Goal: Task Accomplishment & Management: Manage account settings

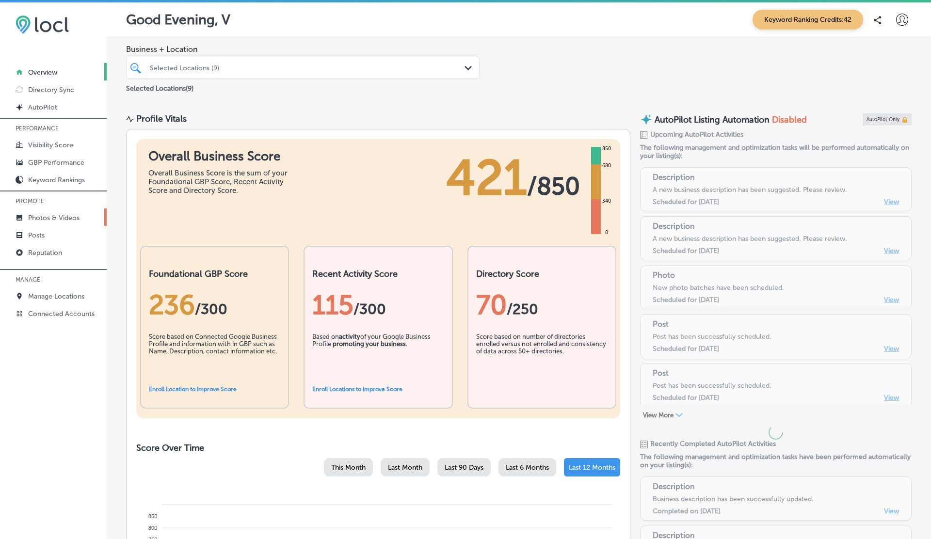
click at [62, 216] on p "Photos & Videos" at bounding box center [53, 218] width 51 height 8
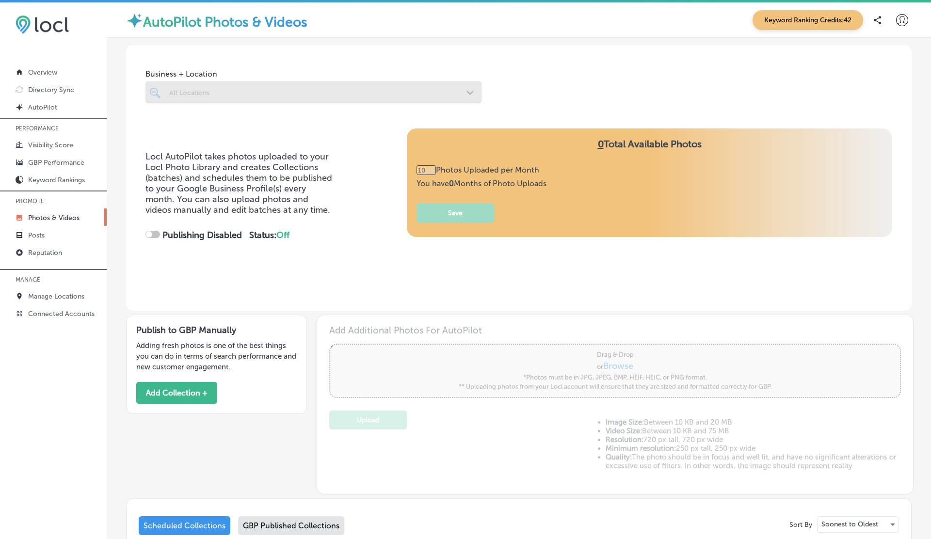
click at [62, 216] on p "Photos & Videos" at bounding box center [53, 218] width 51 height 8
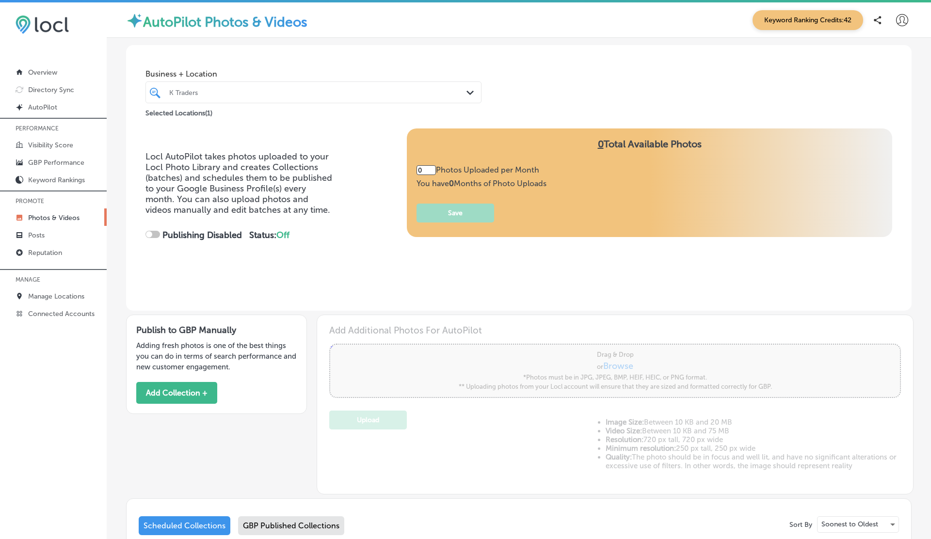
type input "5"
checkbox input "true"
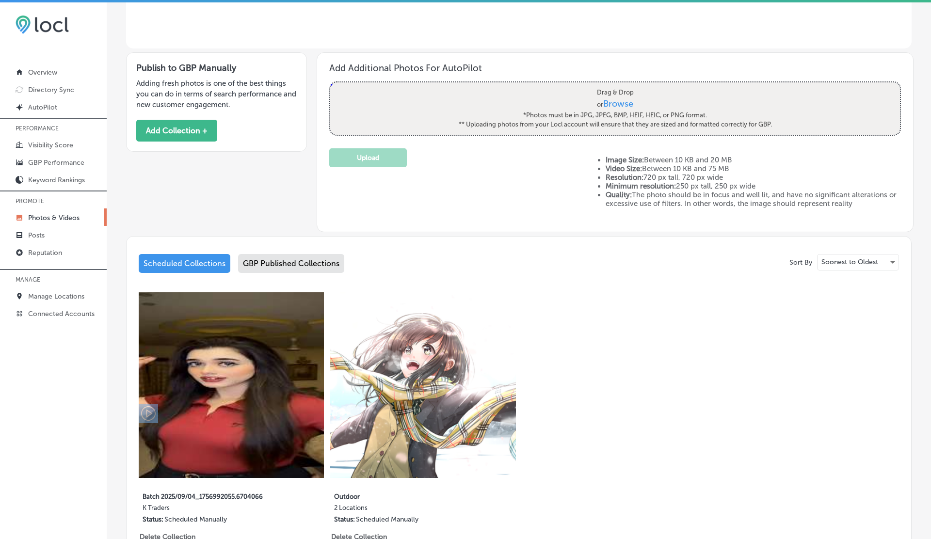
scroll to position [361, 0]
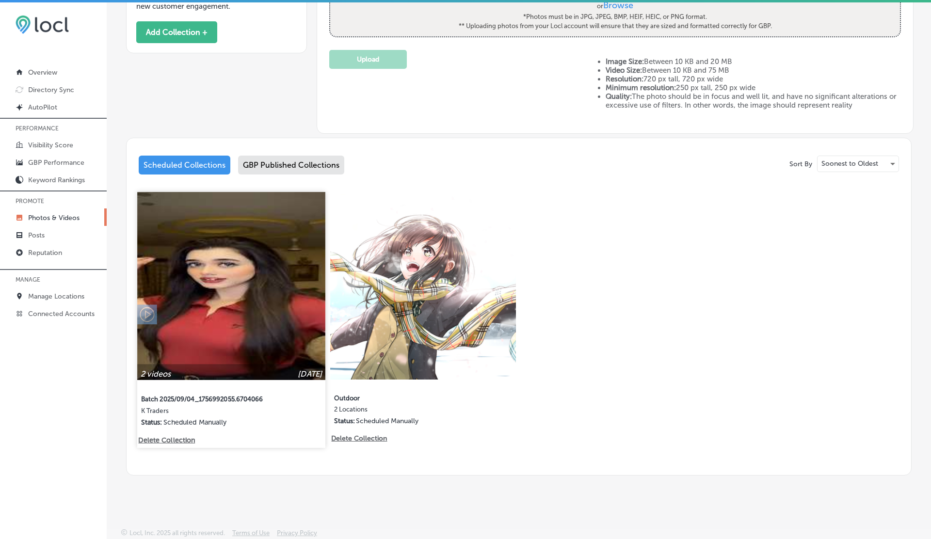
click at [182, 439] on p "Delete Collection" at bounding box center [165, 440] width 55 height 8
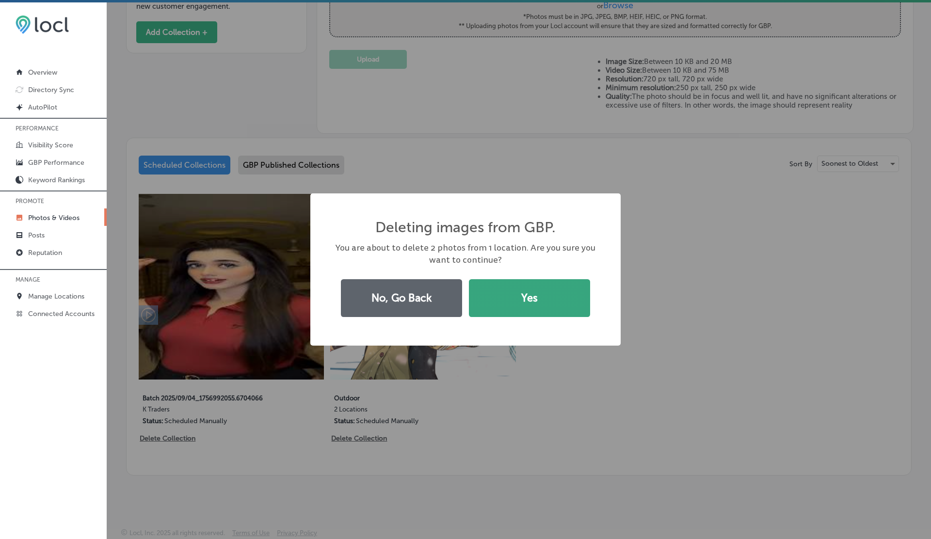
click at [548, 299] on button "Yes" at bounding box center [529, 298] width 121 height 38
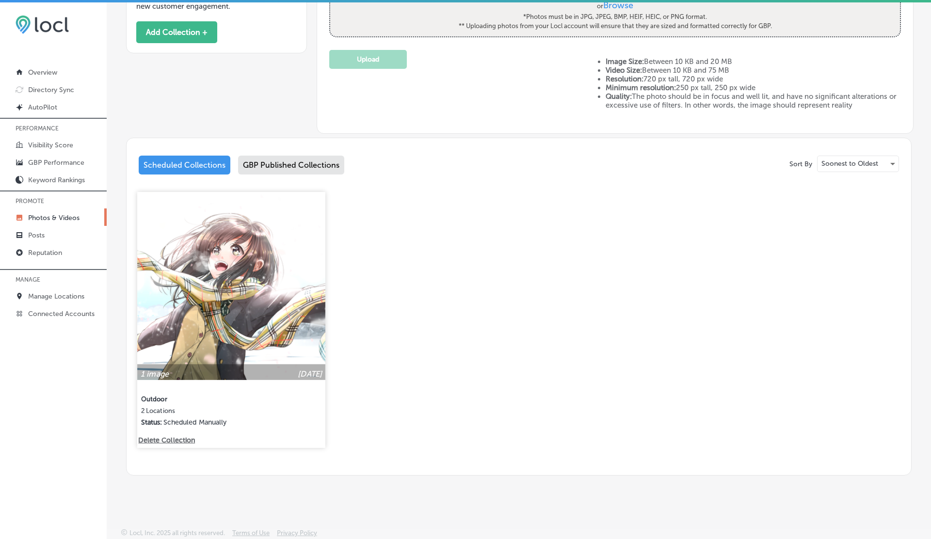
click at [174, 435] on div "1 image [DATE] Outdoor 2 Locations Status: Scheduled Manually" at bounding box center [231, 314] width 188 height 244
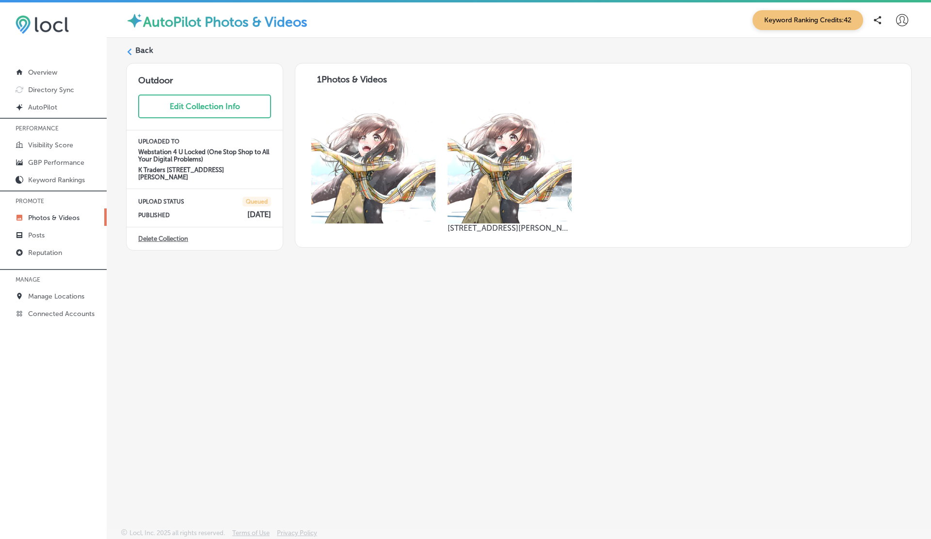
click at [138, 51] on label "Back" at bounding box center [144, 50] width 18 height 11
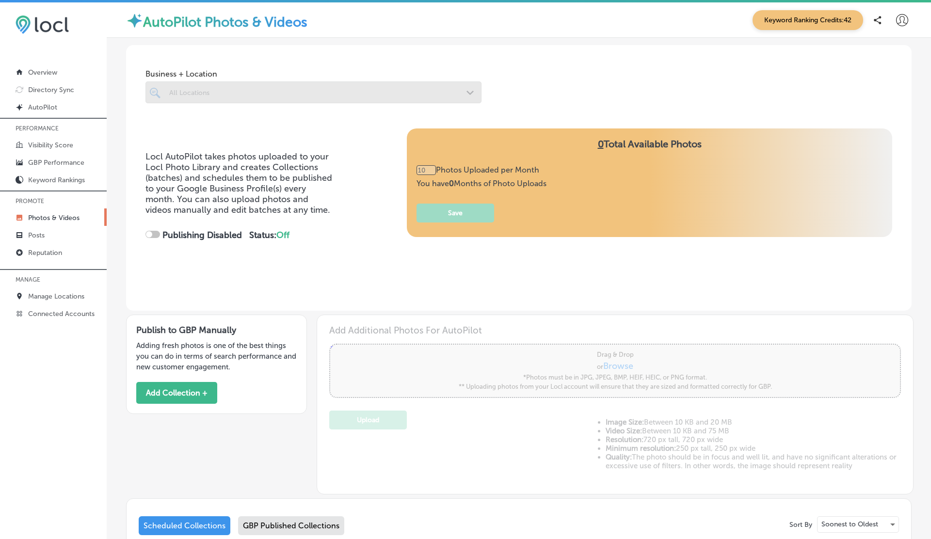
type input "5"
checkbox input "true"
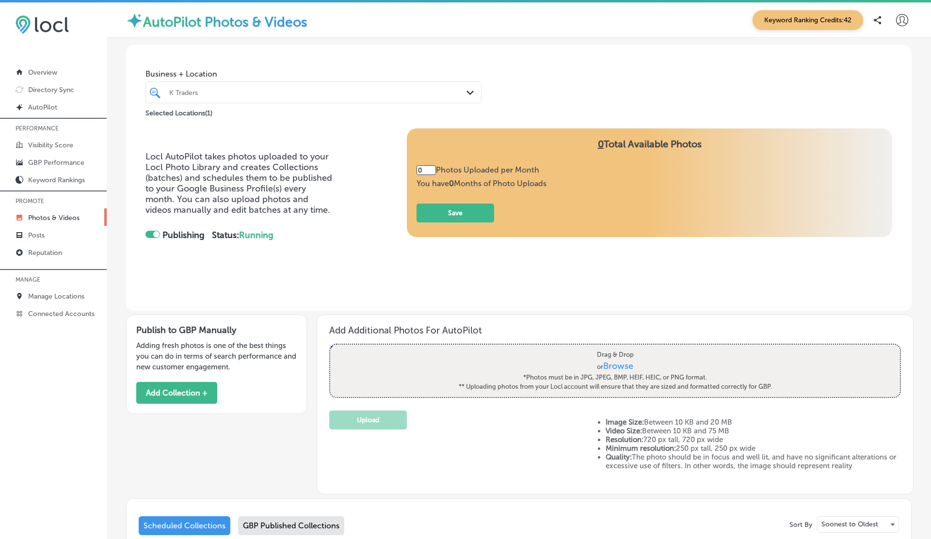
type input "5"
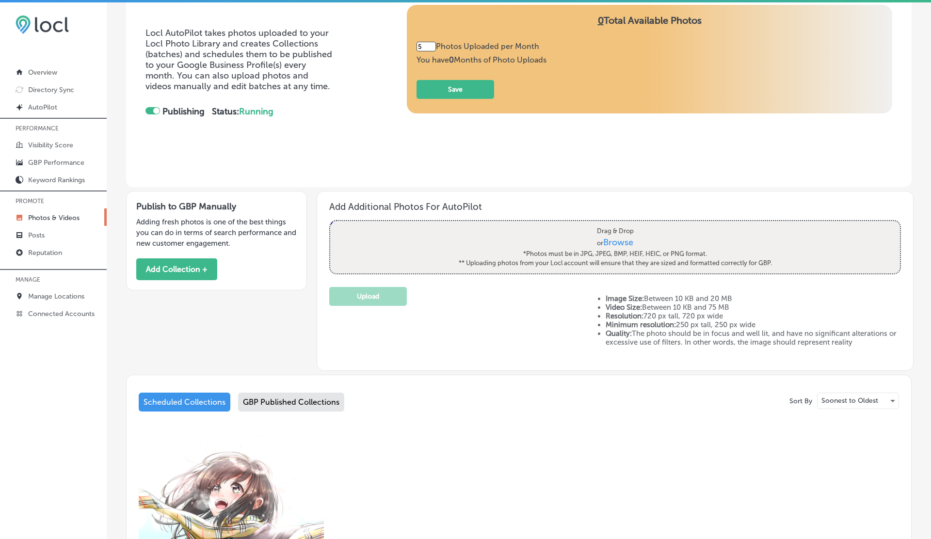
scroll to position [361, 0]
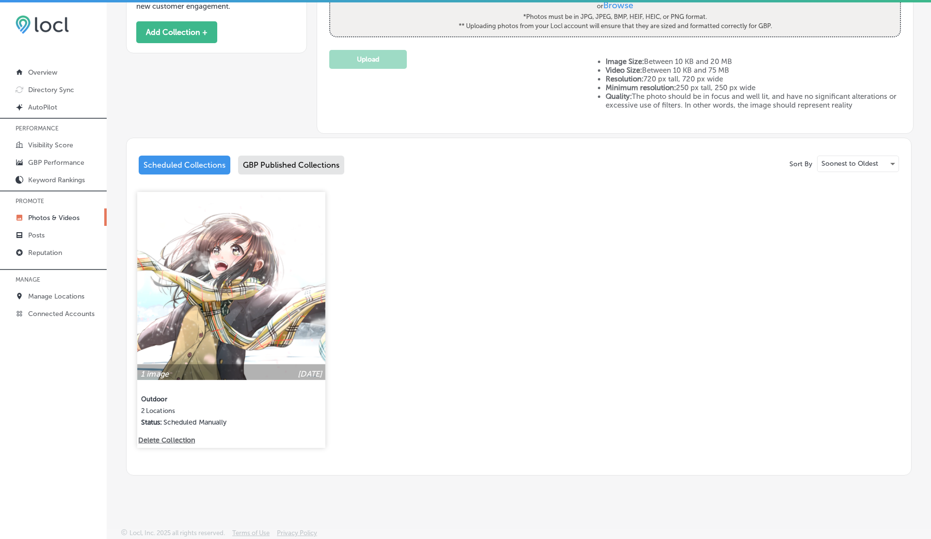
click at [168, 440] on p "Delete Collection" at bounding box center [165, 440] width 55 height 8
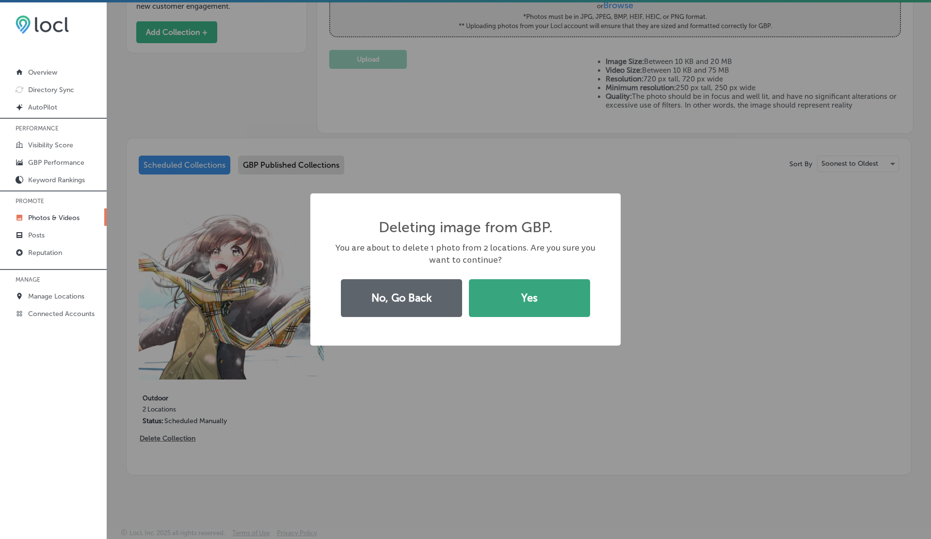
click at [530, 289] on button "Yes" at bounding box center [529, 298] width 121 height 38
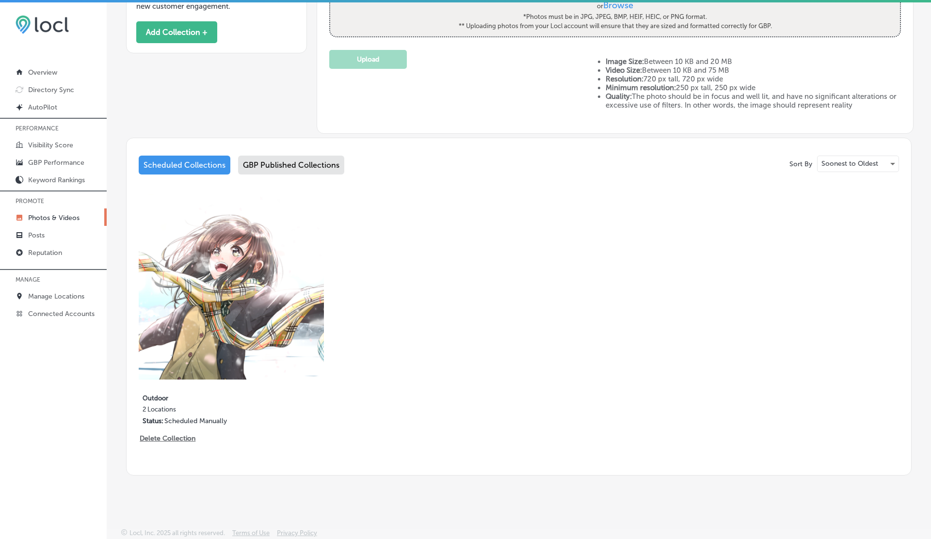
scroll to position [0, 0]
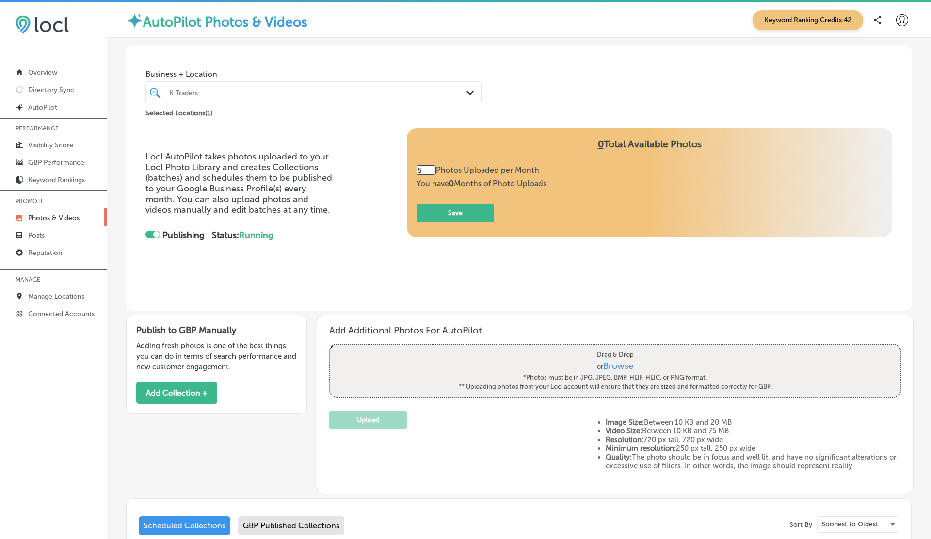
click at [241, 91] on div "K Traders" at bounding box center [318, 92] width 298 height 8
click at [530, 89] on div "Business + Location K Traders Path Created with Sketch. Selected Locations ( 1 )" at bounding box center [518, 82] width 785 height 74
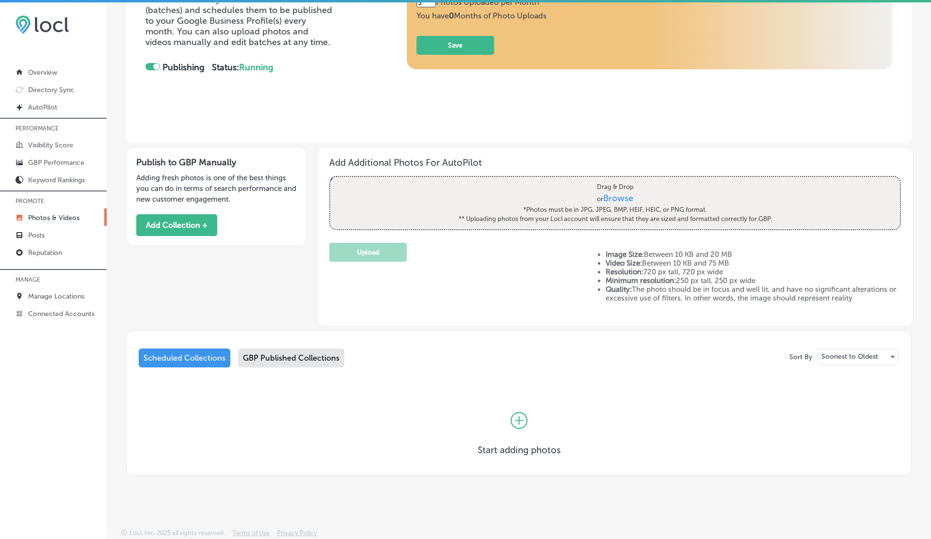
click at [300, 352] on div "GBP Published Collections" at bounding box center [291, 358] width 106 height 19
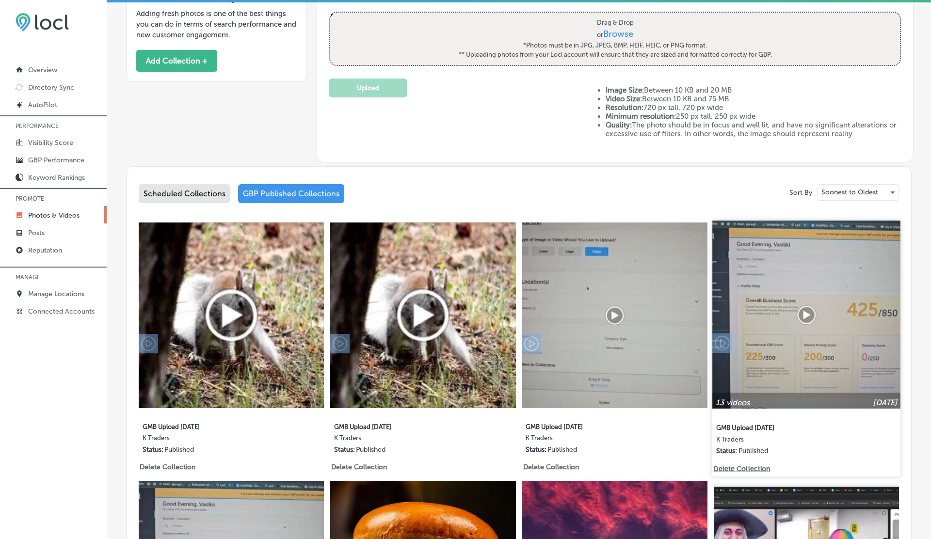
scroll to position [327, 0]
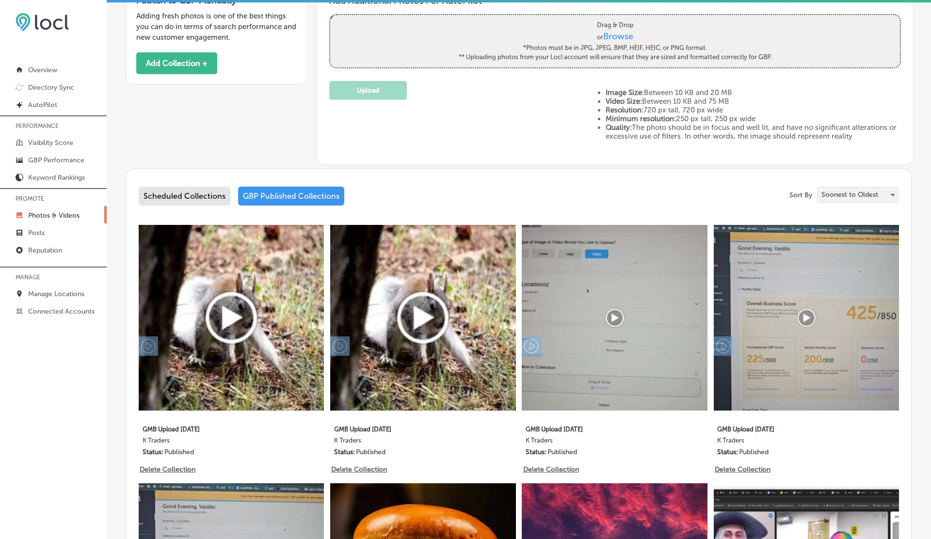
click at [872, 194] on p "Soonest to Oldest" at bounding box center [849, 194] width 57 height 9
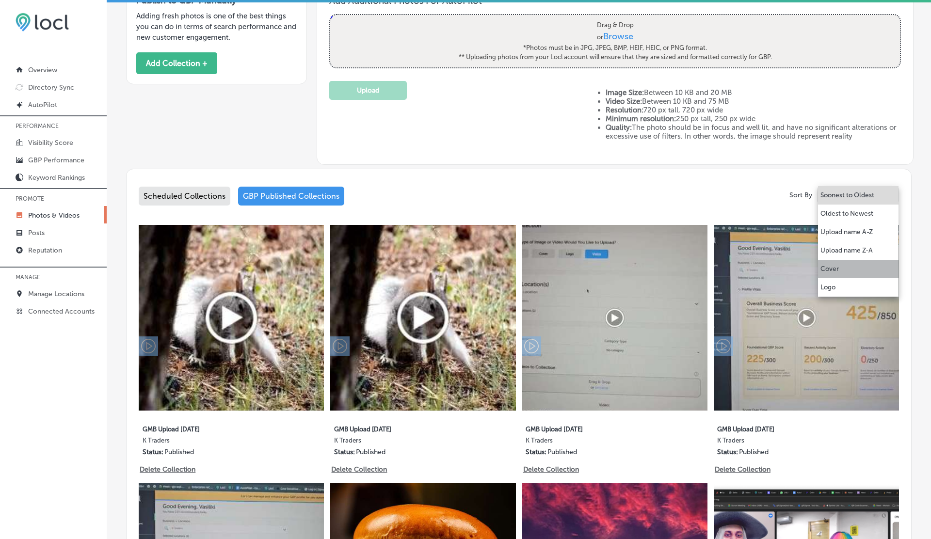
click at [827, 276] on li "Cover" at bounding box center [858, 269] width 80 height 18
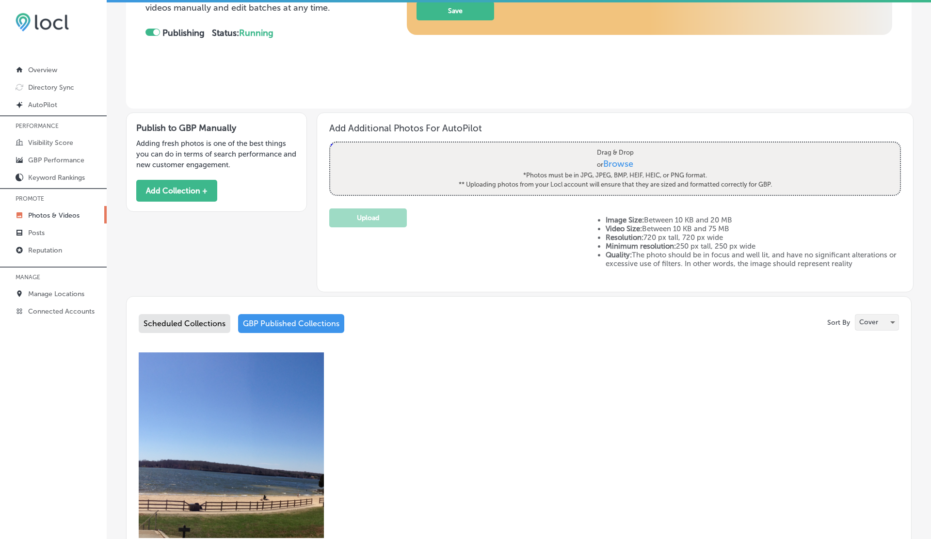
scroll to position [361, 0]
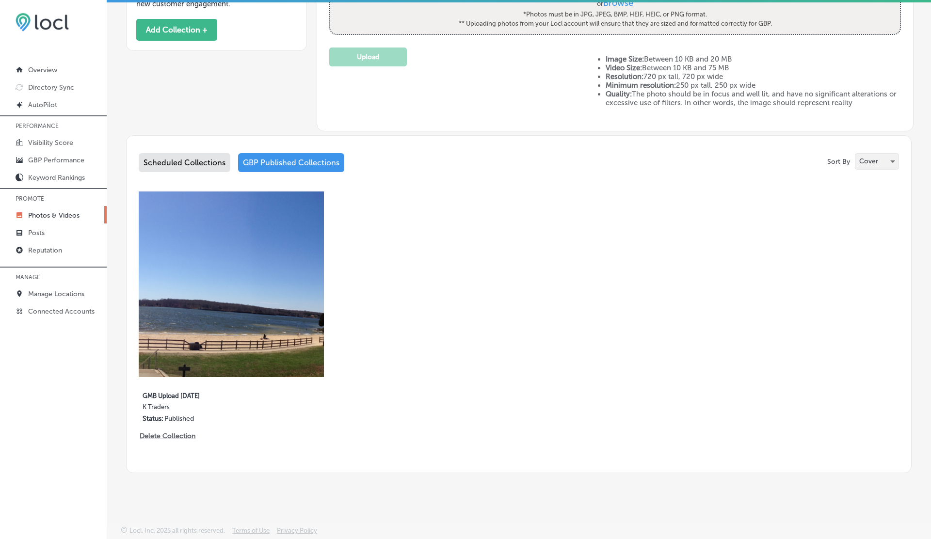
click at [872, 165] on p "Cover" at bounding box center [868, 161] width 19 height 9
click at [869, 181] on p "Logo" at bounding box center [865, 180] width 15 height 10
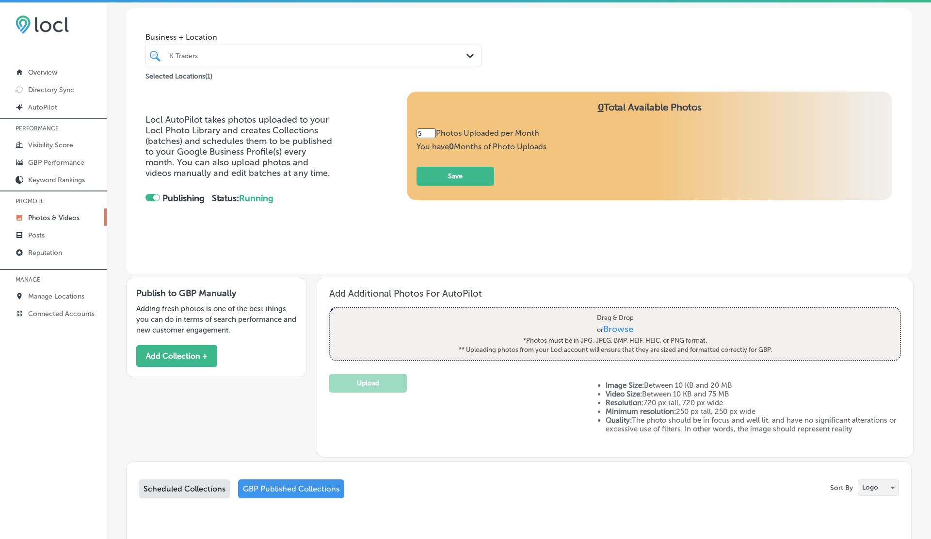
scroll to position [10, 0]
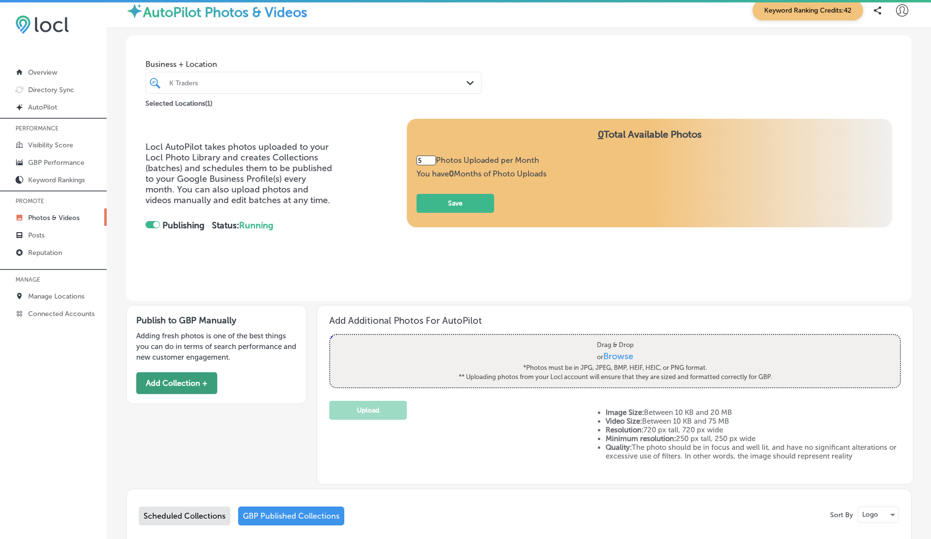
click at [195, 385] on button "Add Collection +" at bounding box center [176, 383] width 81 height 22
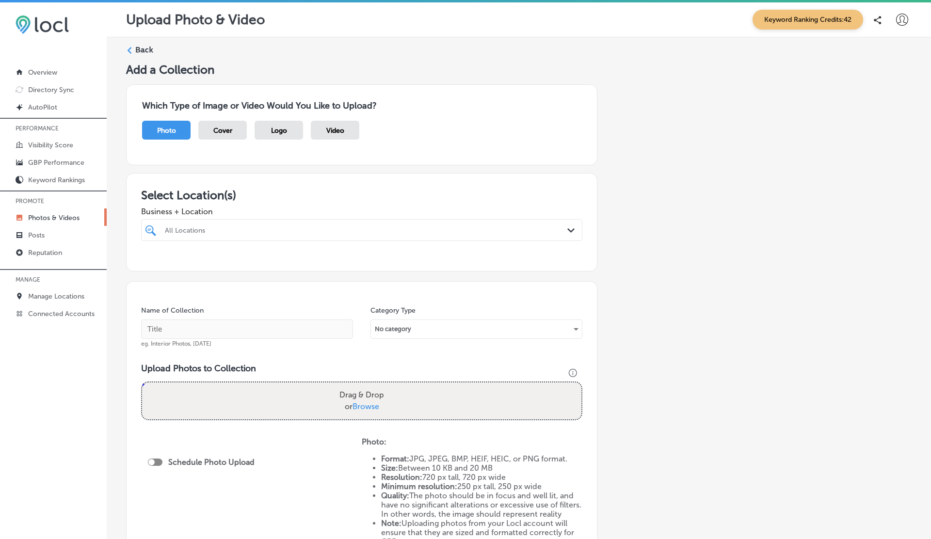
click at [213, 215] on span "Business + Location" at bounding box center [361, 211] width 441 height 9
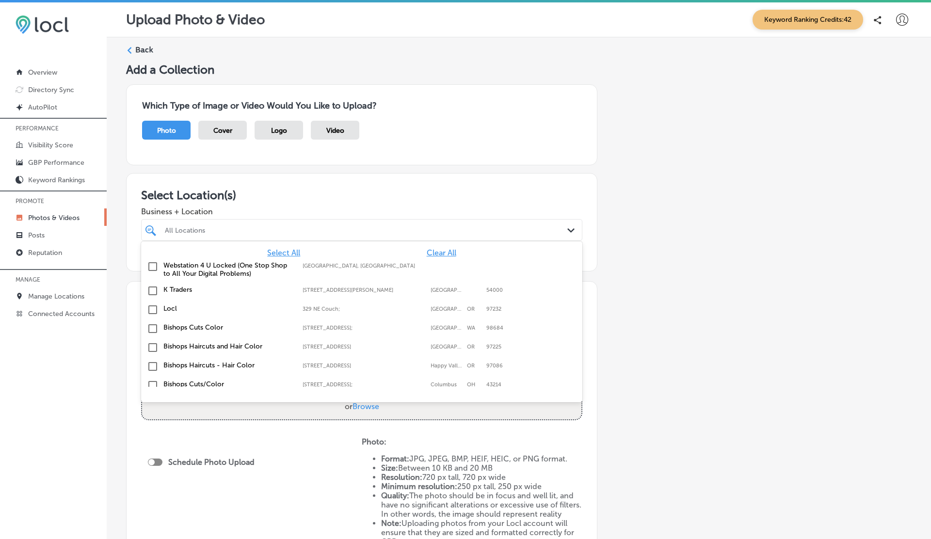
click at [210, 226] on div "All Locations" at bounding box center [366, 230] width 403 height 8
click at [176, 293] on div "K Traders [STREET_ADDRESS][PERSON_NAME][PERSON_NAME]" at bounding box center [361, 291] width 433 height 15
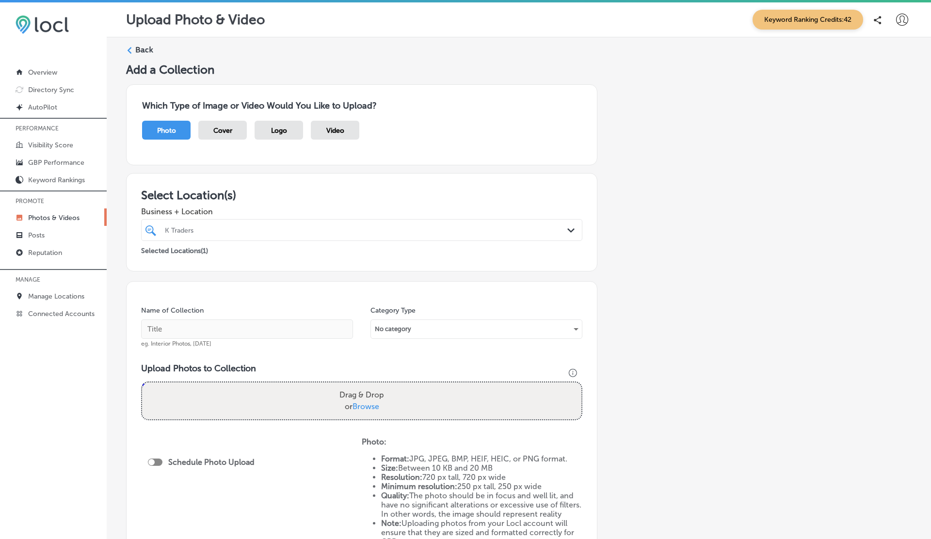
click at [424, 171] on div "Which Type of Image or Video Would You Like to Upload? Photo Cover Logo Video" at bounding box center [518, 125] width 785 height 96
click at [275, 132] on span "Logo" at bounding box center [279, 131] width 16 height 8
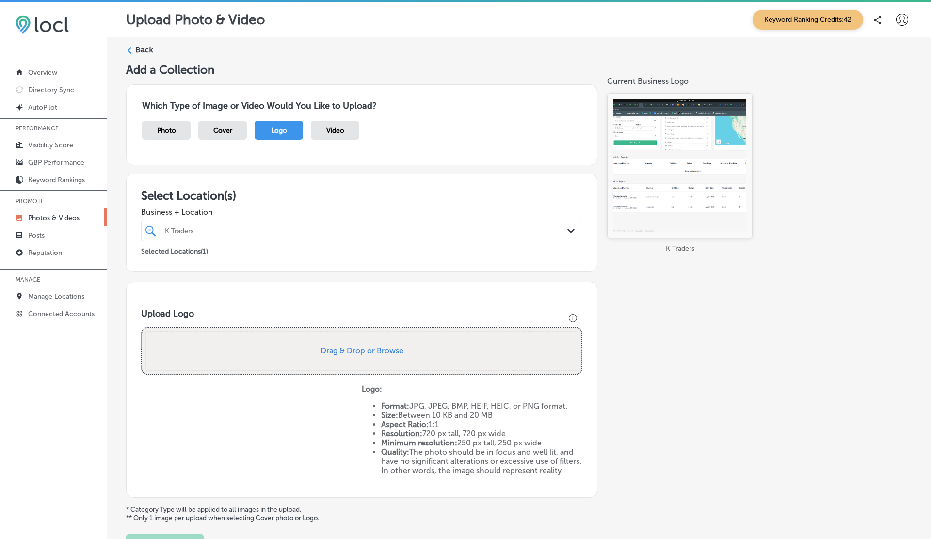
click at [141, 48] on label "Back" at bounding box center [144, 50] width 18 height 11
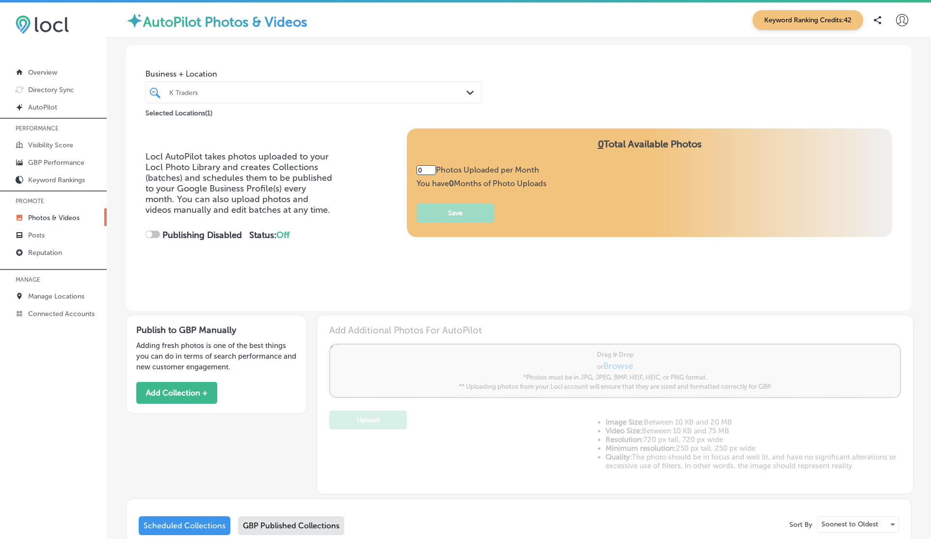
type input "5"
checkbox input "true"
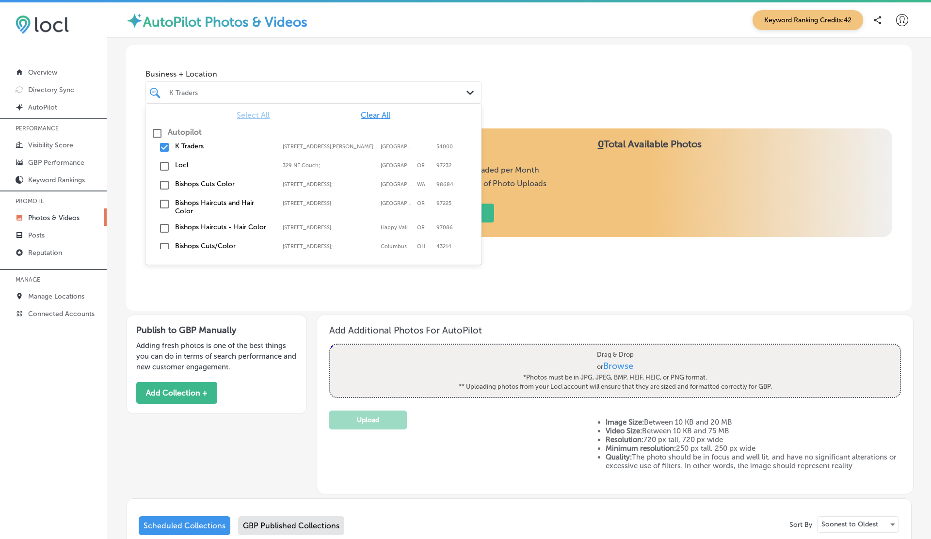
click at [261, 84] on div "K Traders Path Created with Sketch." at bounding box center [313, 92] width 336 height 22
click at [176, 148] on label "K Traders" at bounding box center [224, 146] width 98 height 8
click at [185, 186] on label "Bishops Cuts Color" at bounding box center [224, 184] width 98 height 8
click at [536, 95] on div "Business + Location option [STREET_ADDRESS]; , selected. option [STREET_ADDRESS…" at bounding box center [518, 82] width 785 height 74
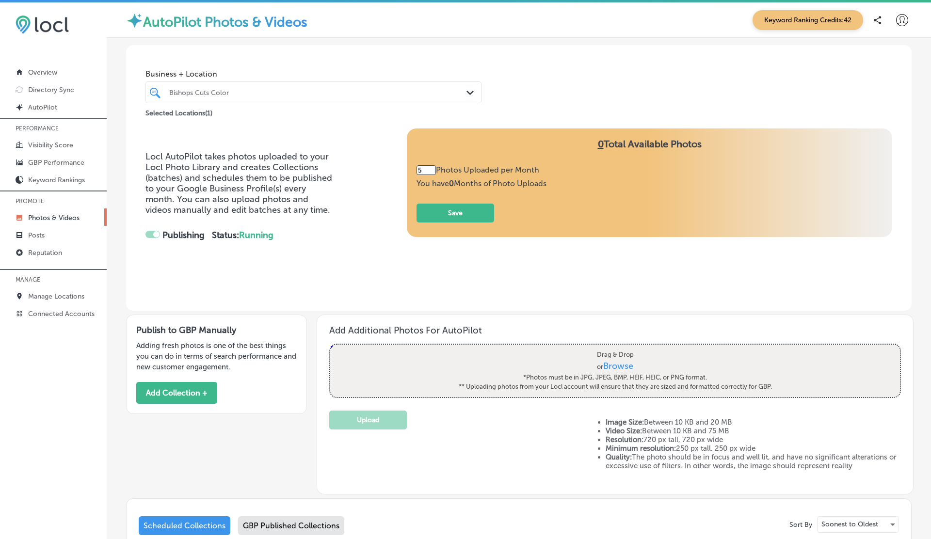
type input "43"
checkbox input "false"
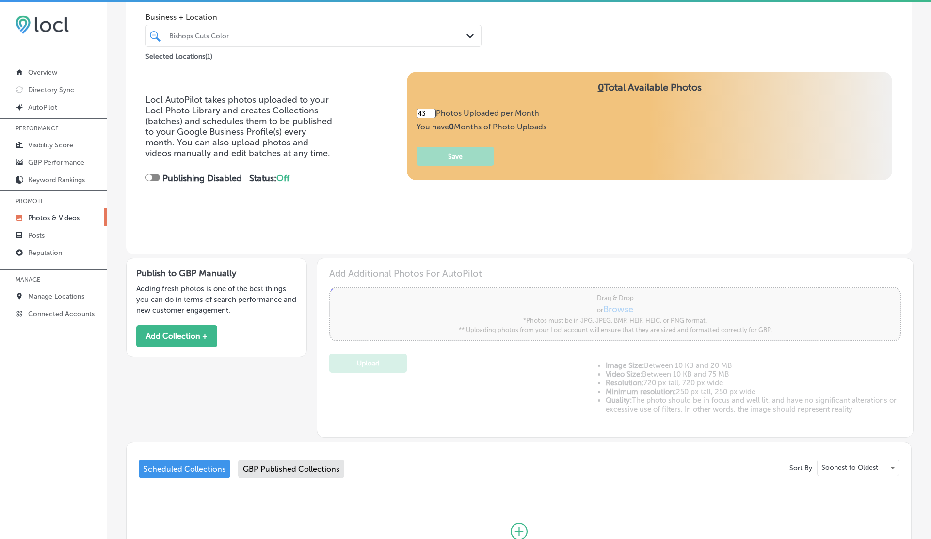
scroll to position [168, 0]
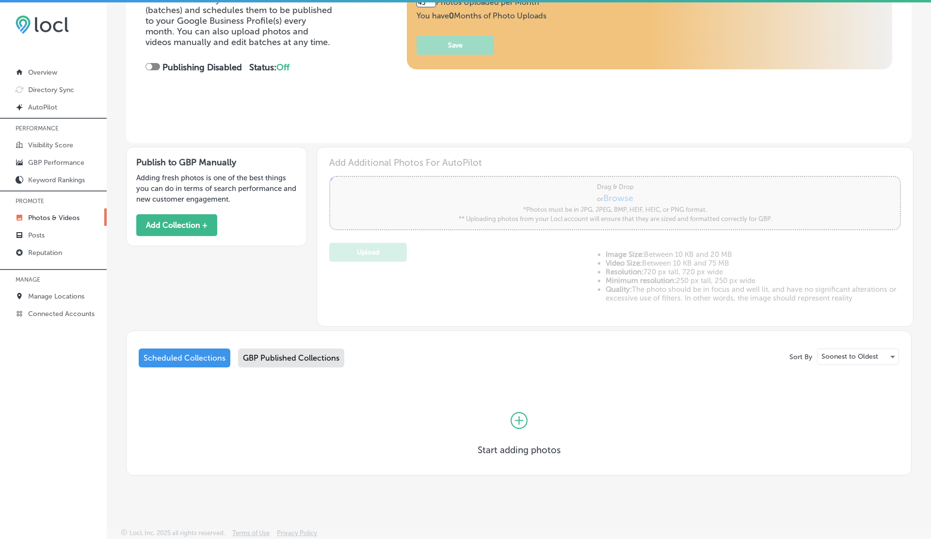
click at [272, 359] on div "GBP Published Collections" at bounding box center [291, 358] width 106 height 19
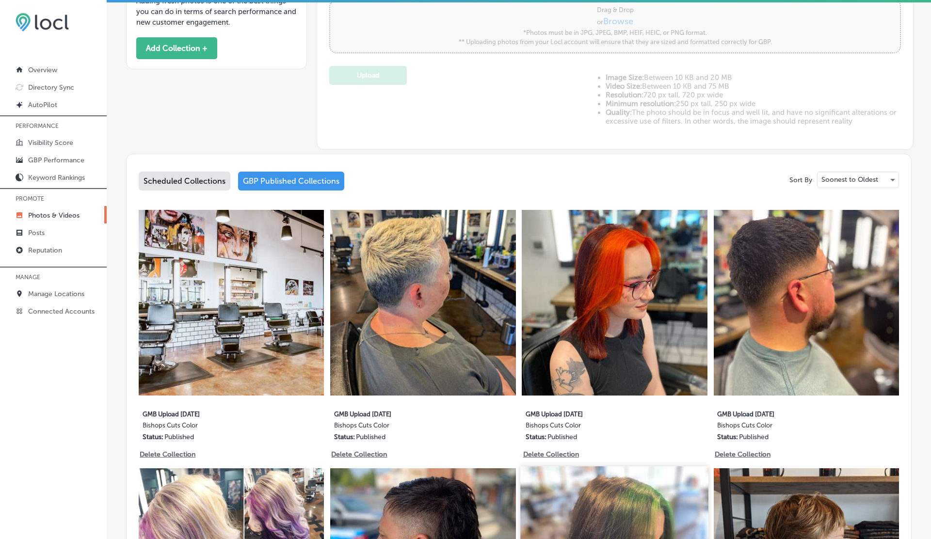
scroll to position [273, 0]
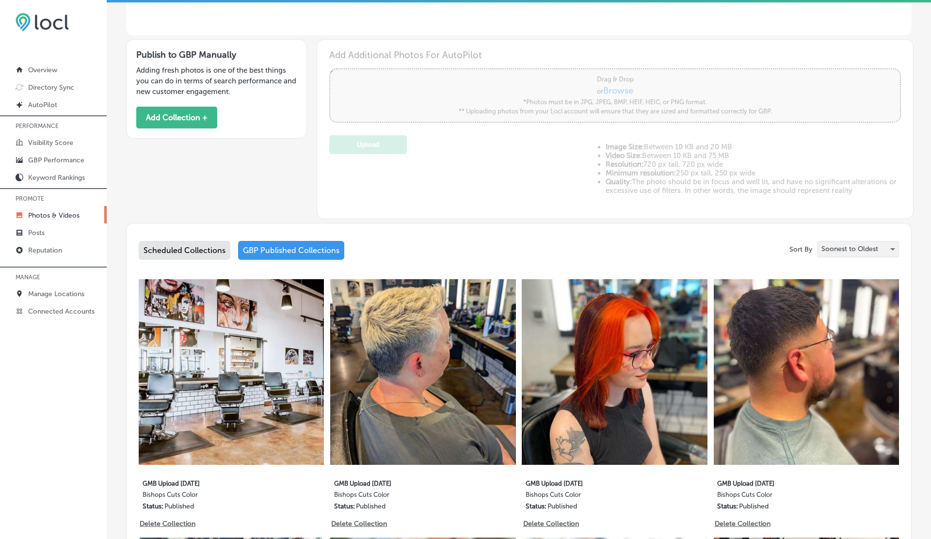
click at [852, 246] on p "Soonest to Oldest" at bounding box center [849, 248] width 57 height 9
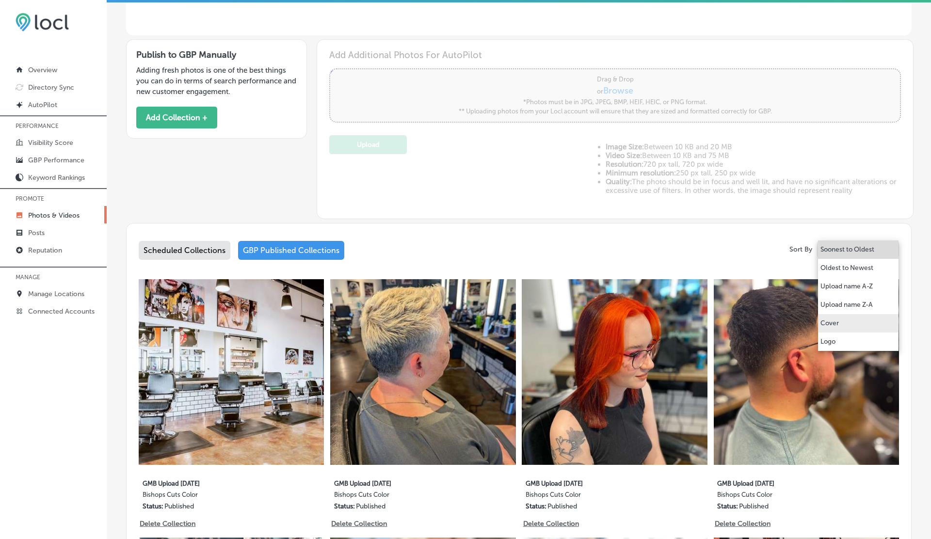
click at [842, 322] on li "Cover" at bounding box center [858, 323] width 80 height 18
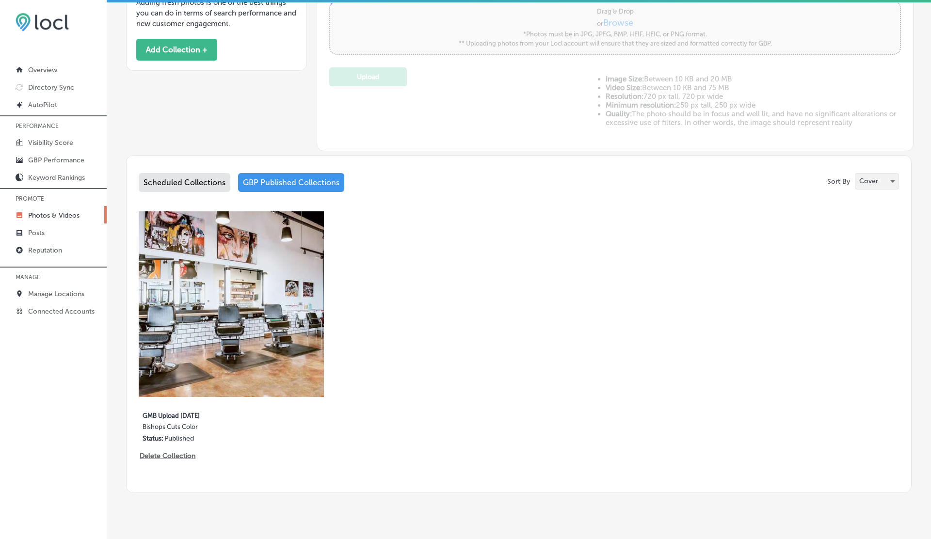
scroll to position [345, 0]
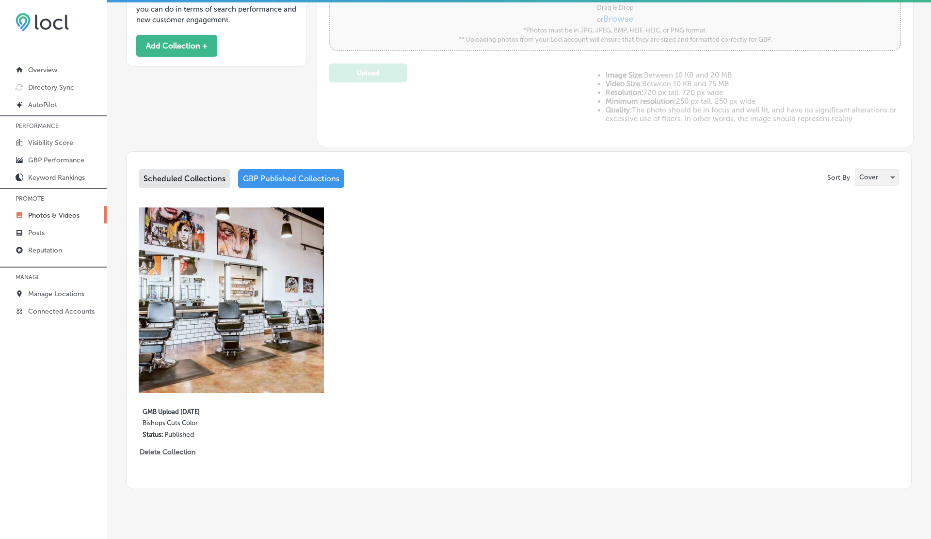
click at [872, 182] on div "Cover" at bounding box center [876, 178] width 43 height 16
click at [867, 195] on p "Logo" at bounding box center [865, 196] width 15 height 10
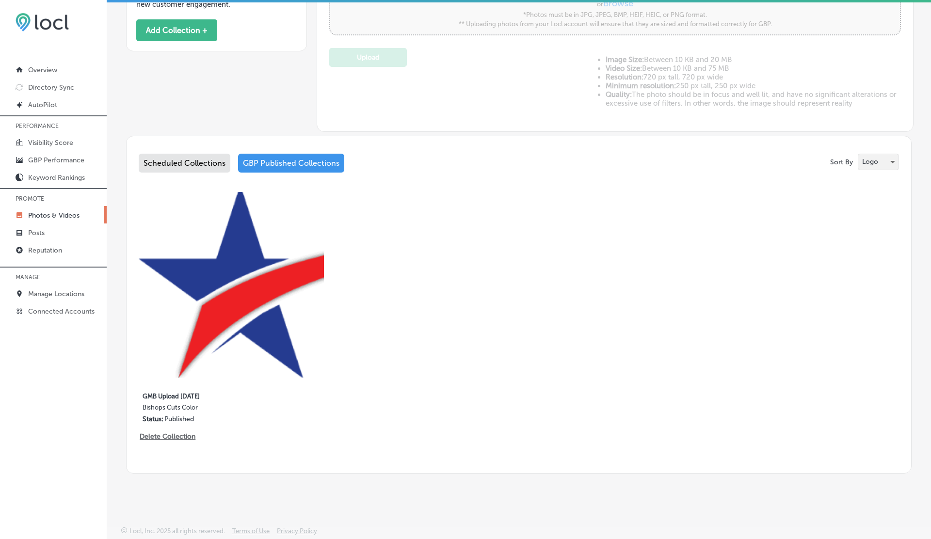
scroll to position [0, 0]
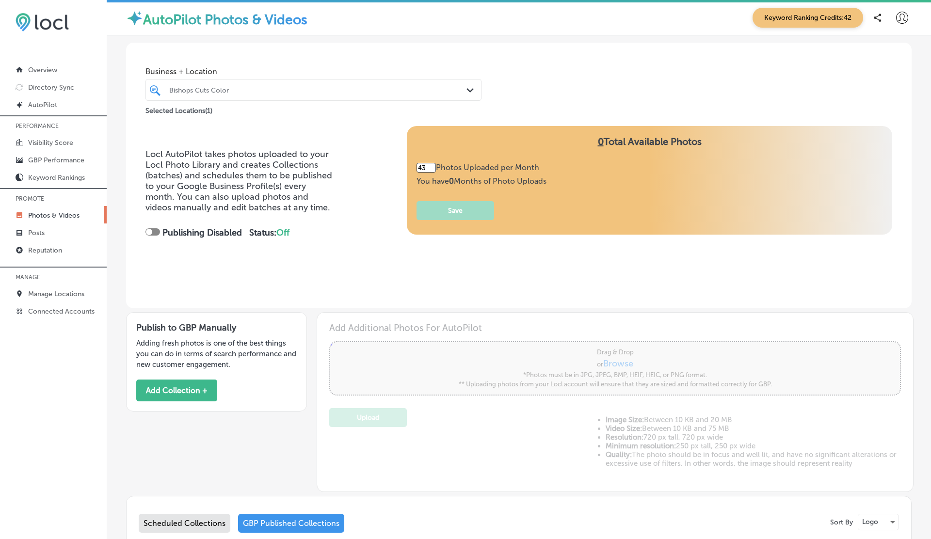
click at [347, 76] on span "Business + Location" at bounding box center [313, 71] width 336 height 9
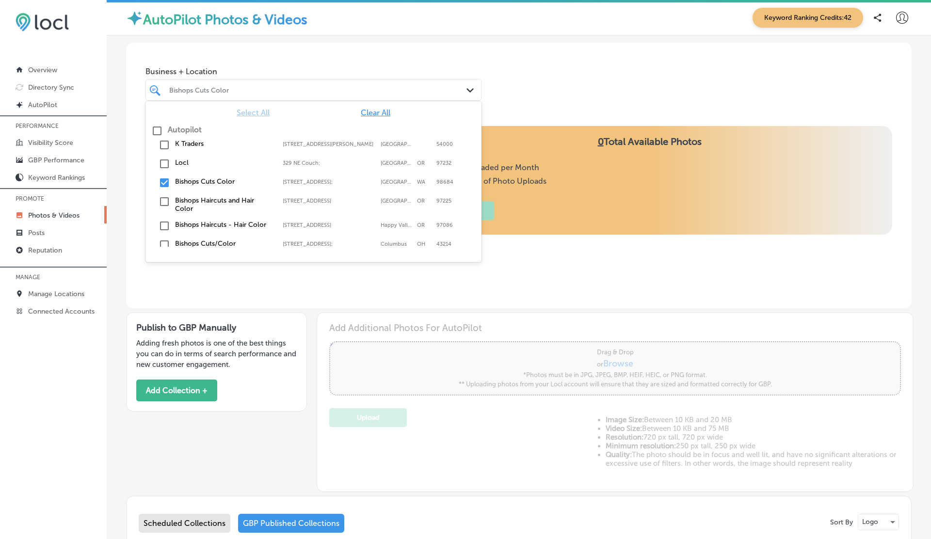
click at [344, 85] on div at bounding box center [298, 89] width 261 height 13
click at [533, 87] on div "Business + Location option [STREET_ADDRESS]; , selected. option focused, 1 of 3…" at bounding box center [518, 80] width 785 height 74
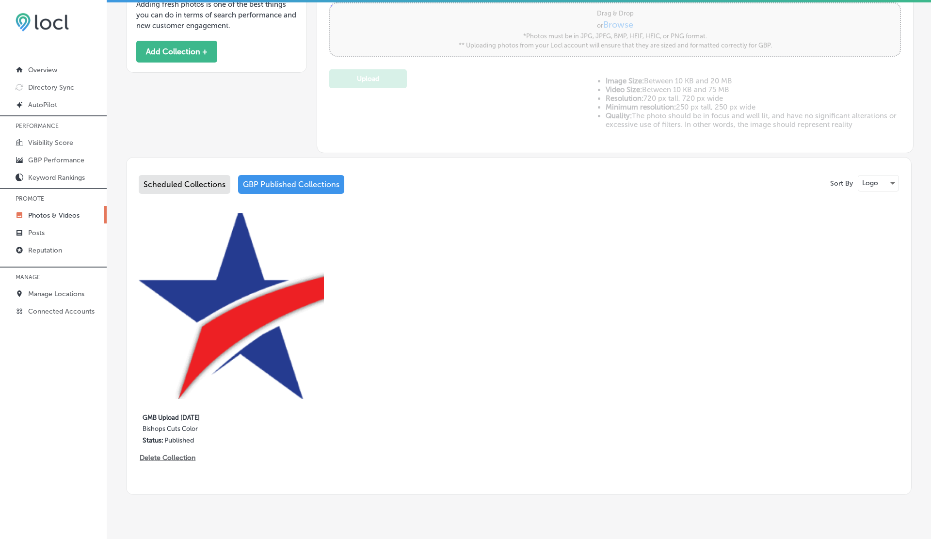
scroll to position [361, 0]
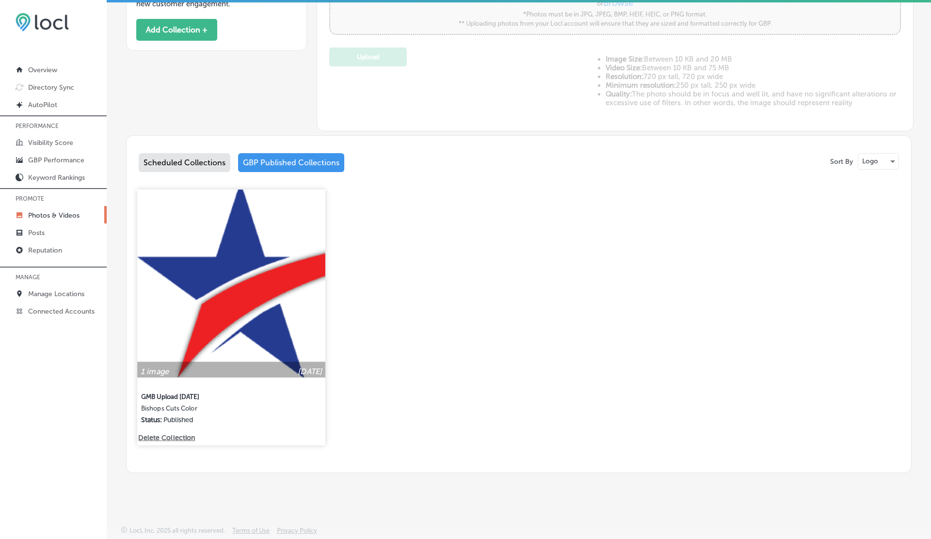
click at [245, 305] on img at bounding box center [231, 284] width 188 height 188
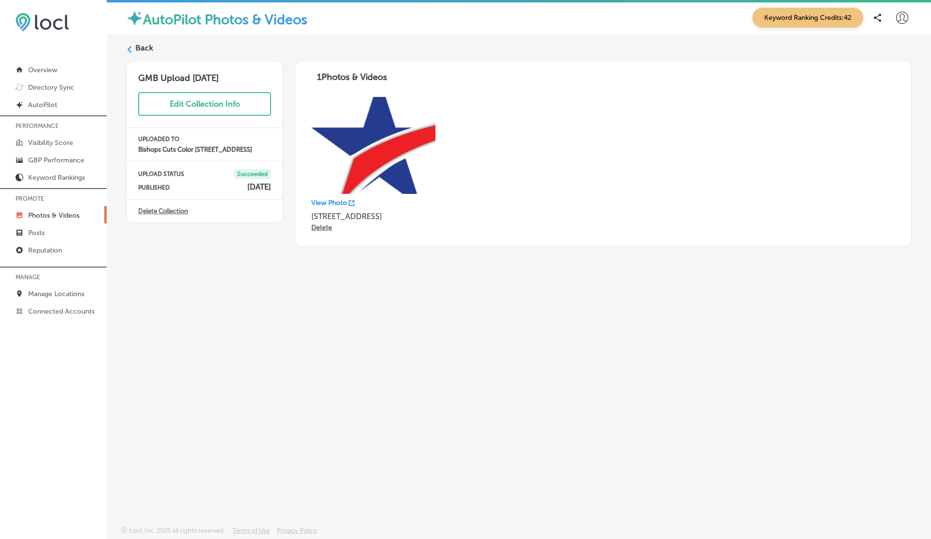
click at [136, 50] on label "Back" at bounding box center [144, 48] width 18 height 11
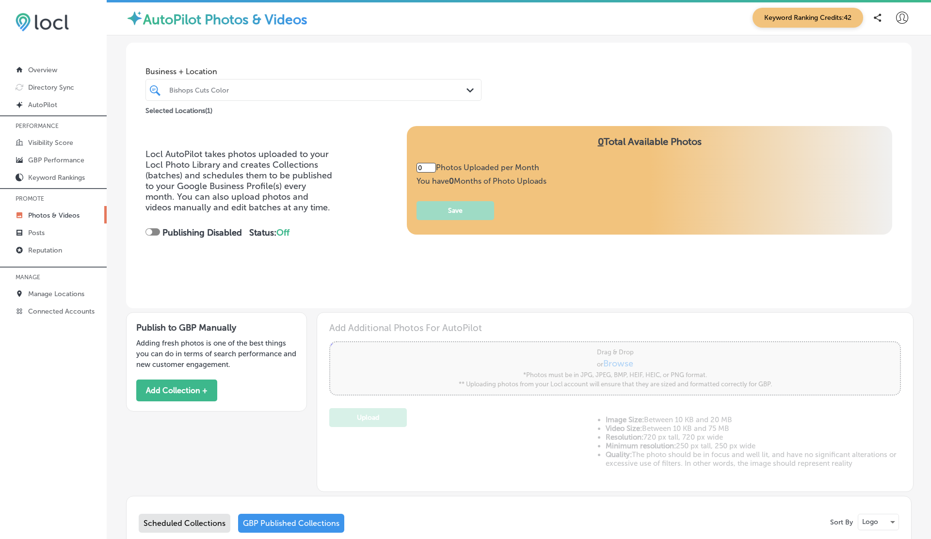
type input "43"
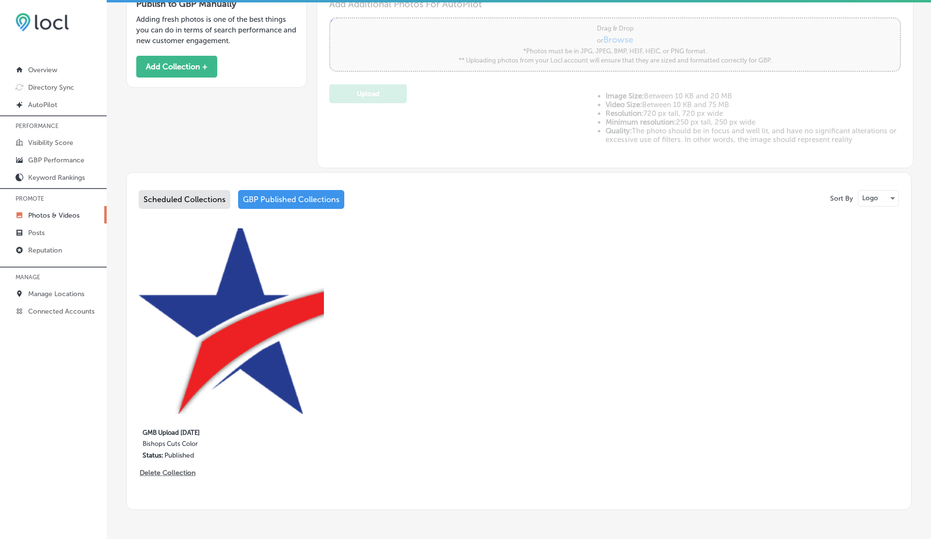
scroll to position [323, 0]
click at [183, 68] on button "Add Collection +" at bounding box center [176, 67] width 81 height 22
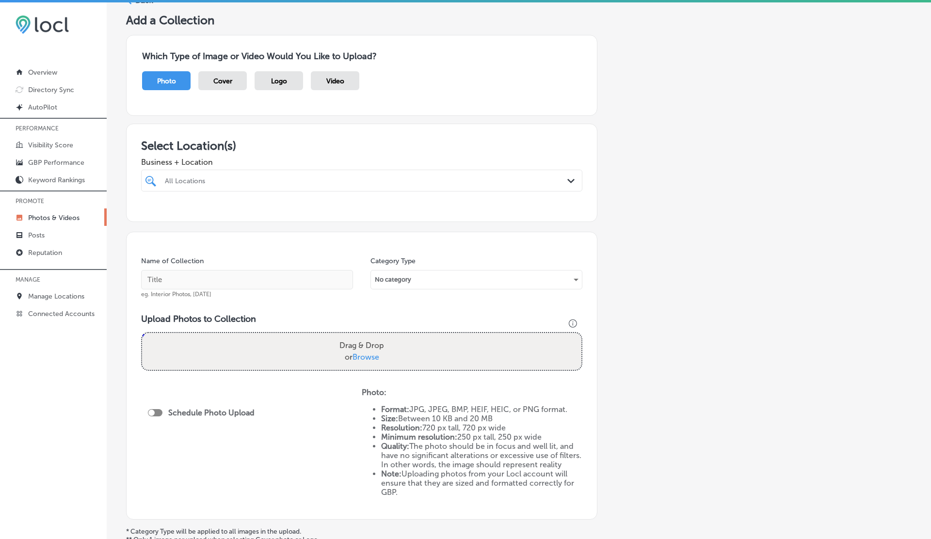
scroll to position [61, 0]
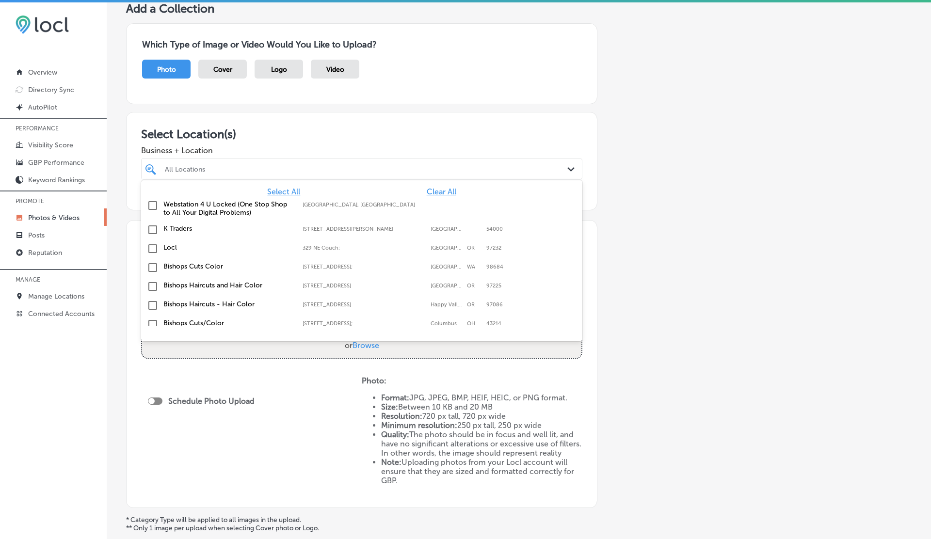
click at [409, 172] on div at bounding box center [342, 168] width 356 height 13
click at [277, 260] on div "Bishops Cuts Color [STREET_ADDRESS] [STREET_ADDRESS]" at bounding box center [361, 267] width 433 height 15
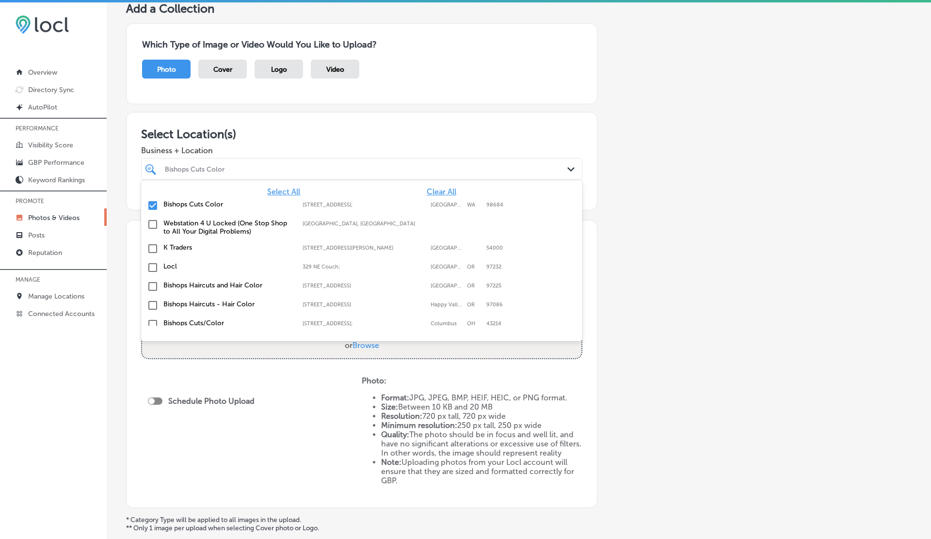
click at [735, 256] on div "Add a Collection Which Type of Image or Video Would You Like to Upload? Photo C…" at bounding box center [518, 284] width 785 height 566
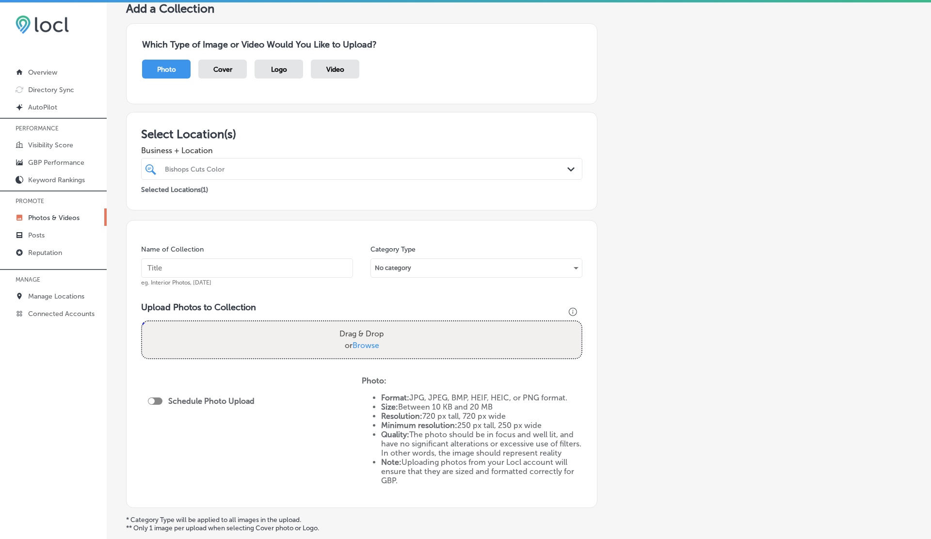
click at [288, 74] on div "Logo" at bounding box center [278, 69] width 48 height 19
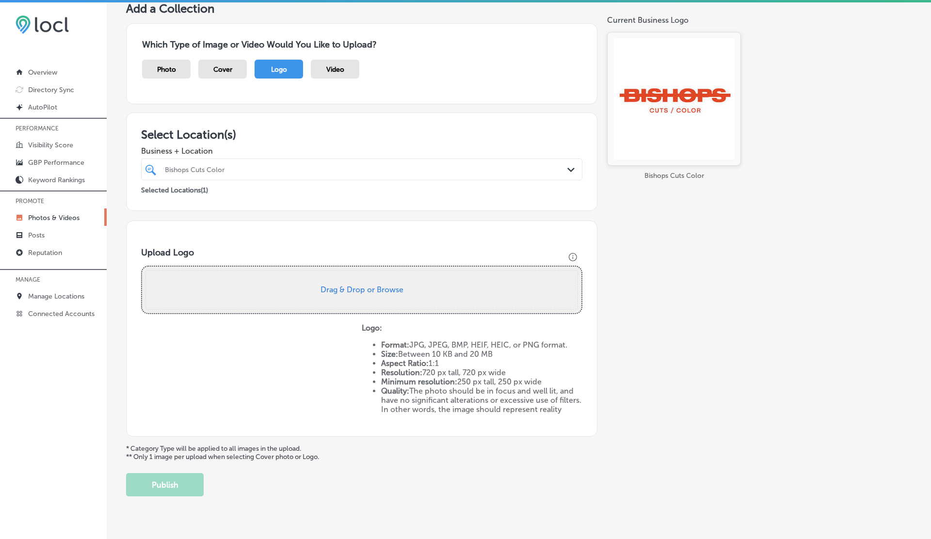
click at [223, 63] on div "Cover" at bounding box center [222, 69] width 48 height 19
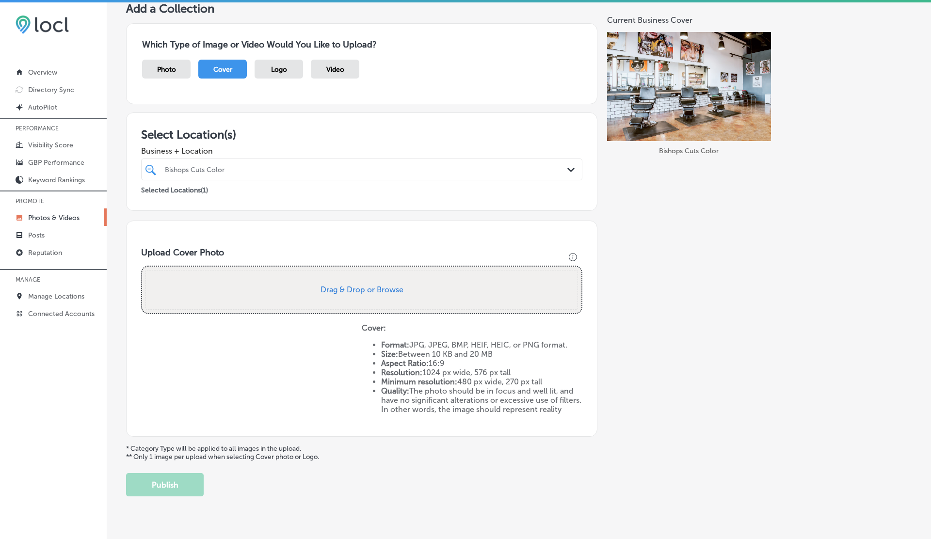
scroll to position [0, 0]
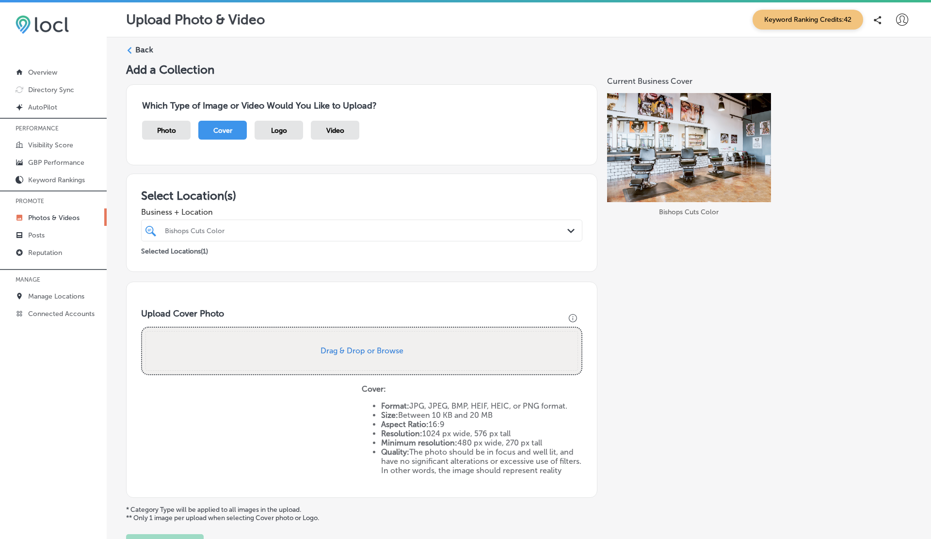
click at [138, 54] on label "Back" at bounding box center [144, 50] width 18 height 11
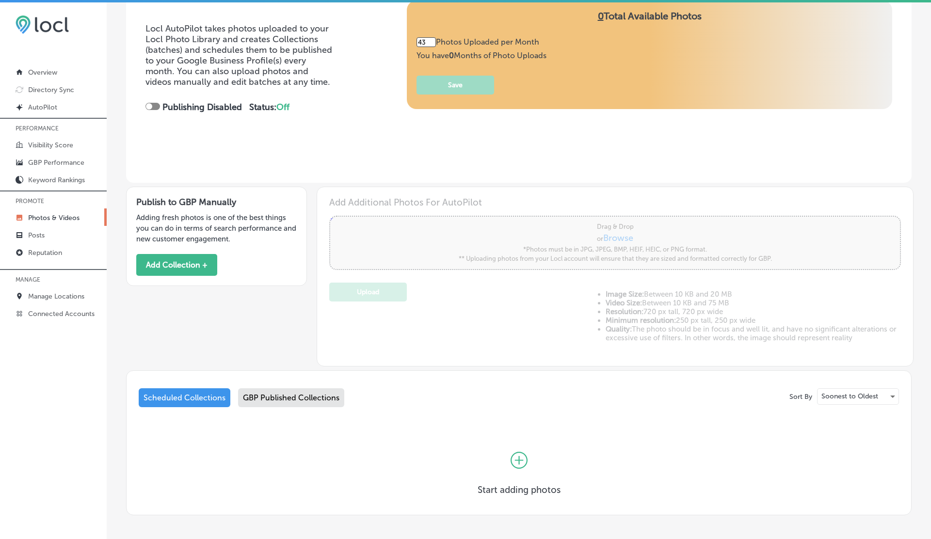
scroll to position [168, 0]
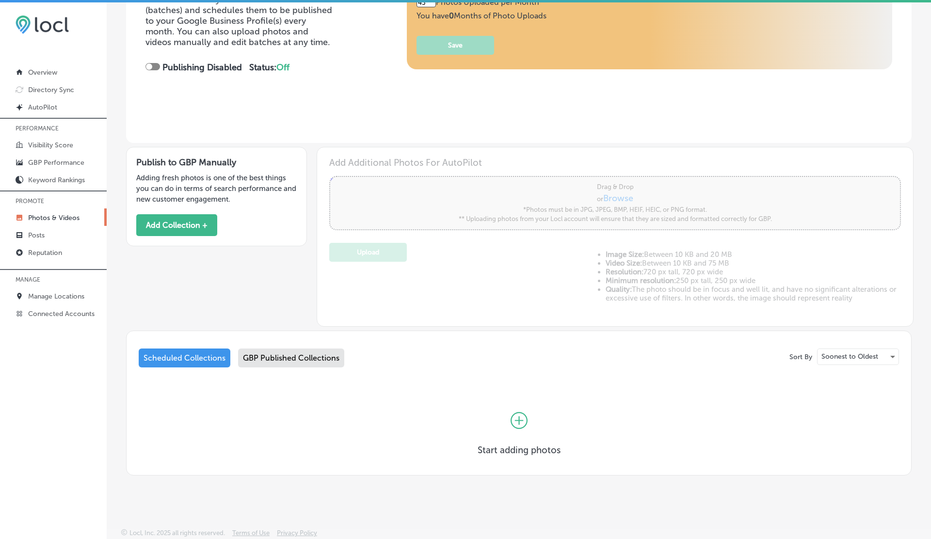
click at [286, 358] on div "GBP Published Collections" at bounding box center [291, 358] width 106 height 19
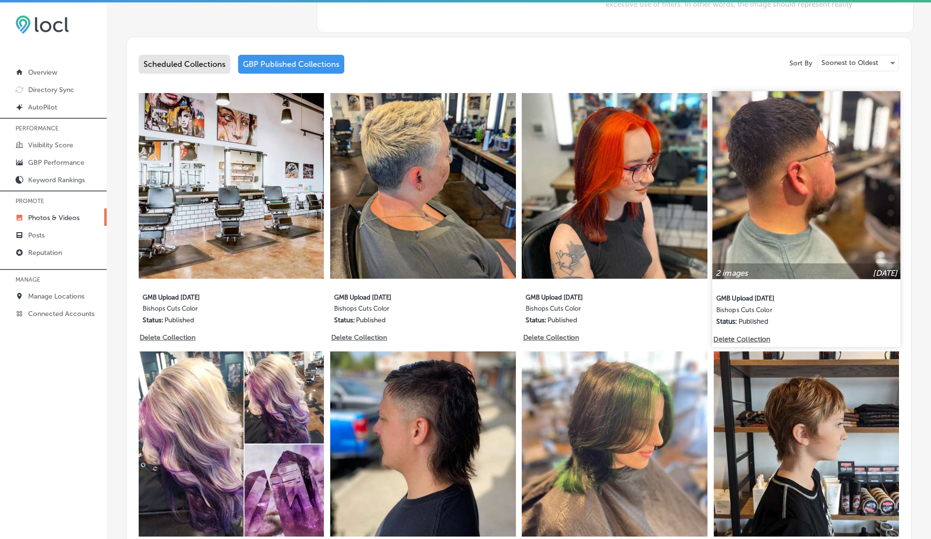
scroll to position [474, 0]
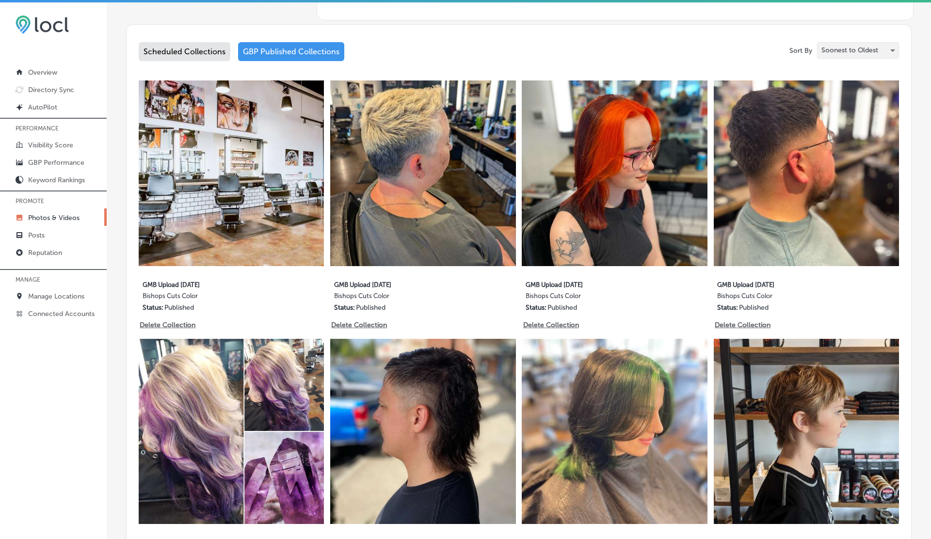
click at [841, 54] on p "Soonest to Oldest" at bounding box center [849, 50] width 57 height 9
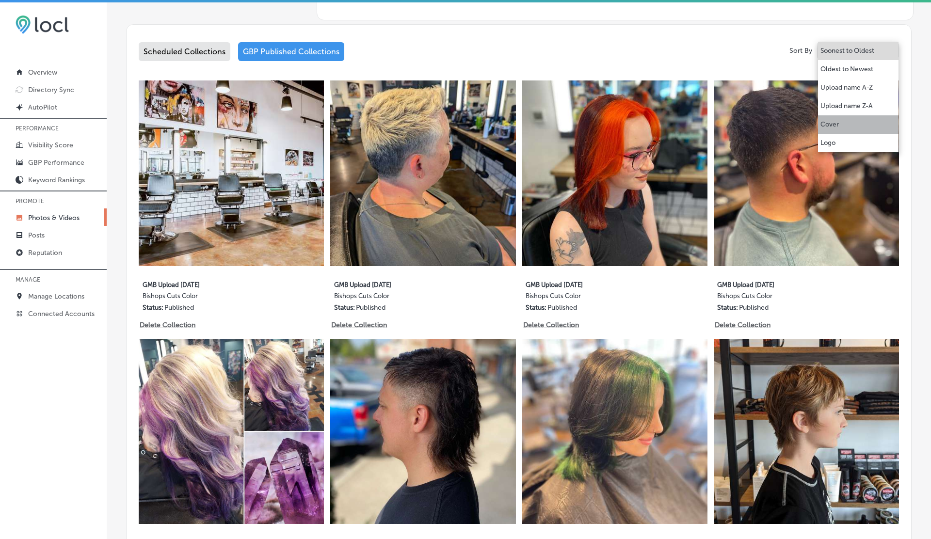
click at [845, 130] on li "Cover" at bounding box center [858, 124] width 80 height 18
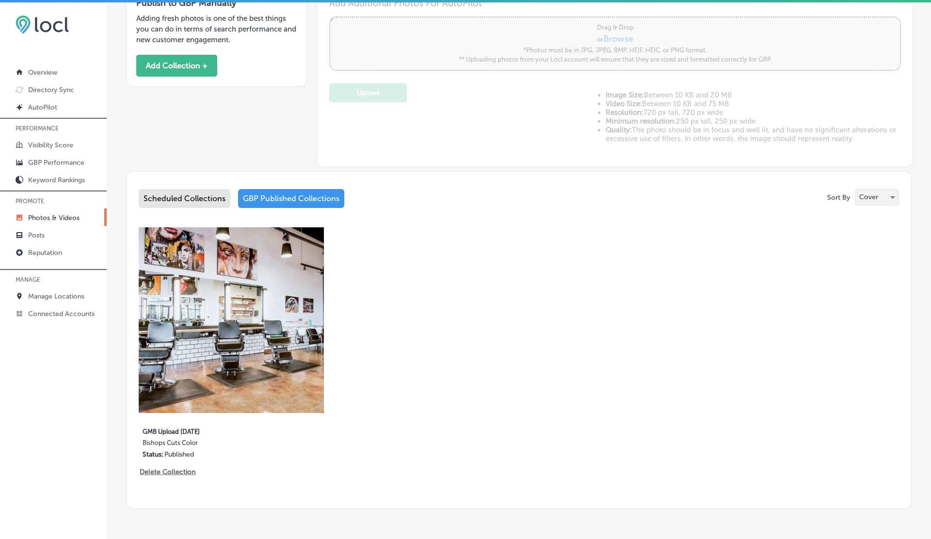
scroll to position [361, 0]
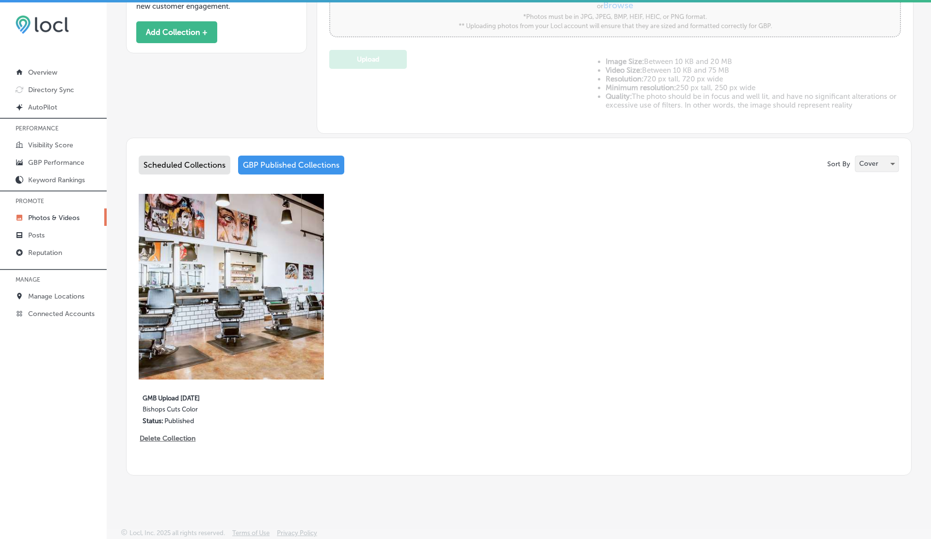
click at [876, 167] on p "Cover" at bounding box center [868, 163] width 19 height 9
click at [873, 179] on p "Logo" at bounding box center [865, 182] width 15 height 10
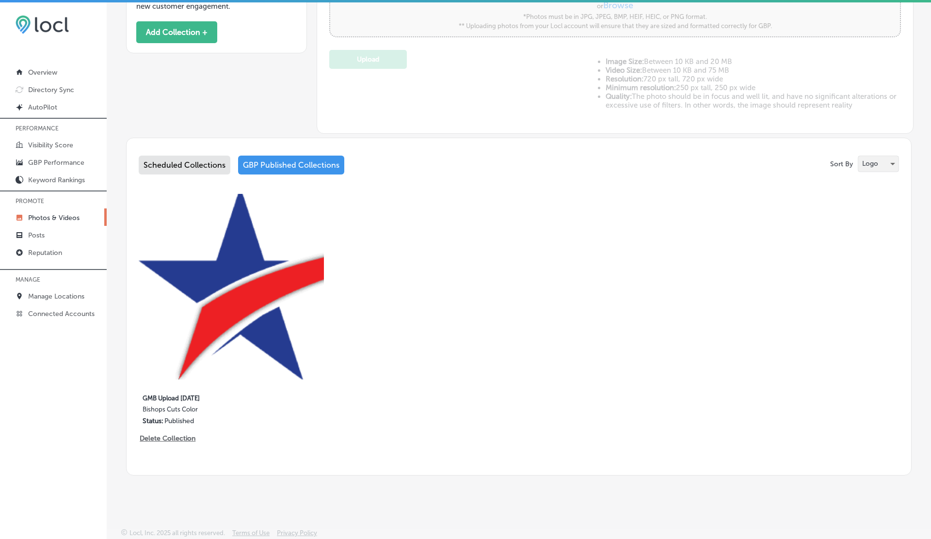
scroll to position [0, 0]
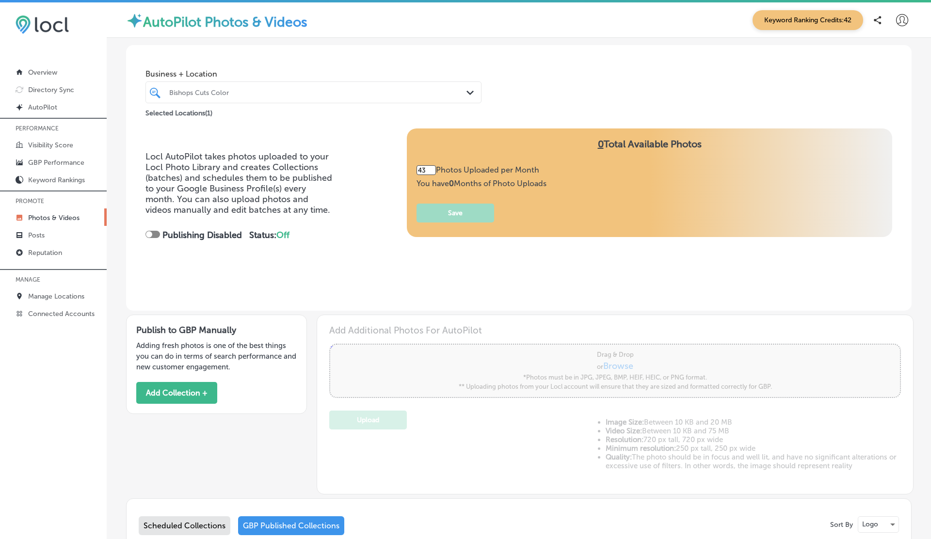
click at [226, 99] on div "Bishops Cuts Color" at bounding box center [313, 92] width 298 height 15
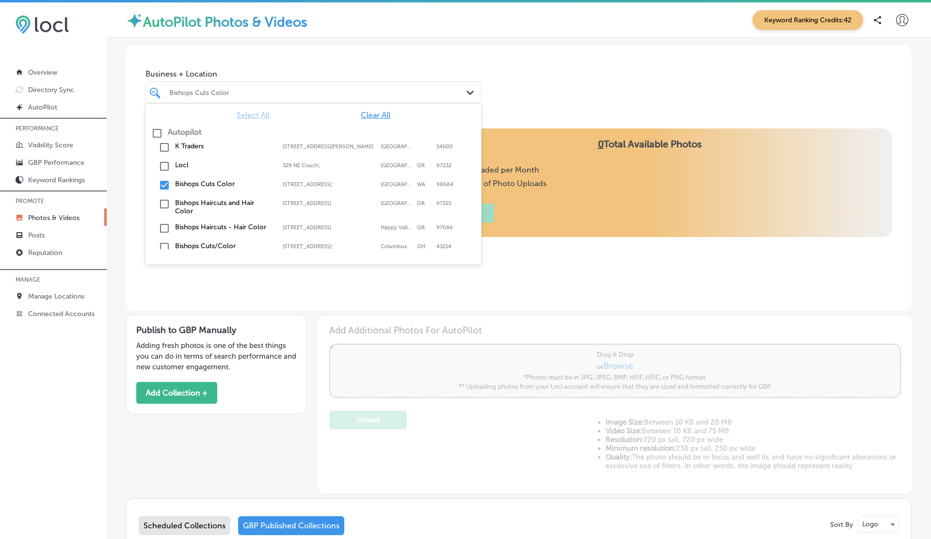
click at [190, 183] on label "Bishops Cuts Color" at bounding box center [224, 184] width 98 height 8
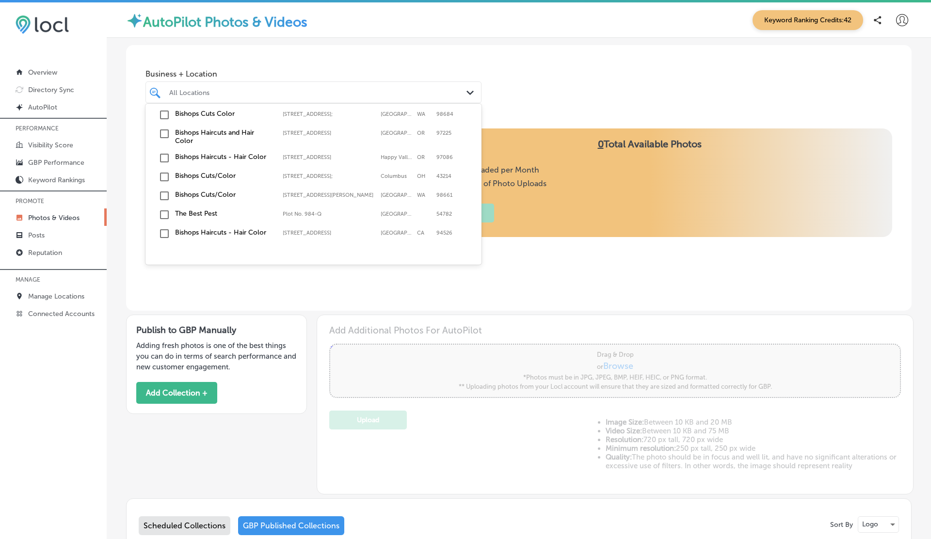
scroll to position [91, 0]
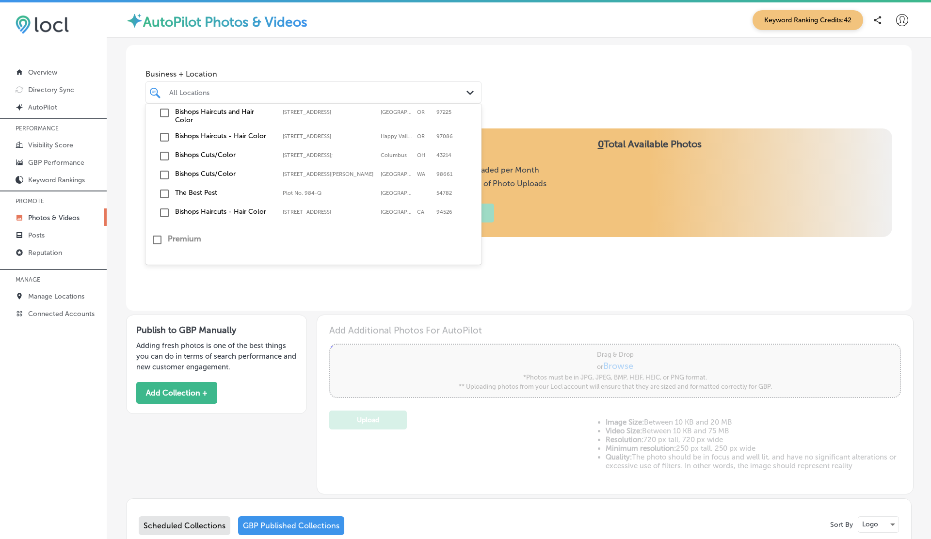
click at [198, 177] on label "Bishops Cuts/Color" at bounding box center [224, 174] width 98 height 8
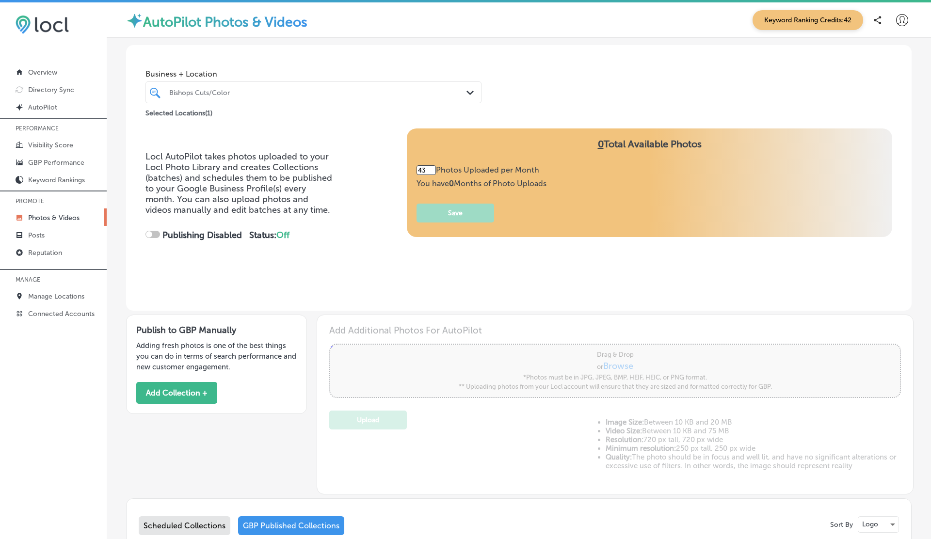
click at [541, 56] on div "Business + Location Bishops Cuts/Color Path Created with Sketch. Selected Locat…" at bounding box center [518, 82] width 785 height 74
type input "5"
checkbox input "true"
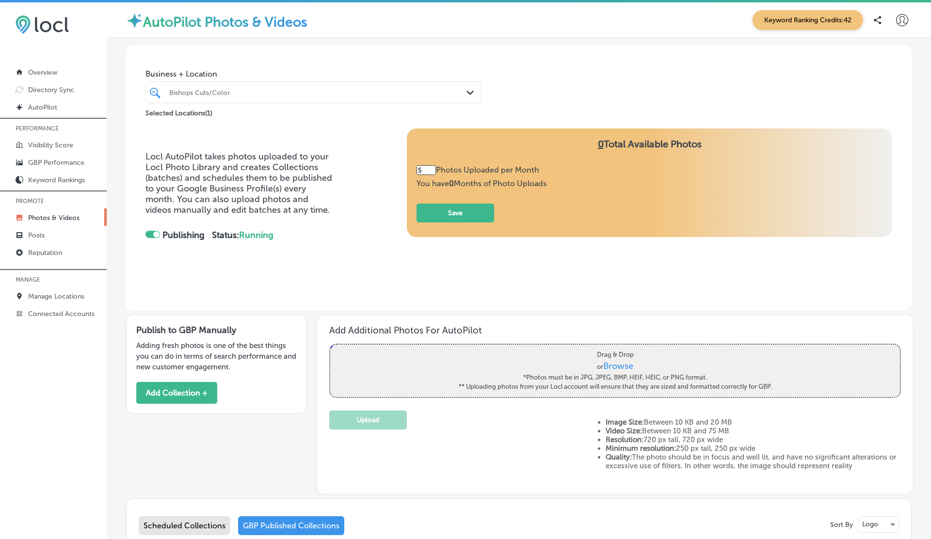
scroll to position [168, 0]
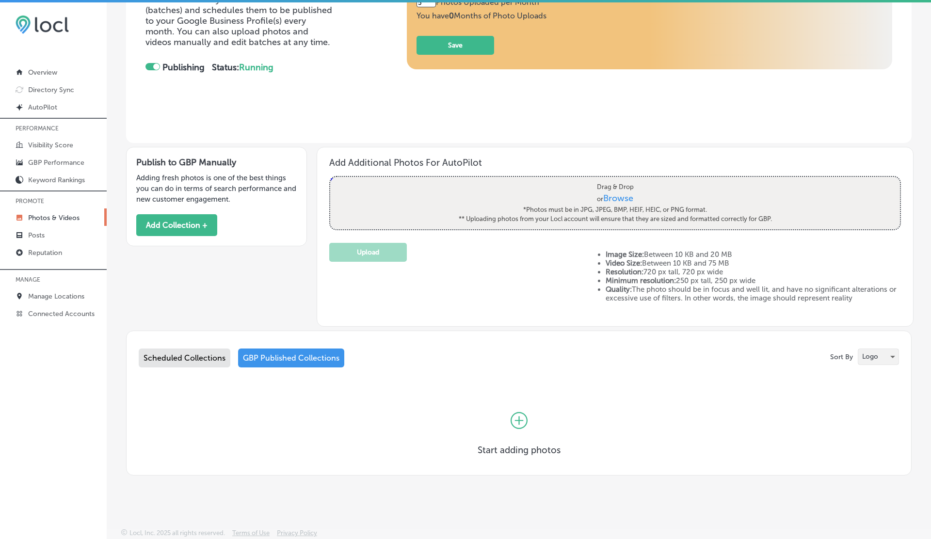
click at [875, 355] on p "Logo" at bounding box center [870, 356] width 16 height 9
click at [870, 335] on p "Cover" at bounding box center [869, 339] width 18 height 10
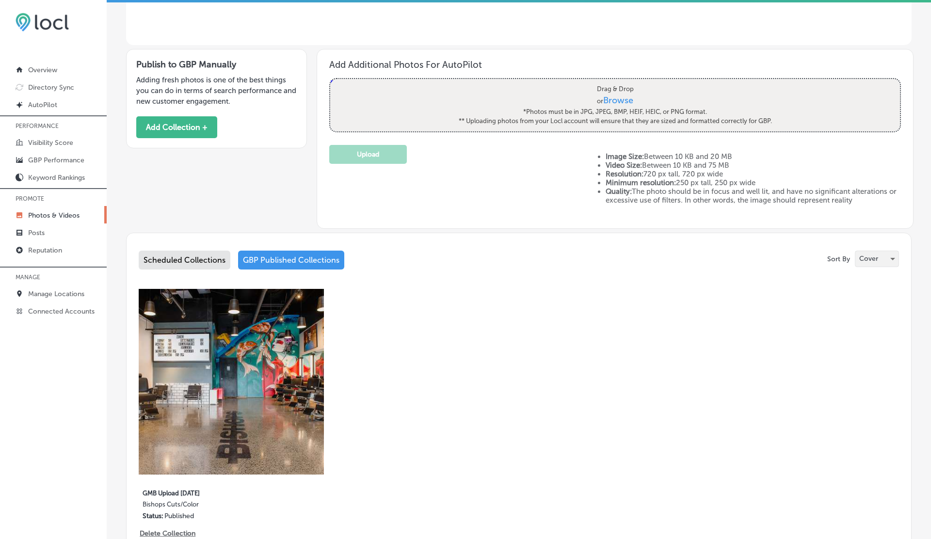
scroll to position [361, 0]
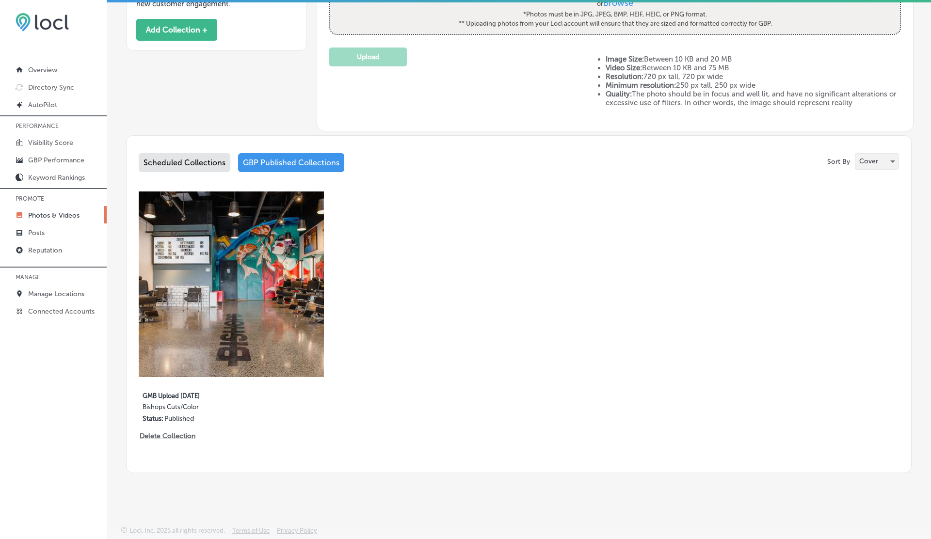
click at [871, 159] on p "Cover" at bounding box center [868, 161] width 19 height 9
click at [867, 180] on p "Logo" at bounding box center [865, 180] width 15 height 10
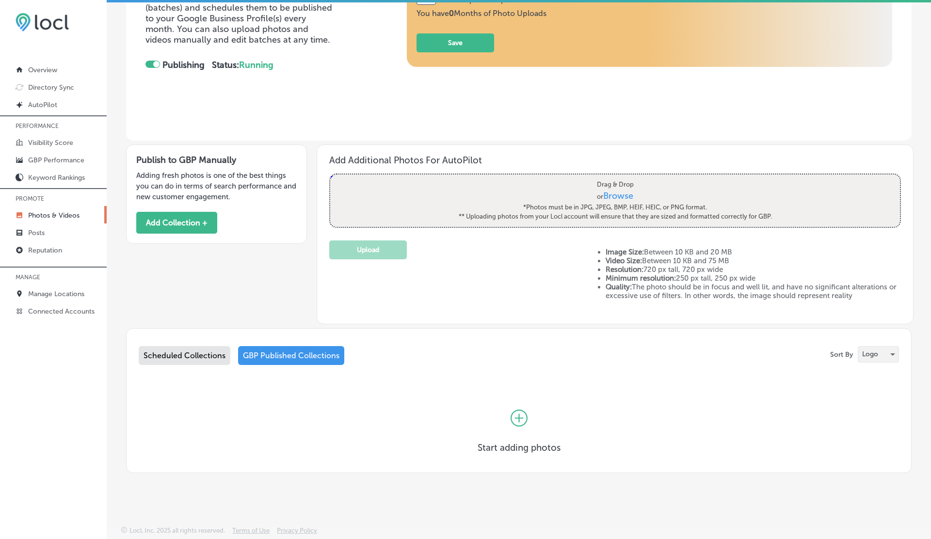
scroll to position [0, 0]
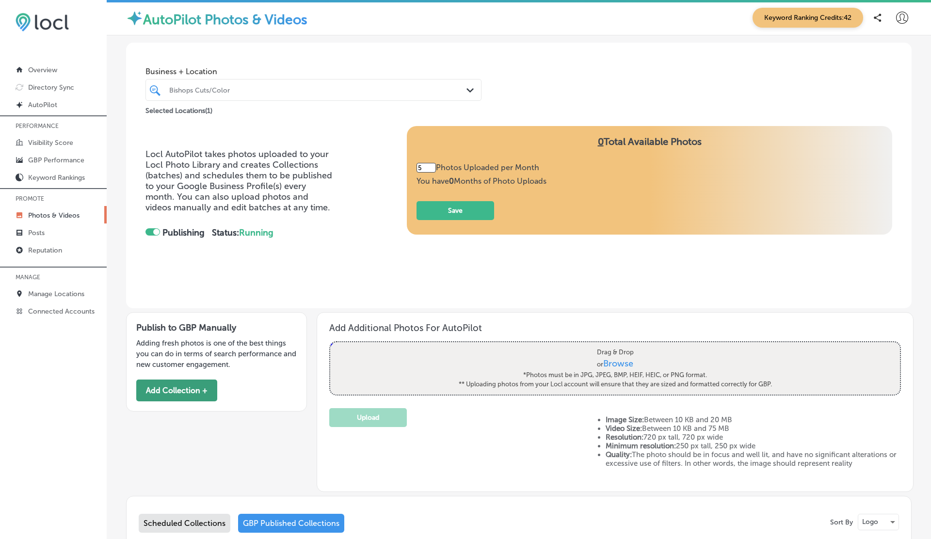
click at [184, 386] on button "Add Collection +" at bounding box center [176, 391] width 81 height 22
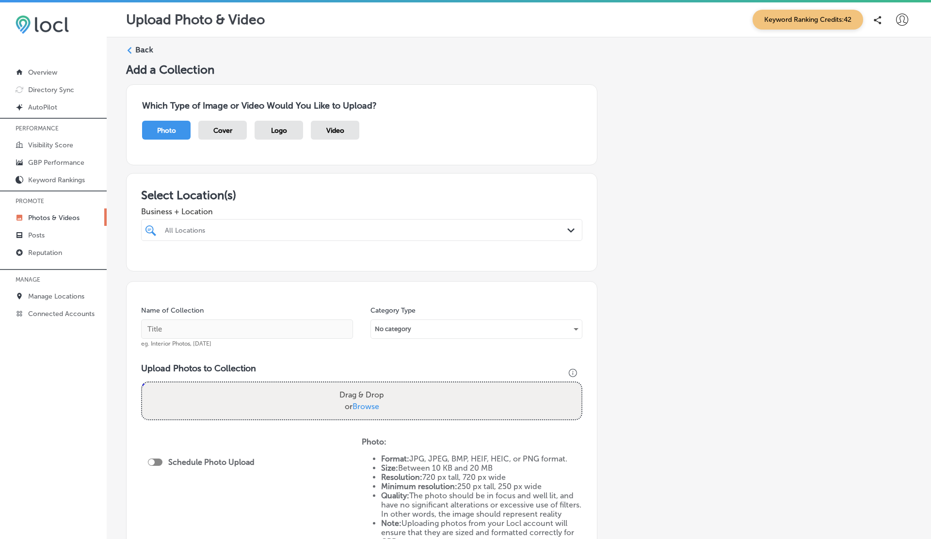
click at [289, 232] on div "All Locations" at bounding box center [366, 230] width 403 height 8
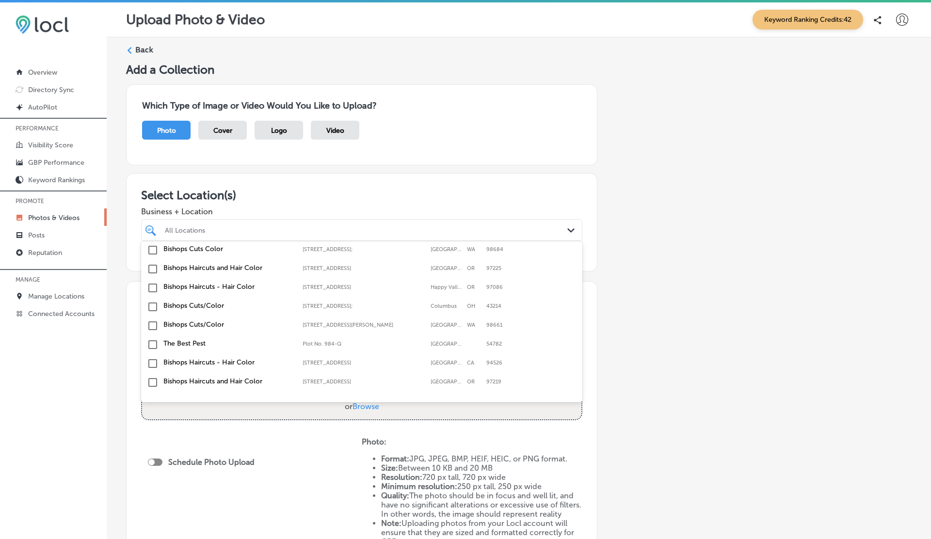
scroll to position [85, 0]
click at [255, 374] on label "Bishops Haircuts and Hair Color" at bounding box center [227, 374] width 129 height 8
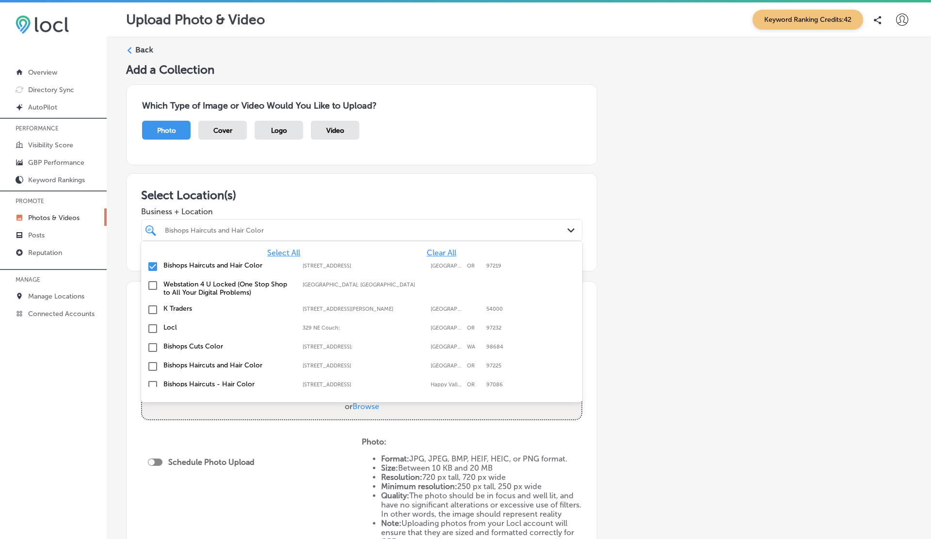
click at [563, 327] on div "Locl [STREET_ADDRESS] [STREET_ADDRESS]" at bounding box center [361, 328] width 433 height 15
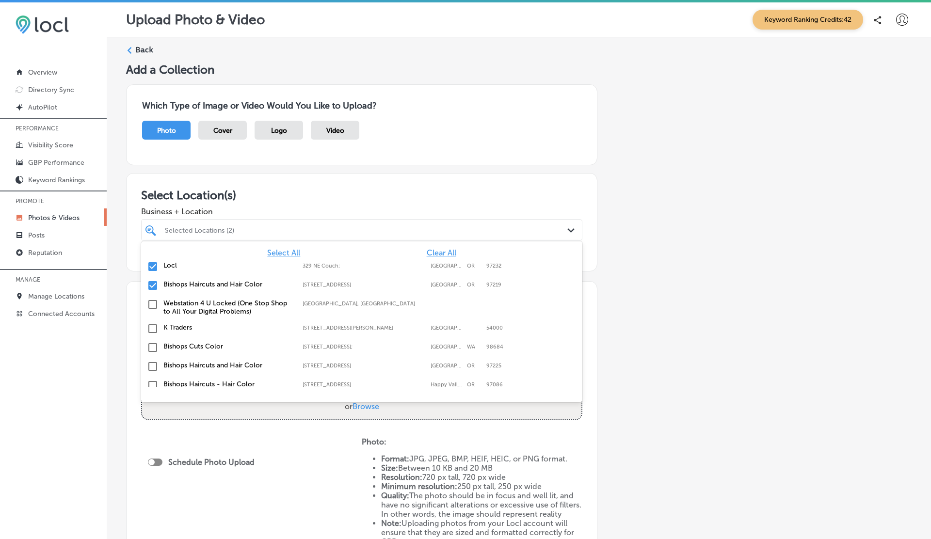
click at [240, 283] on label "Bishops Haircuts and Hair Color" at bounding box center [227, 284] width 129 height 8
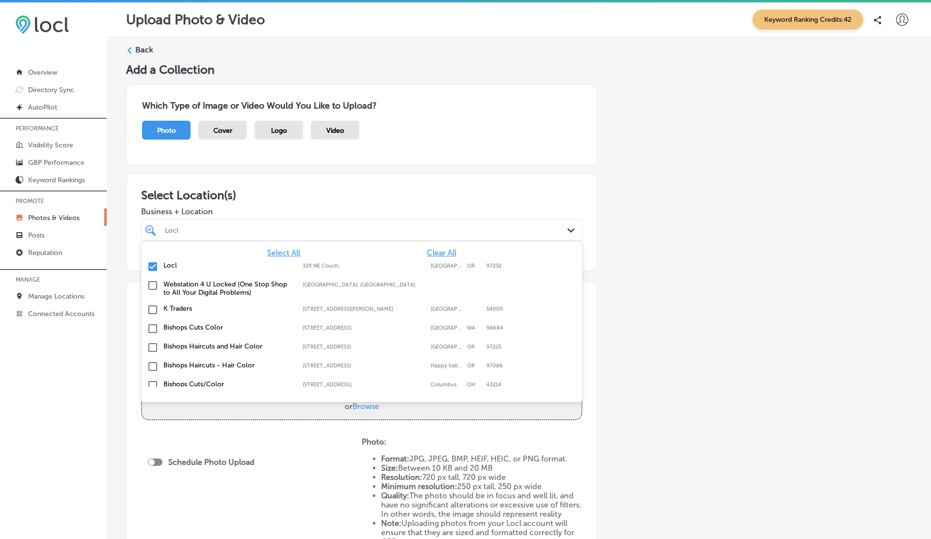
click at [279, 266] on label "Locl" at bounding box center [227, 265] width 129 height 8
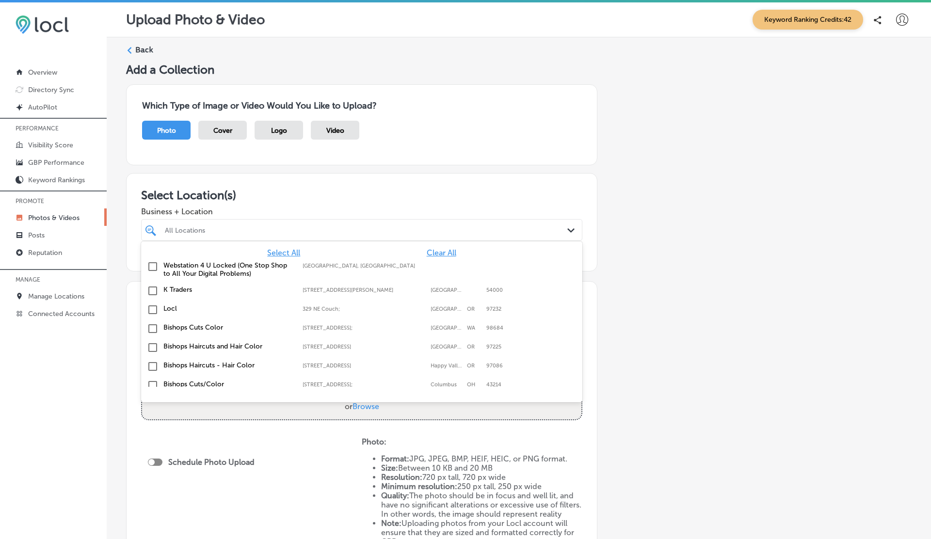
click at [312, 344] on label "[STREET_ADDRESS]" at bounding box center [363, 347] width 123 height 6
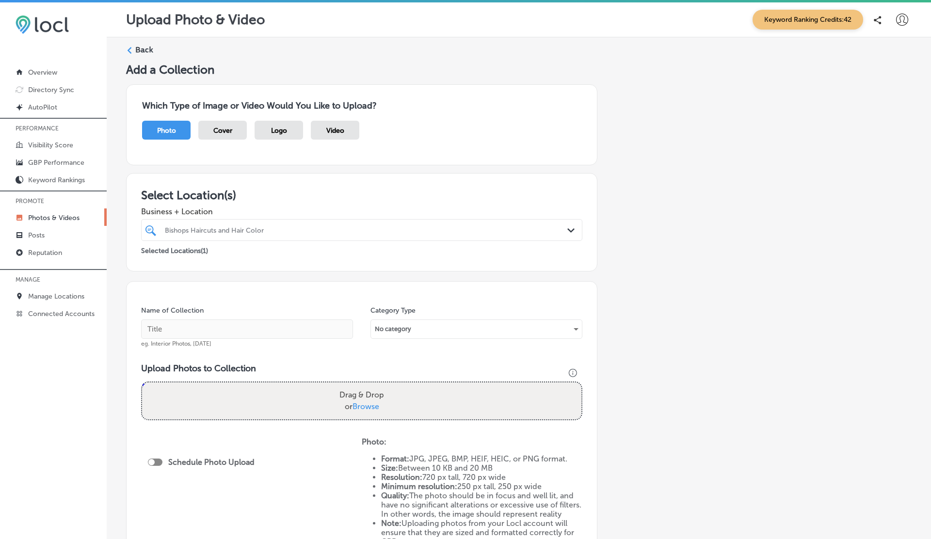
click at [453, 190] on h3 "Select Location(s)" at bounding box center [361, 195] width 441 height 14
click at [275, 134] on div "Logo" at bounding box center [278, 130] width 48 height 19
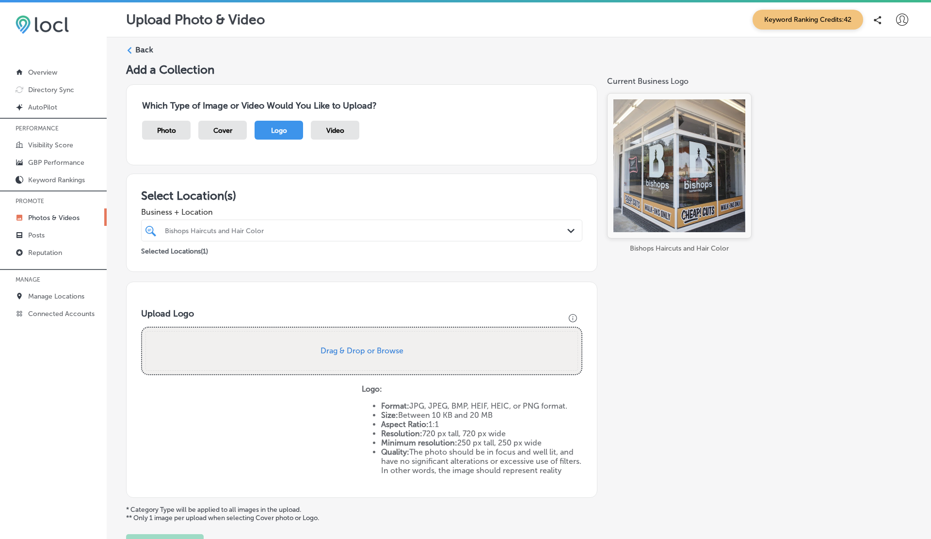
click at [330, 127] on span "Video" at bounding box center [335, 131] width 18 height 8
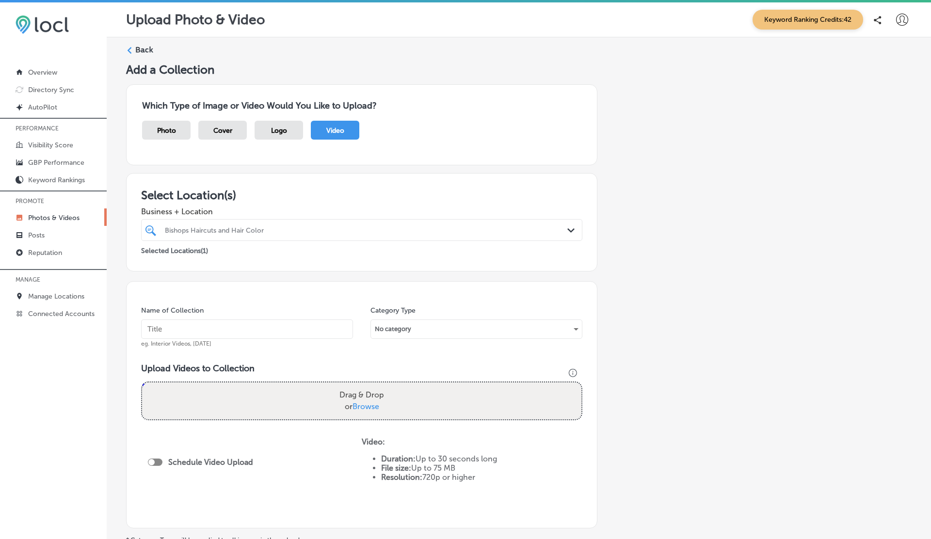
click at [203, 128] on div "Cover" at bounding box center [222, 130] width 48 height 19
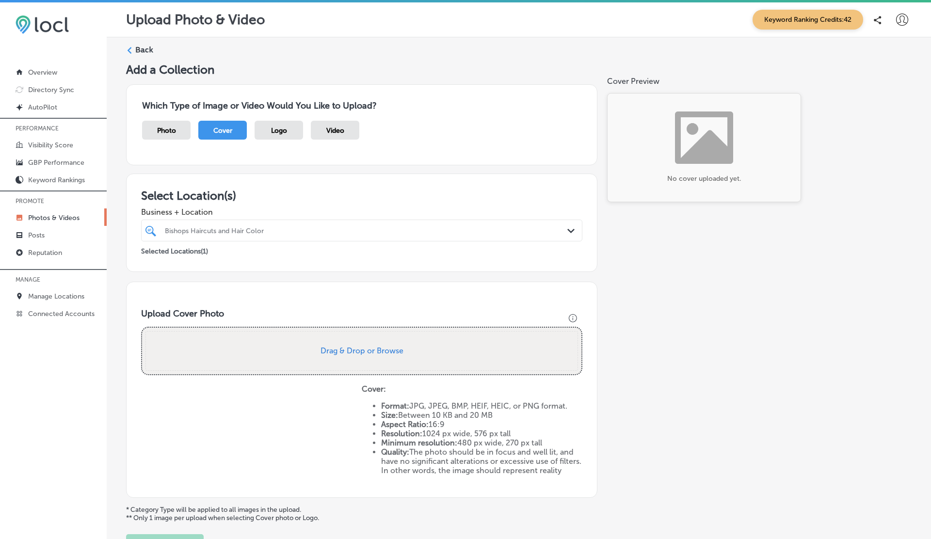
click at [267, 129] on div "Logo" at bounding box center [278, 130] width 48 height 19
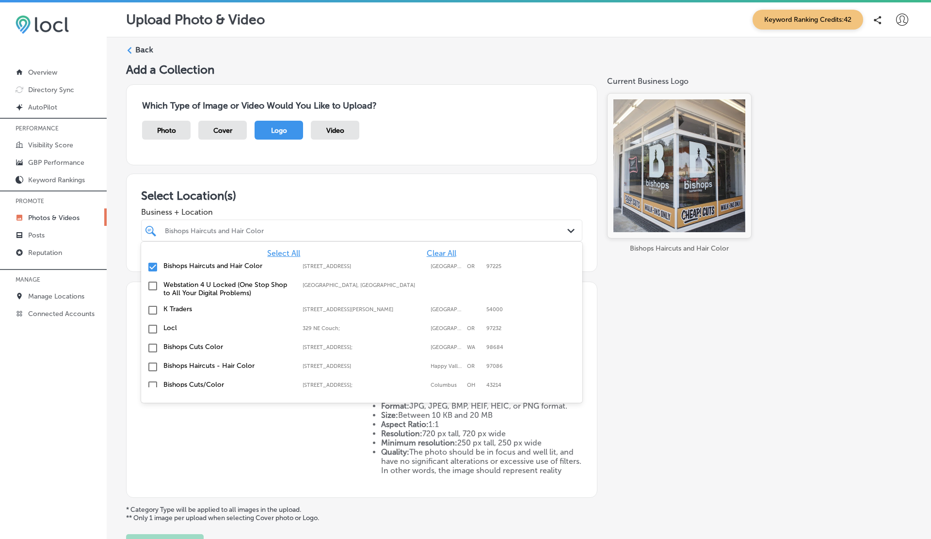
click at [245, 233] on div "Bishops Haircuts and Hair Color" at bounding box center [366, 230] width 403 height 8
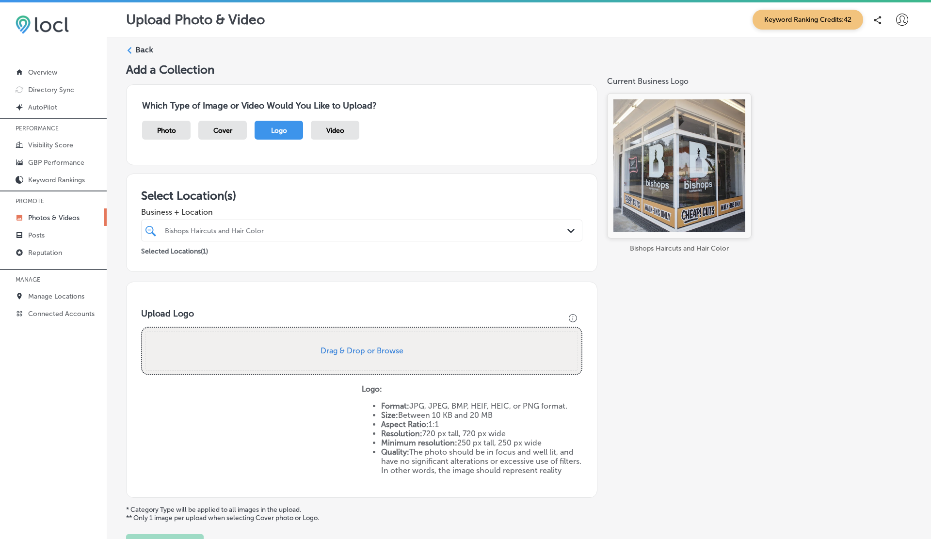
click at [140, 50] on label "Back" at bounding box center [144, 50] width 18 height 11
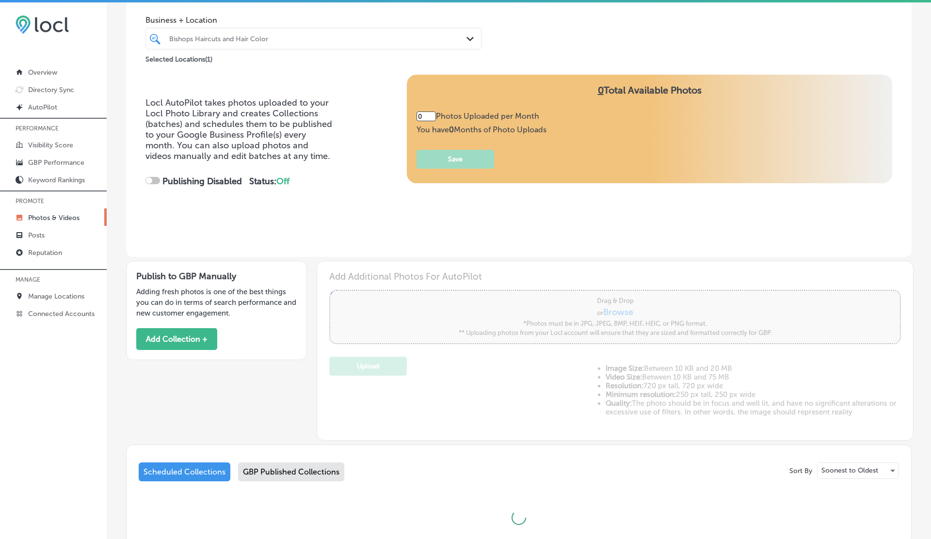
type input "30"
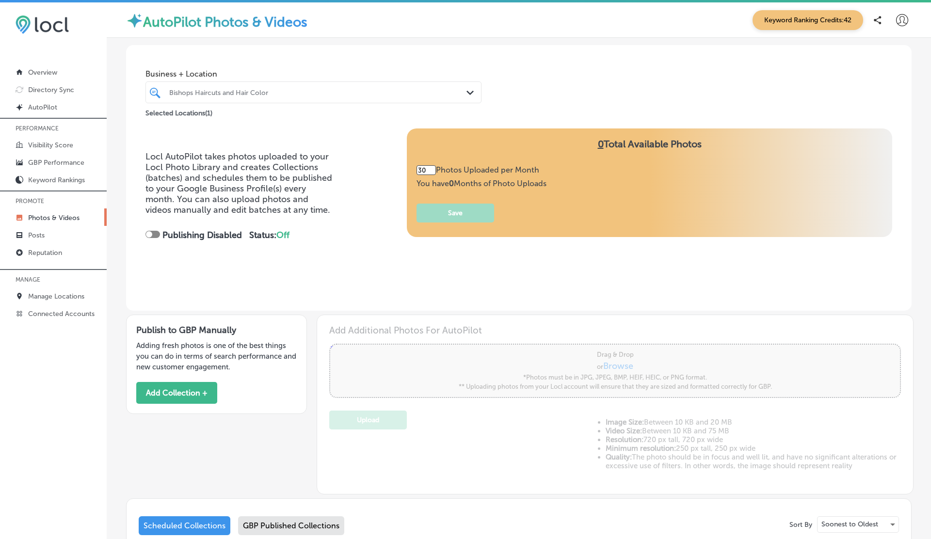
click at [263, 102] on div "Bishops Haircuts and Hair Color Path Created with Sketch." at bounding box center [313, 92] width 336 height 22
click at [537, 124] on div "Business + Location Bishops Haircuts and Hair Color Path Created with Sketch. S…" at bounding box center [518, 86] width 785 height 83
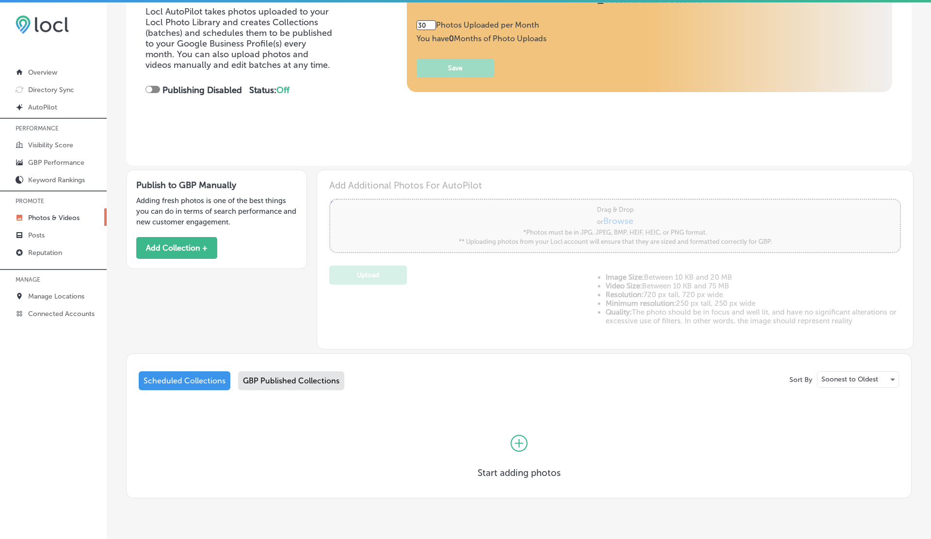
scroll to position [168, 0]
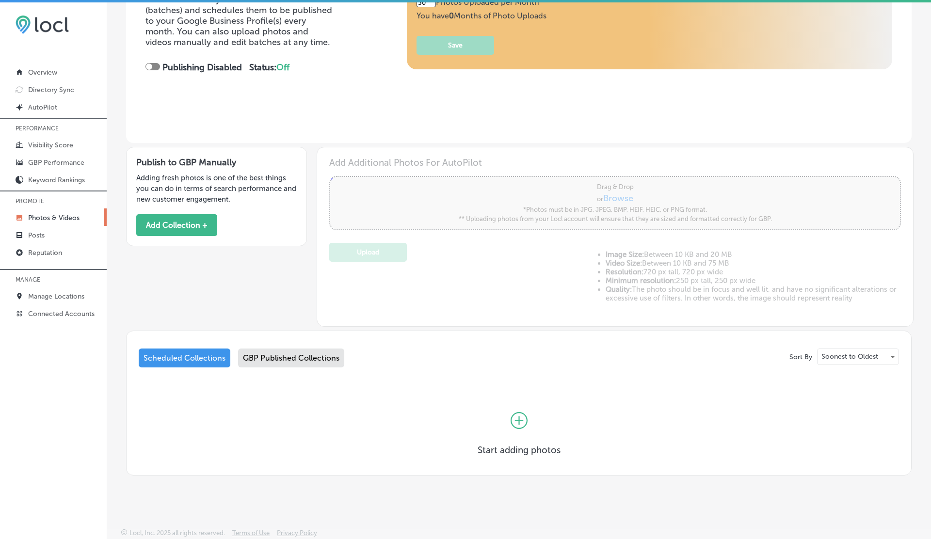
click at [277, 351] on div "GBP Published Collections" at bounding box center [291, 358] width 106 height 19
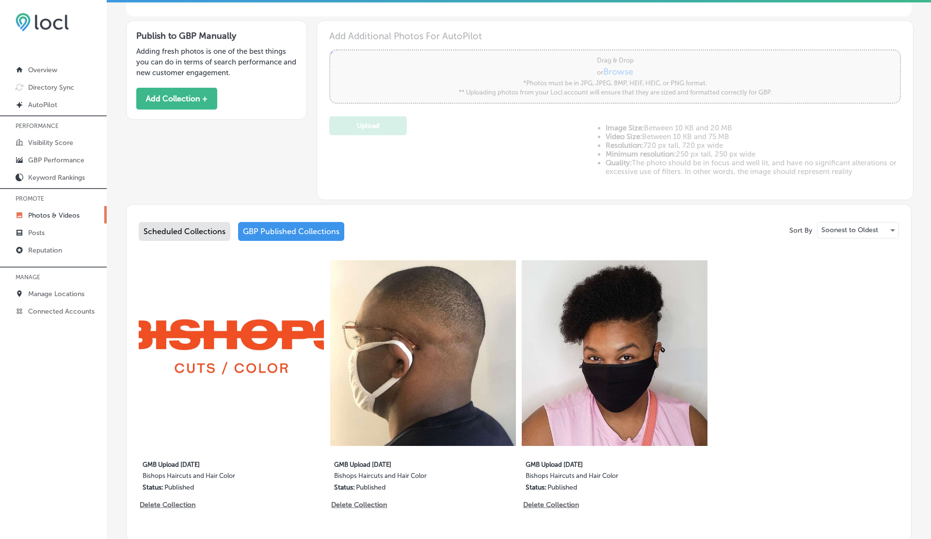
scroll to position [361, 0]
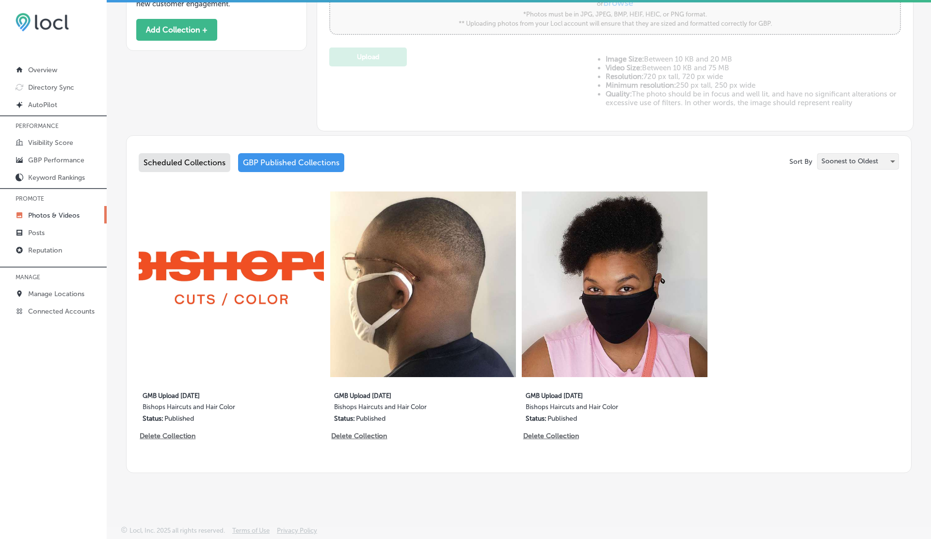
click at [858, 163] on p "Soonest to Oldest" at bounding box center [849, 161] width 57 height 9
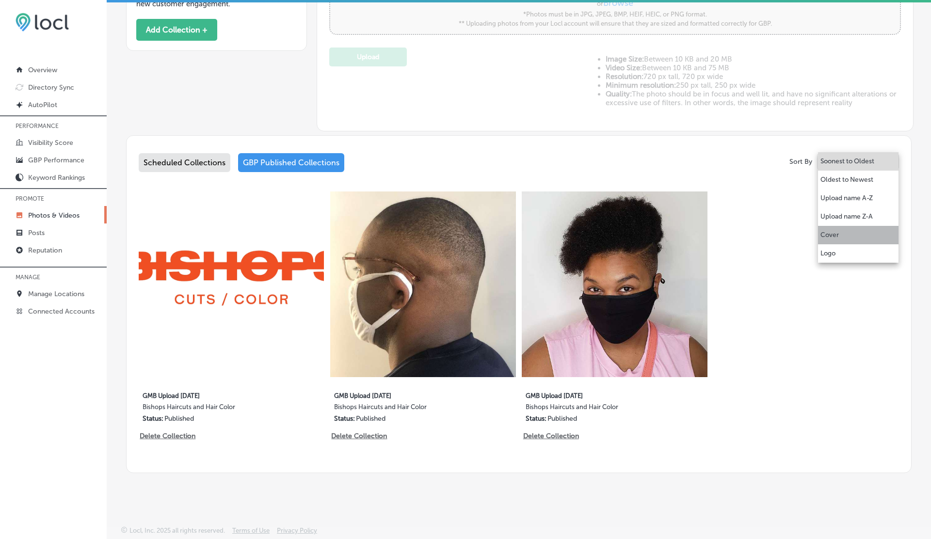
click at [832, 238] on p "Cover" at bounding box center [829, 235] width 18 height 10
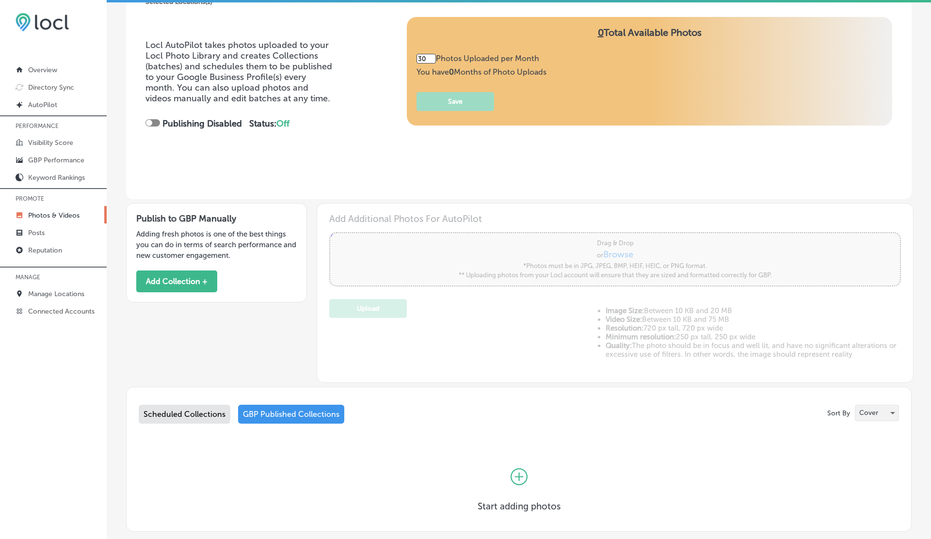
scroll to position [168, 0]
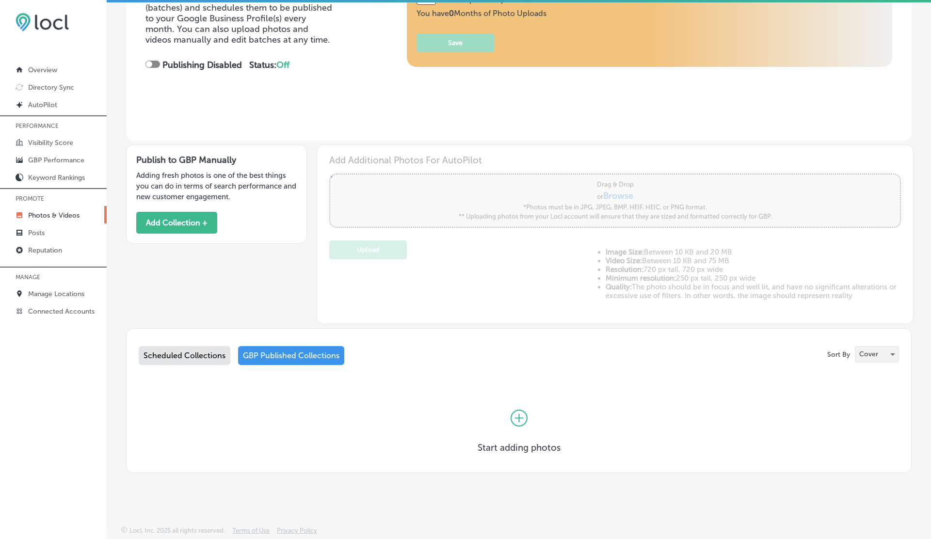
click at [872, 359] on div "Cover" at bounding box center [876, 355] width 43 height 16
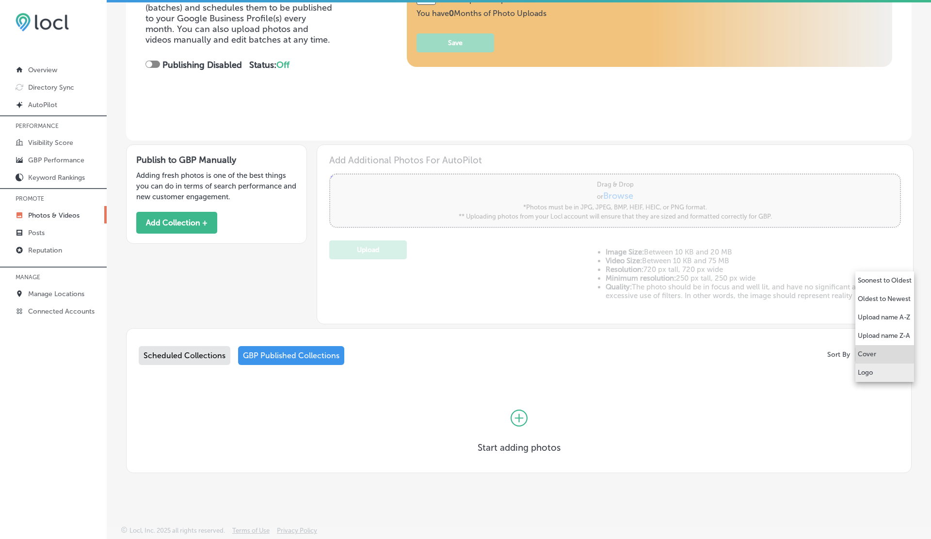
click at [868, 373] on p "Logo" at bounding box center [865, 373] width 15 height 10
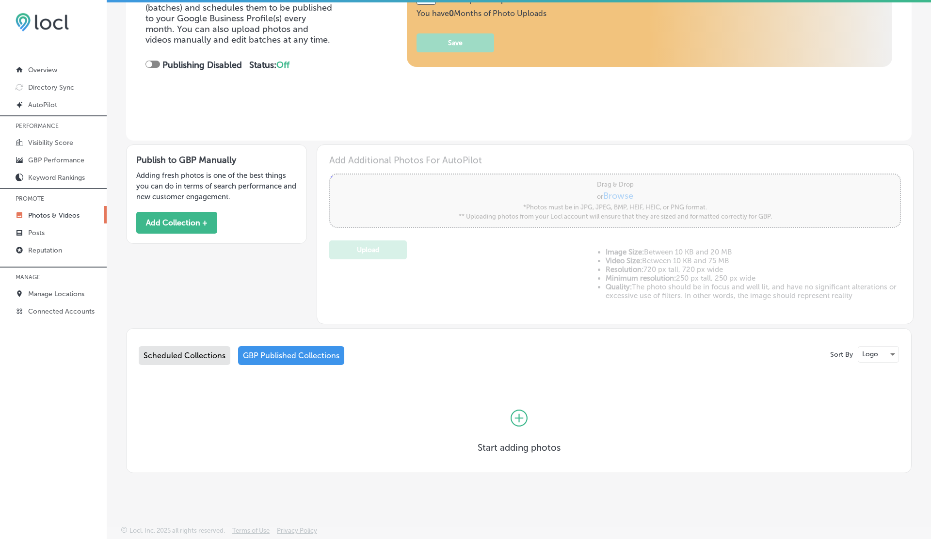
scroll to position [0, 0]
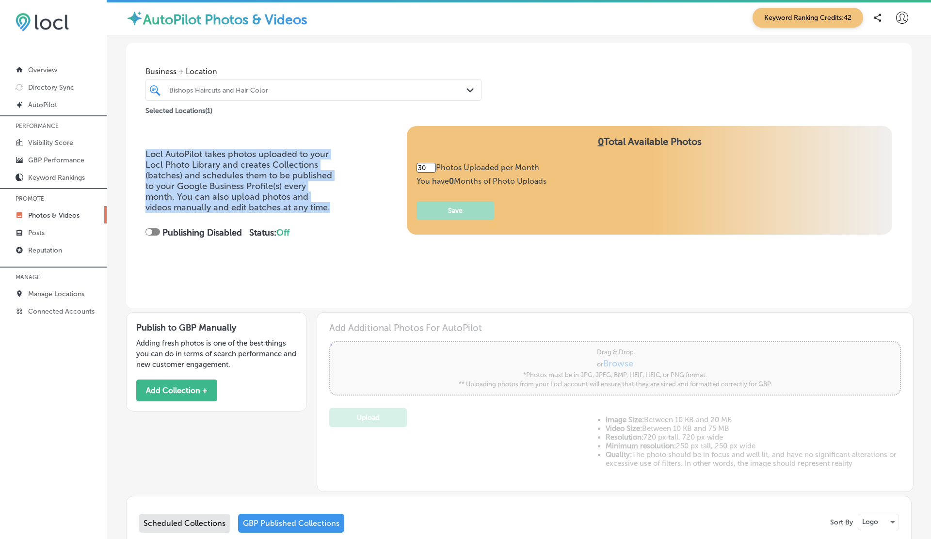
drag, startPoint x: 146, startPoint y: 153, endPoint x: 343, endPoint y: 207, distance: 204.2
click at [343, 207] on div "Locl AutoPilot takes photos uploaded to your Locl Photo Library and creates Col…" at bounding box center [518, 202] width 747 height 153
click at [184, 389] on button "Add Collection +" at bounding box center [176, 391] width 81 height 22
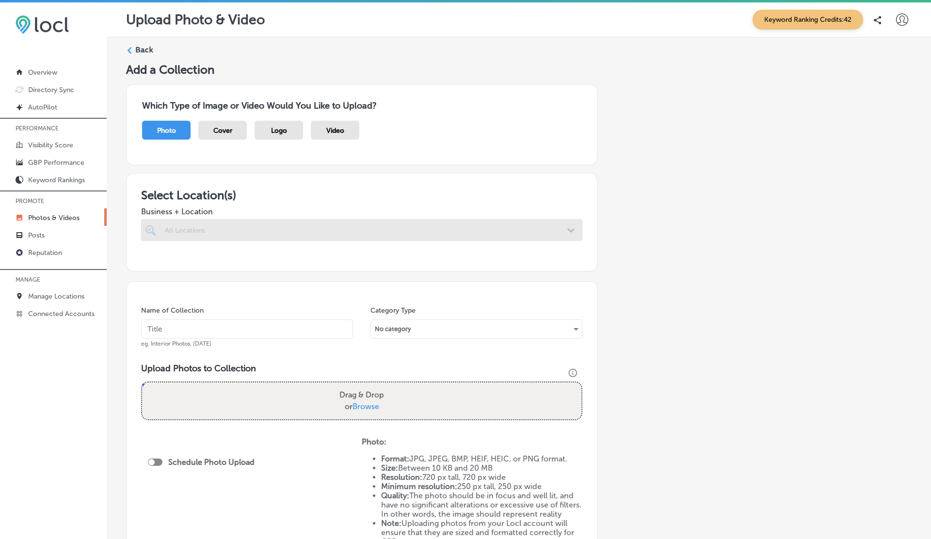
click at [283, 235] on div at bounding box center [361, 230] width 441 height 22
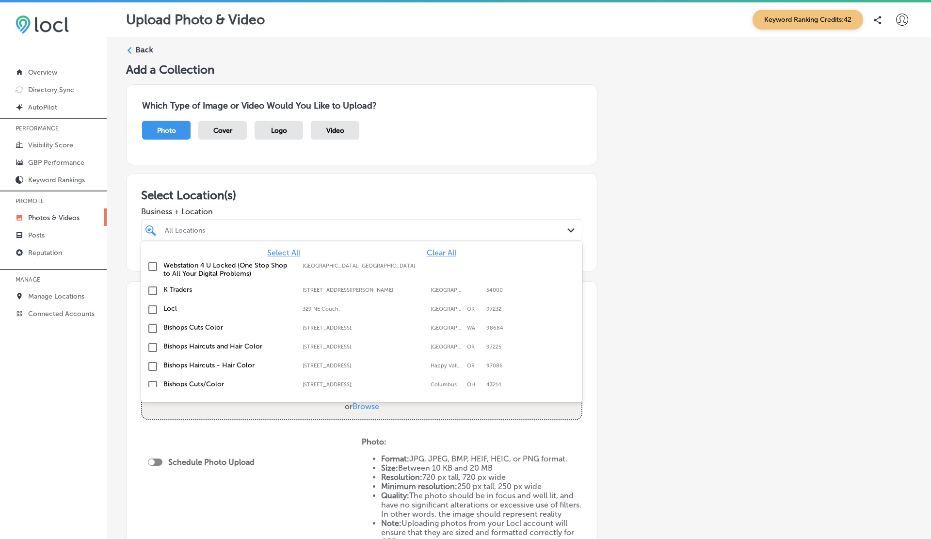
click at [283, 235] on div at bounding box center [342, 229] width 356 height 13
click at [194, 304] on label "Locl" at bounding box center [227, 308] width 129 height 8
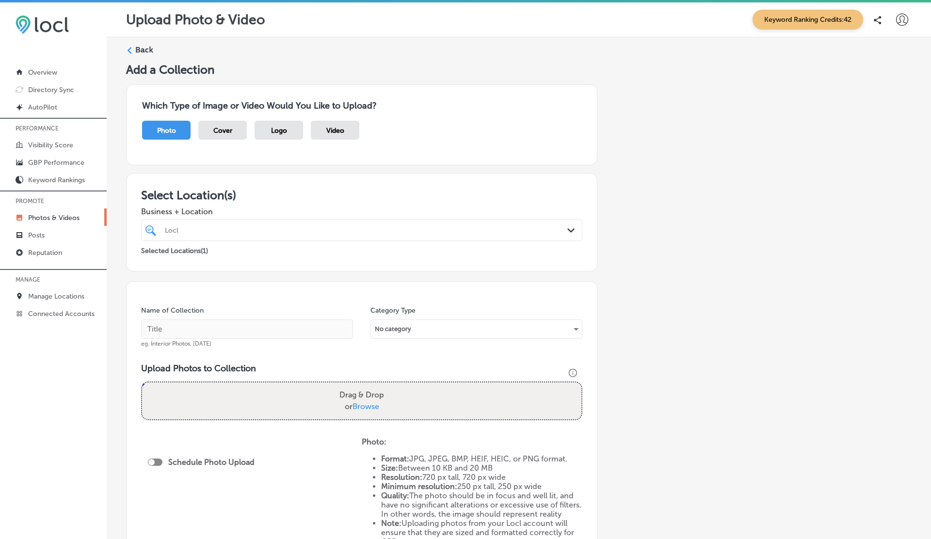
click at [281, 128] on span "Logo" at bounding box center [279, 131] width 16 height 8
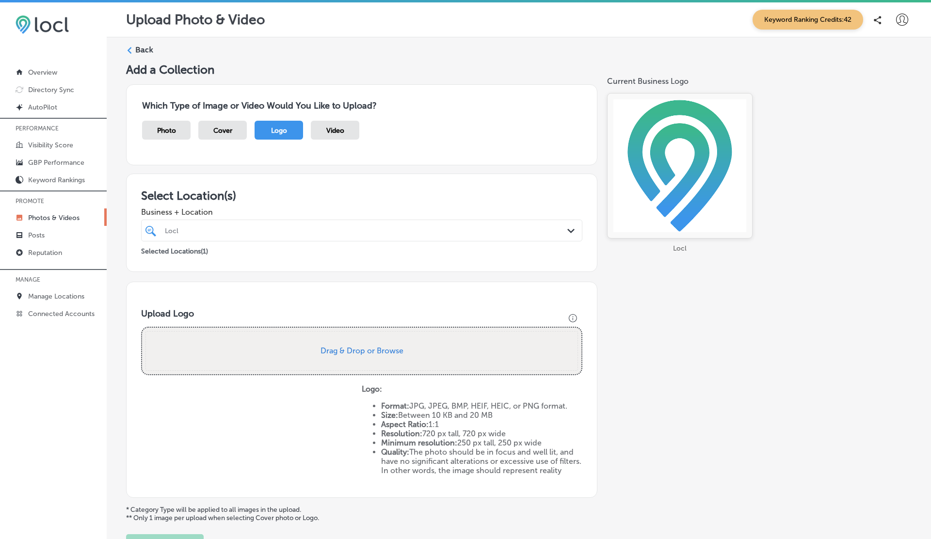
click at [64, 219] on p "Photos & Videos" at bounding box center [53, 218] width 51 height 8
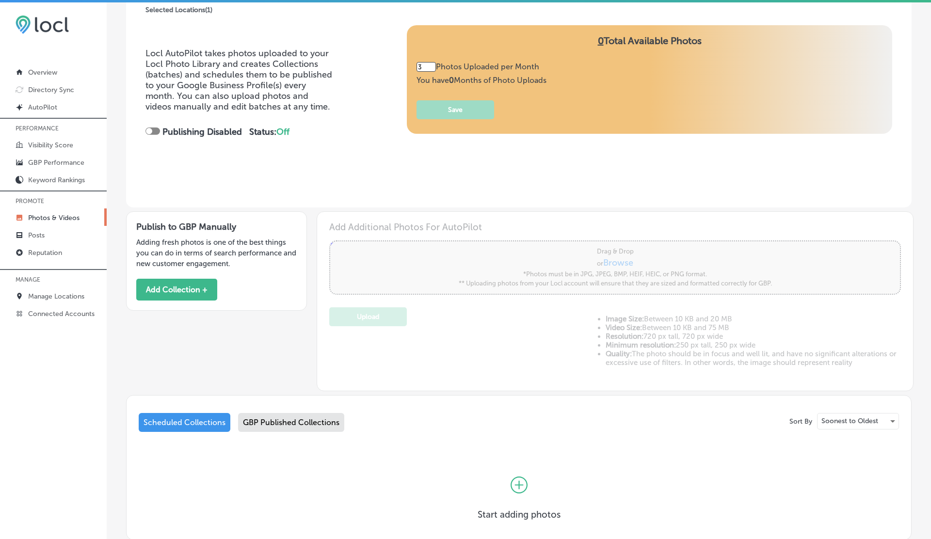
scroll to position [168, 0]
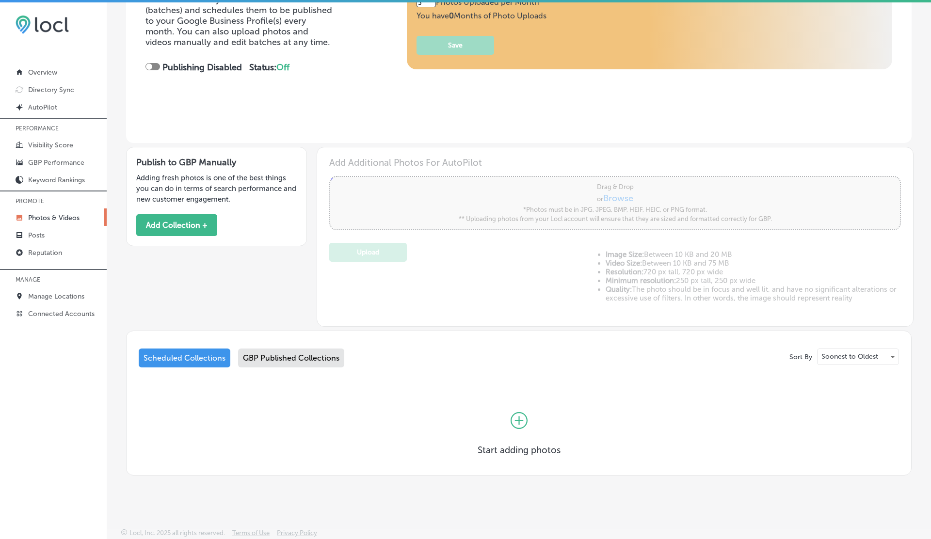
click at [315, 355] on div "GBP Published Collections" at bounding box center [291, 358] width 106 height 19
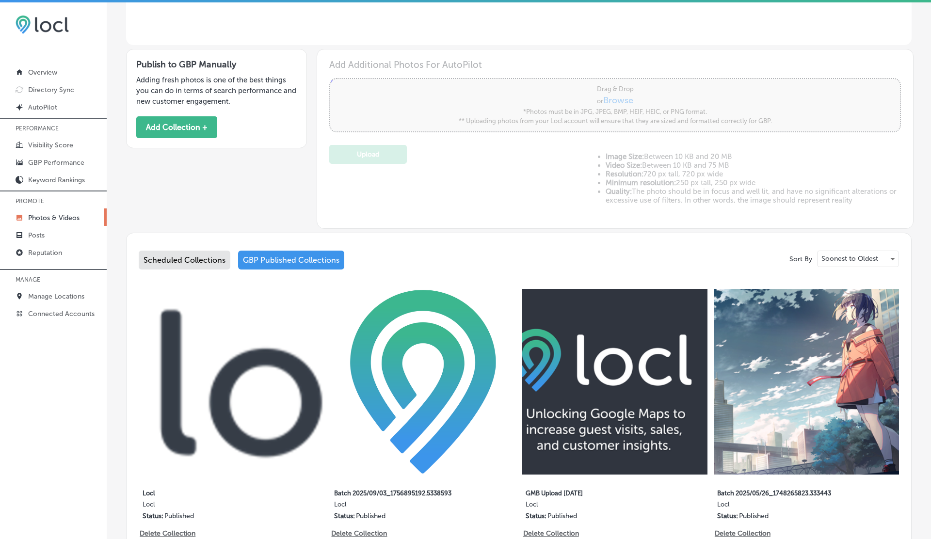
scroll to position [260, 0]
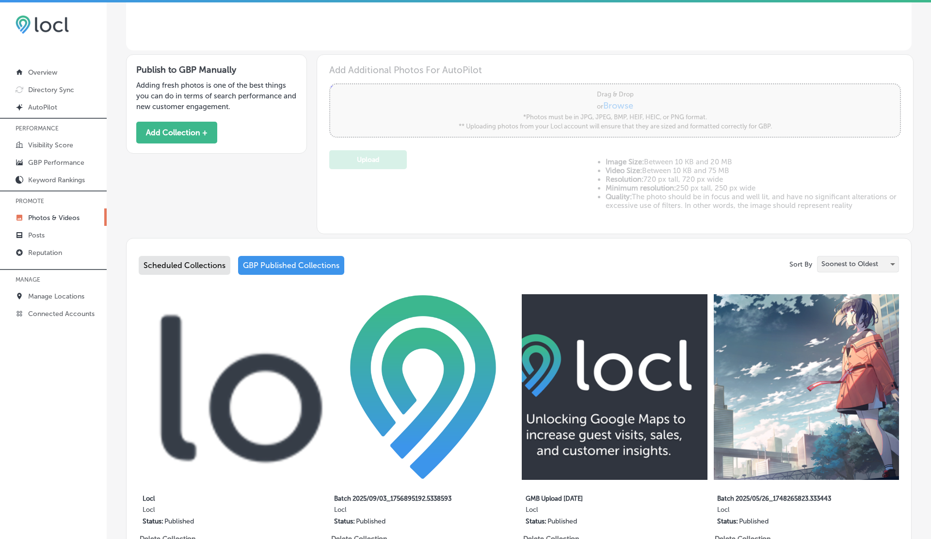
click at [873, 263] on p "Soonest to Oldest" at bounding box center [849, 263] width 57 height 9
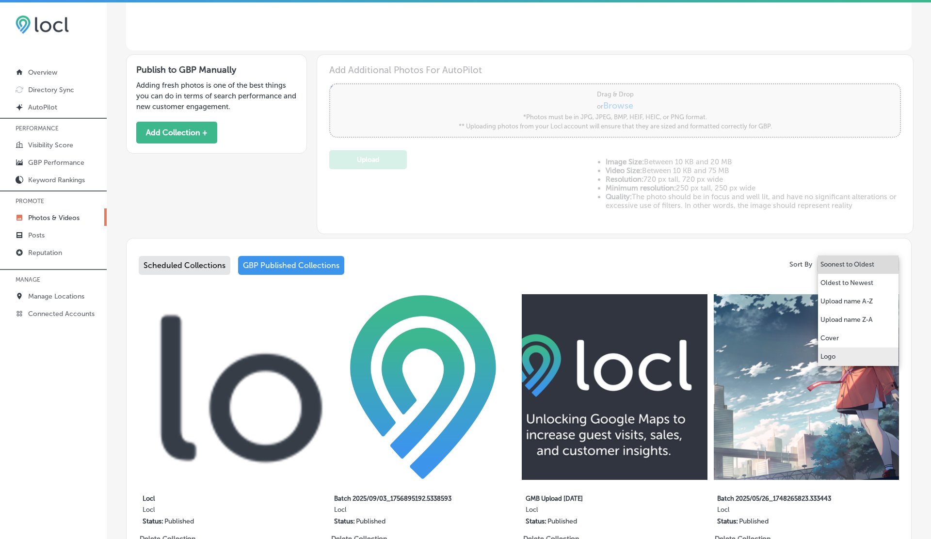
click at [830, 356] on p "Logo" at bounding box center [827, 357] width 15 height 10
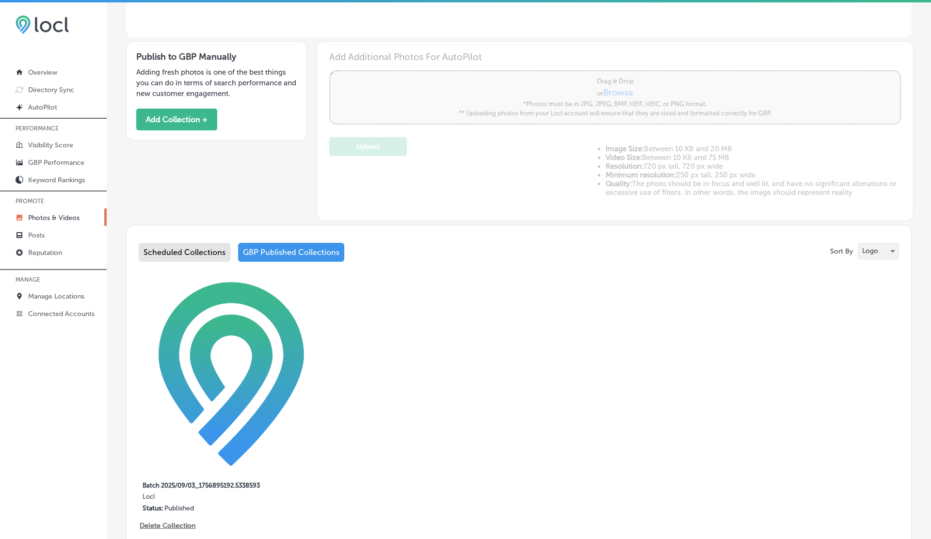
scroll to position [292, 0]
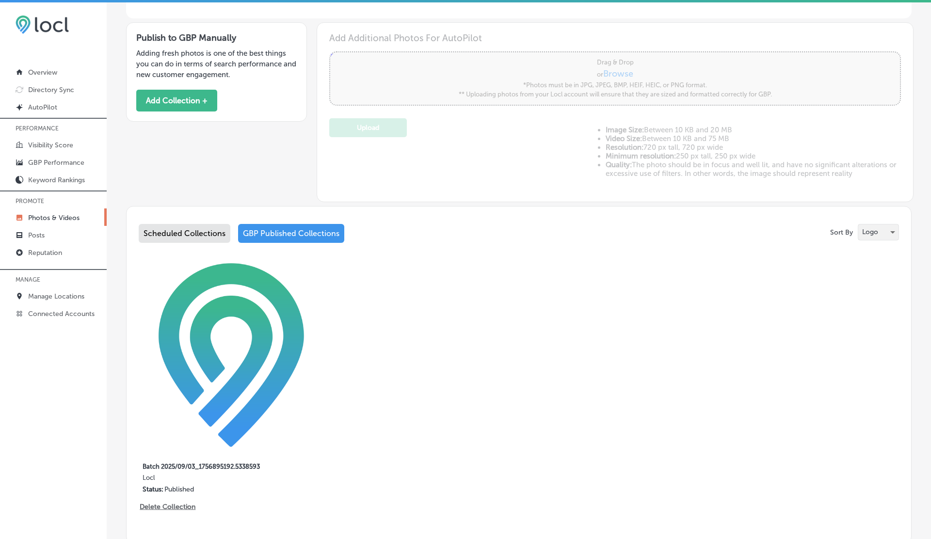
click at [880, 231] on div "Logo" at bounding box center [878, 232] width 40 height 16
click at [874, 212] on p "Cover" at bounding box center [869, 214] width 18 height 10
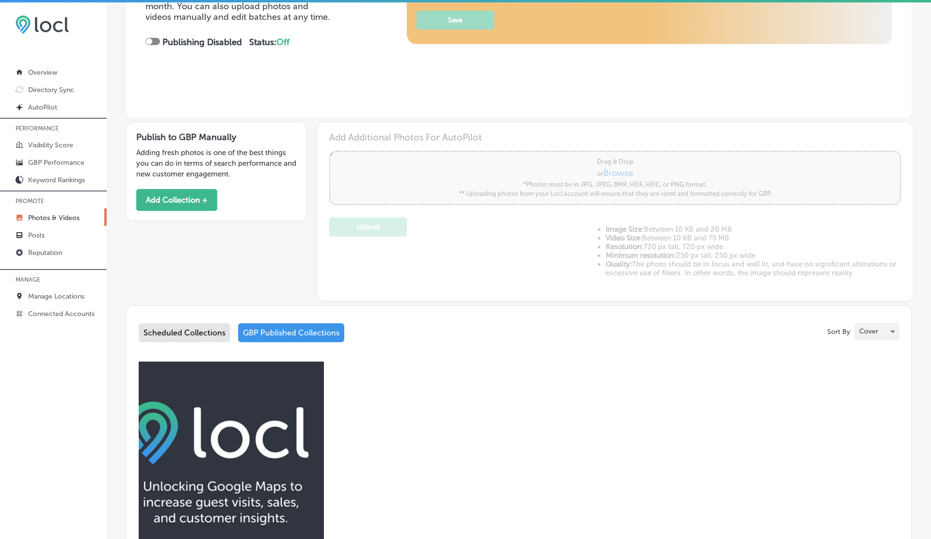
scroll to position [0, 0]
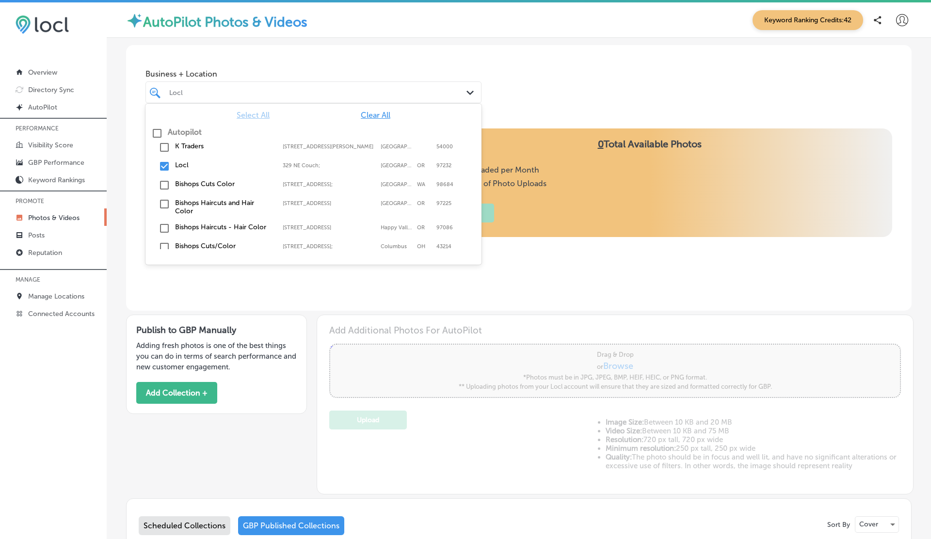
click at [269, 95] on div "Locl" at bounding box center [318, 92] width 298 height 8
click at [189, 187] on label "Bishops Cuts Color" at bounding box center [224, 184] width 98 height 8
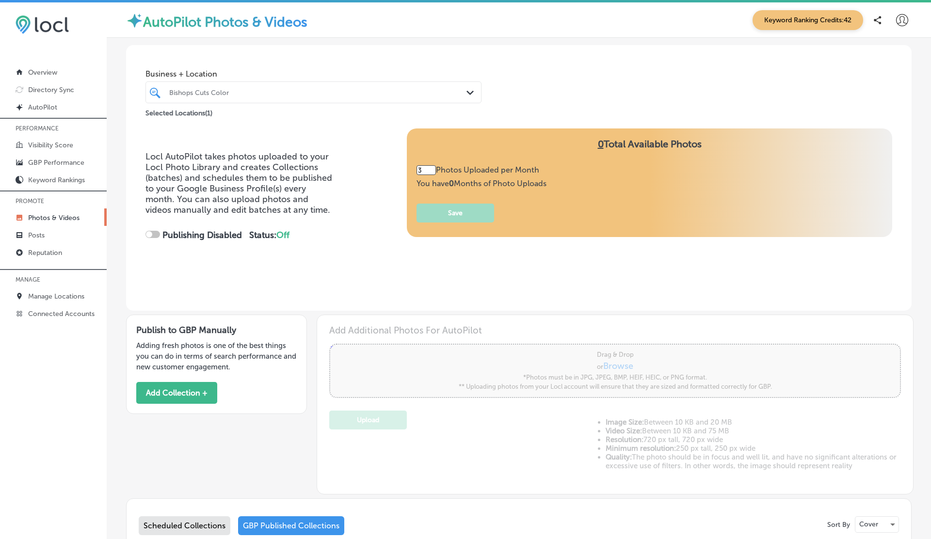
click at [425, 89] on div "Bishops Cuts Color" at bounding box center [318, 92] width 298 height 8
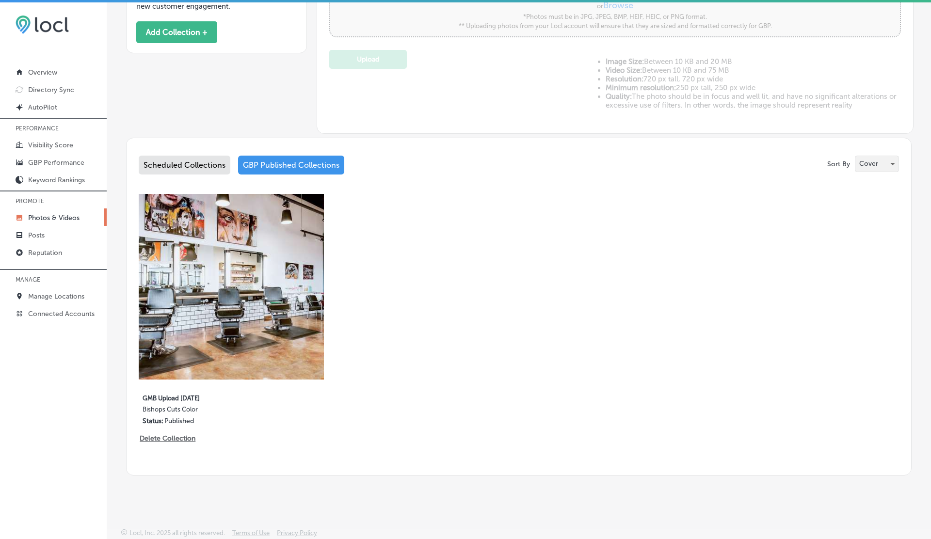
click at [885, 162] on div "Cover" at bounding box center [876, 164] width 43 height 16
click at [874, 184] on li "Logo" at bounding box center [884, 182] width 59 height 18
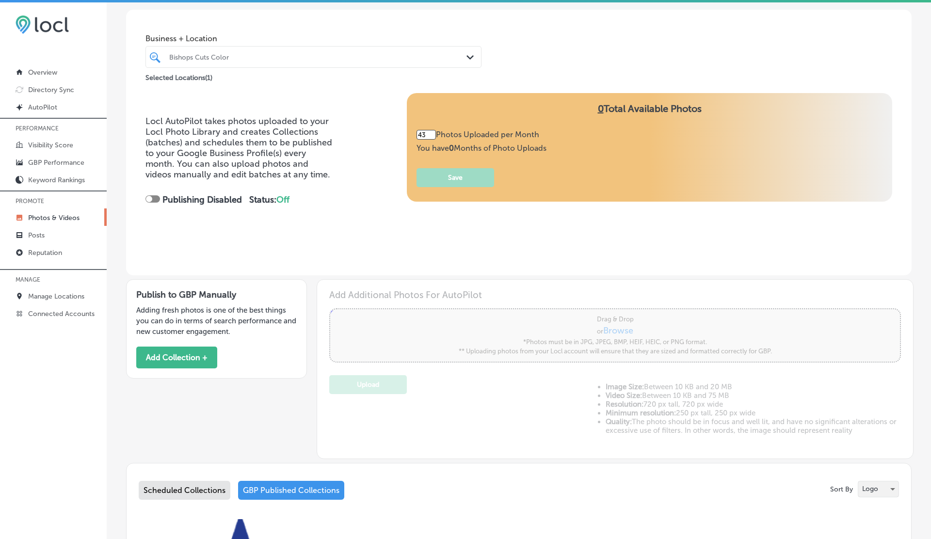
scroll to position [0, 0]
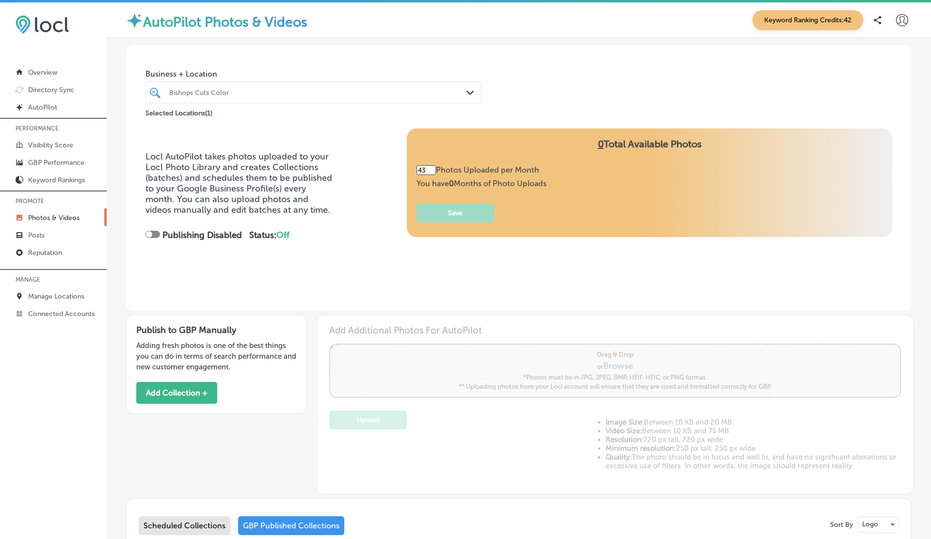
click at [236, 94] on div "Bishops Cuts Color" at bounding box center [318, 92] width 298 height 8
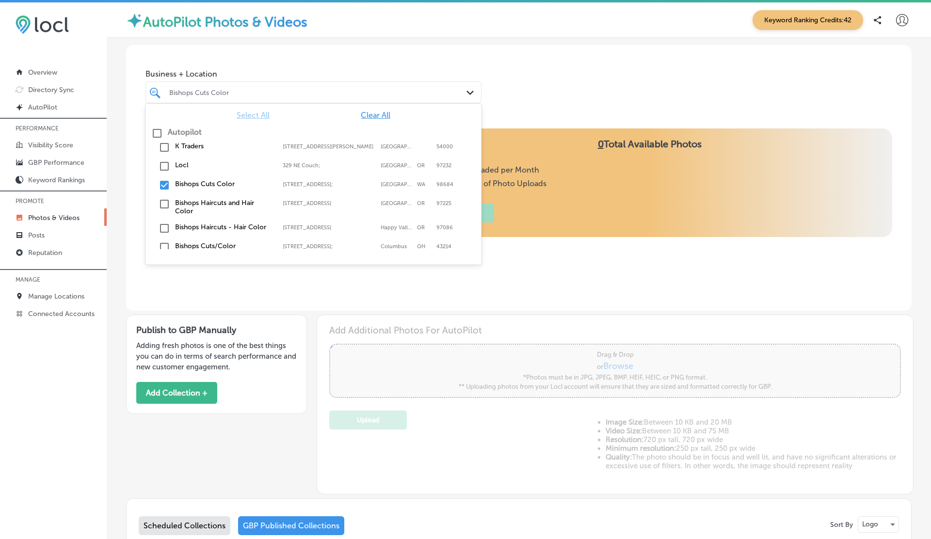
click at [188, 205] on label "Bishops Haircuts and Hair Color" at bounding box center [224, 207] width 98 height 16
click at [517, 108] on div "Business + Location option [STREET_ADDRESS]. option [STREET_ADDRESS][PERSON_NAM…" at bounding box center [518, 82] width 785 height 74
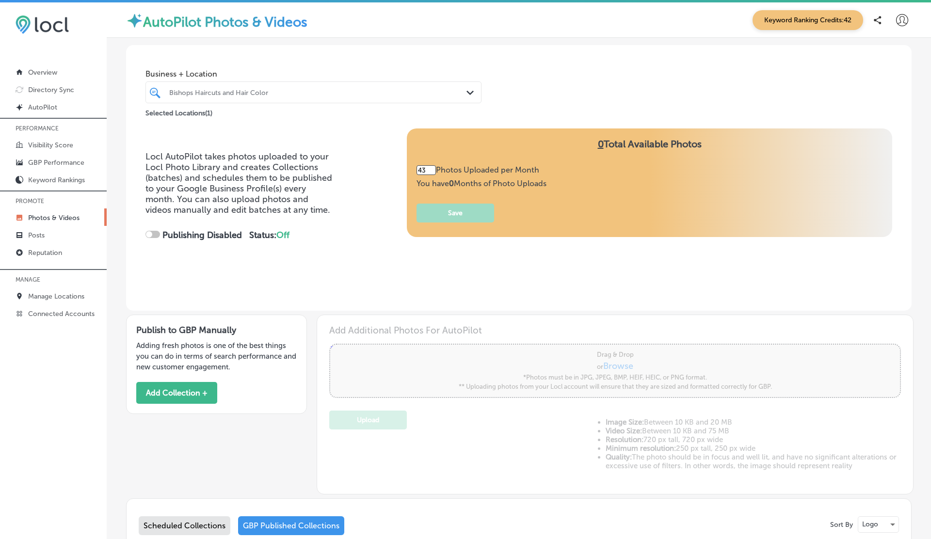
type input "30"
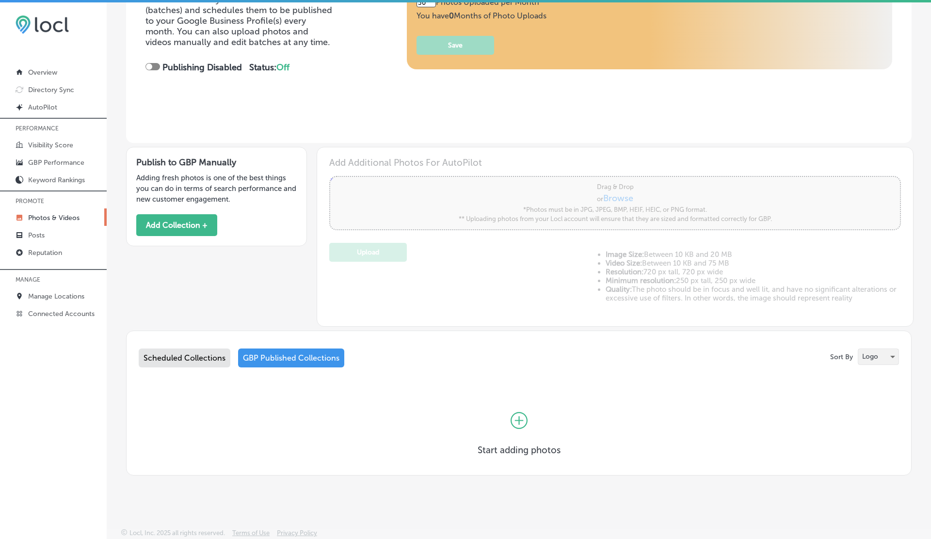
click at [874, 354] on p "Logo" at bounding box center [870, 356] width 16 height 9
click at [876, 334] on p "Cover" at bounding box center [869, 339] width 18 height 10
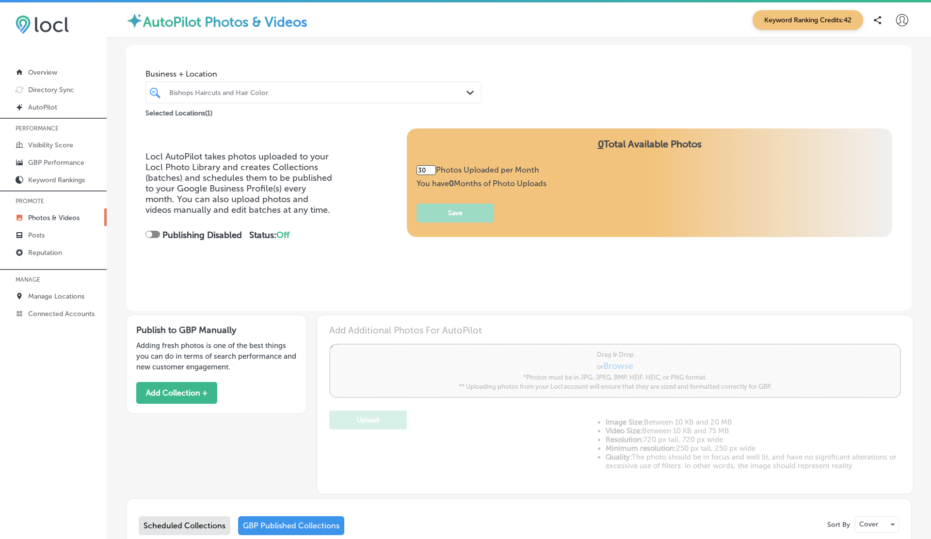
click at [285, 94] on div "Bishops Haircuts and Hair Color" at bounding box center [318, 92] width 298 height 8
click at [184, 384] on button "Add Collection +" at bounding box center [176, 393] width 81 height 22
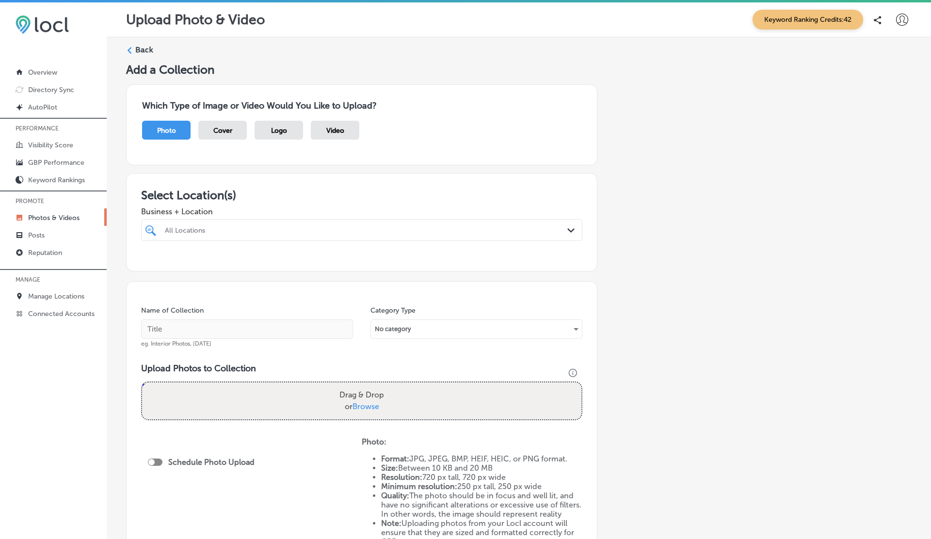
click at [296, 229] on div "All Locations" at bounding box center [366, 230] width 403 height 8
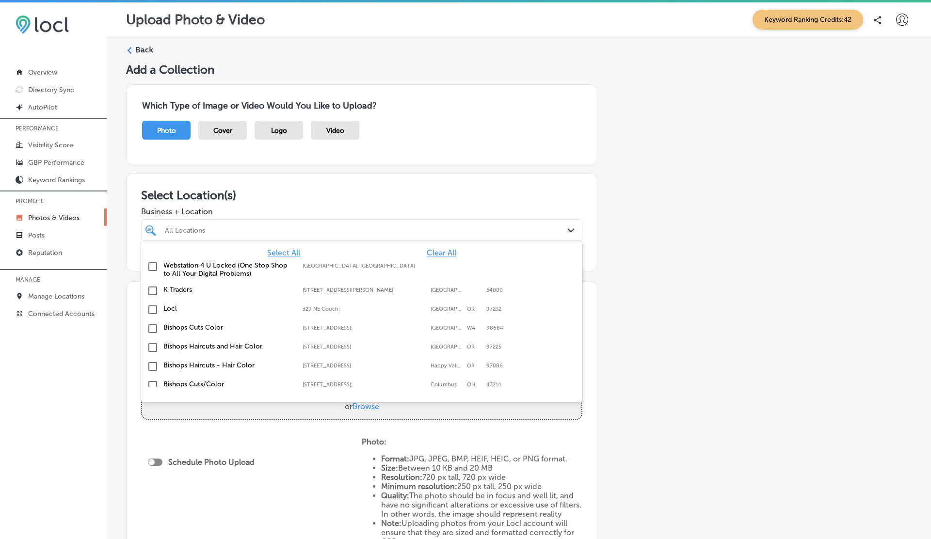
click at [237, 342] on label "Bishops Haircuts and Hair Color" at bounding box center [227, 346] width 129 height 8
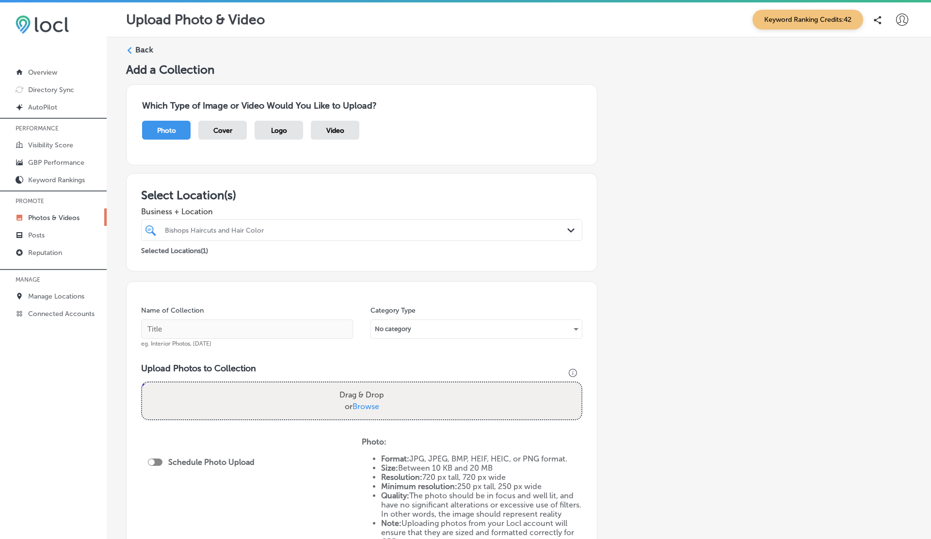
click at [449, 173] on div "Select Location(s) Business + Location Bishops Haircuts and Hair Color Path Cre…" at bounding box center [361, 222] width 471 height 98
click at [229, 131] on span "Cover" at bounding box center [222, 131] width 19 height 8
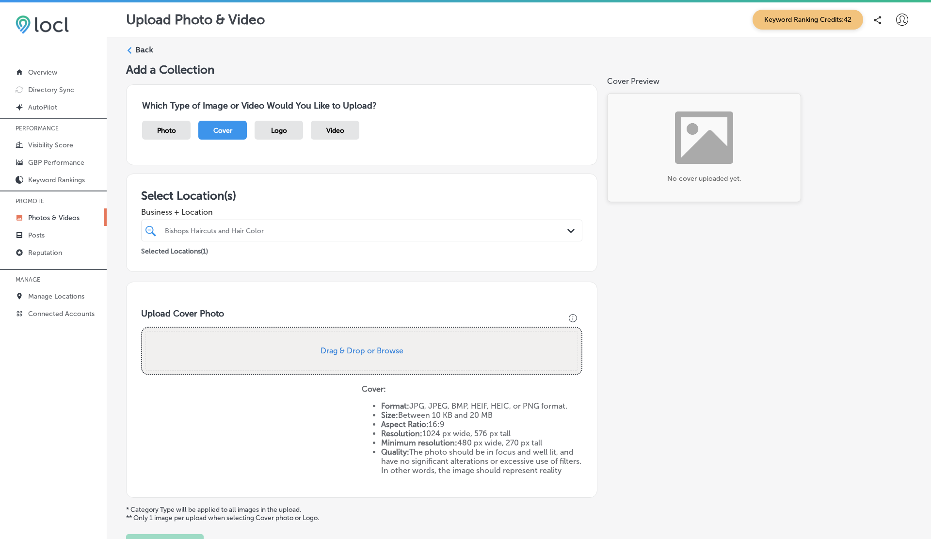
click at [284, 130] on span "Logo" at bounding box center [279, 131] width 16 height 8
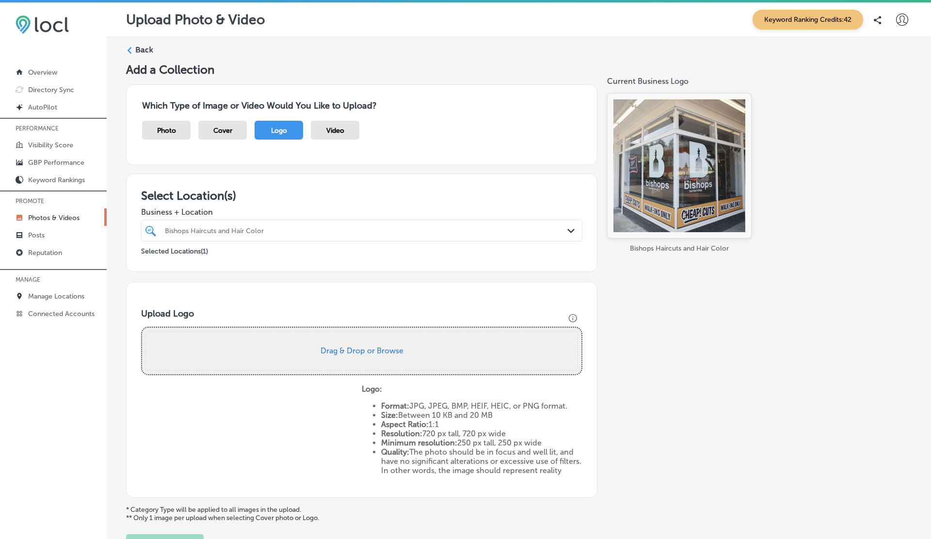
click at [148, 45] on label "Back" at bounding box center [144, 50] width 18 height 11
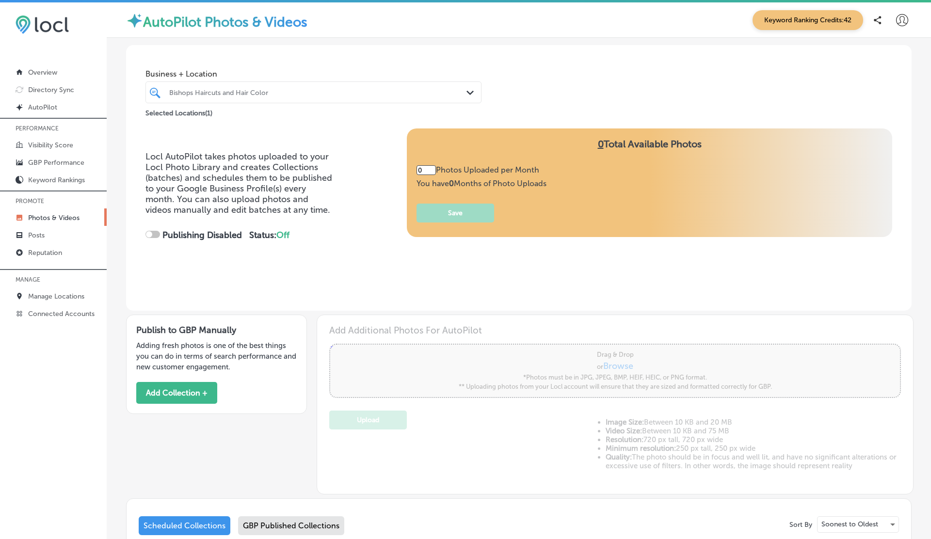
type input "30"
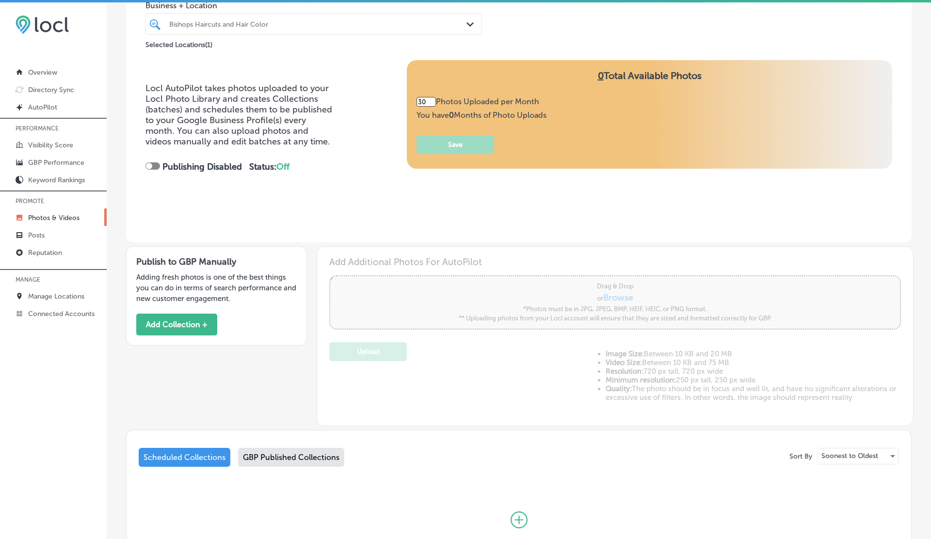
scroll to position [168, 0]
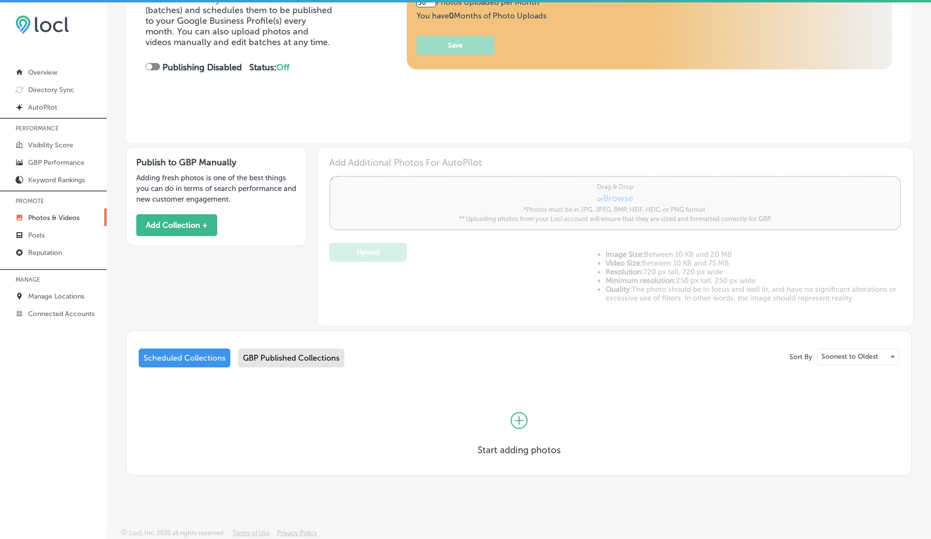
click at [275, 354] on div "GBP Published Collections" at bounding box center [291, 358] width 106 height 19
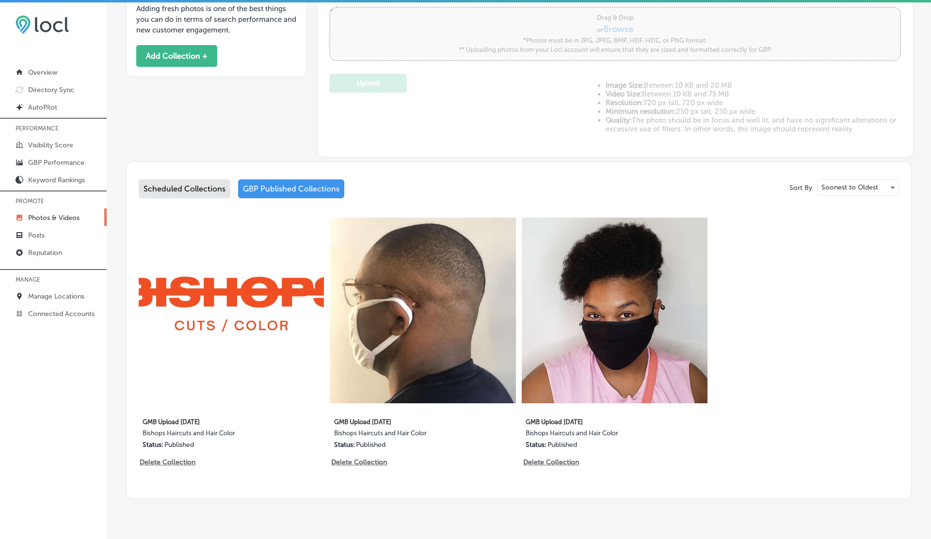
scroll to position [361, 0]
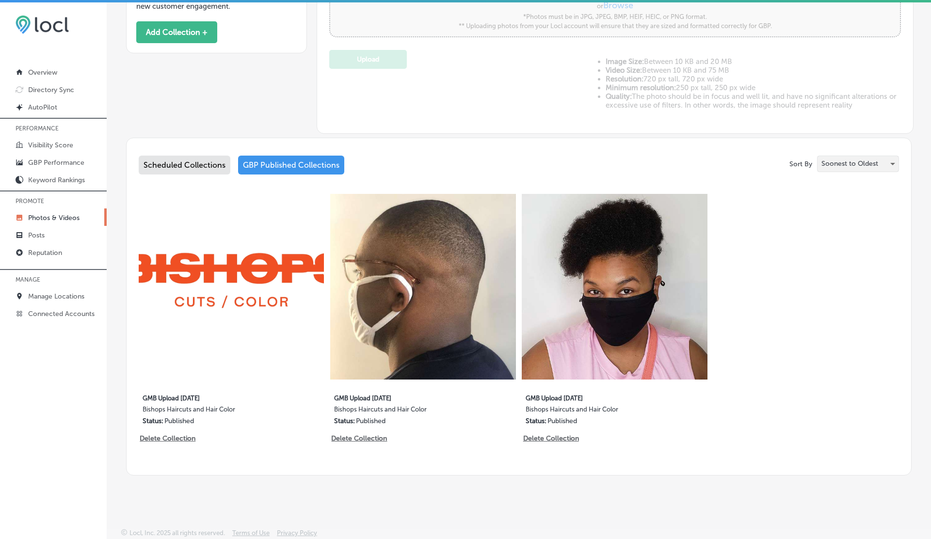
click at [877, 160] on p "Soonest to Oldest" at bounding box center [849, 163] width 57 height 9
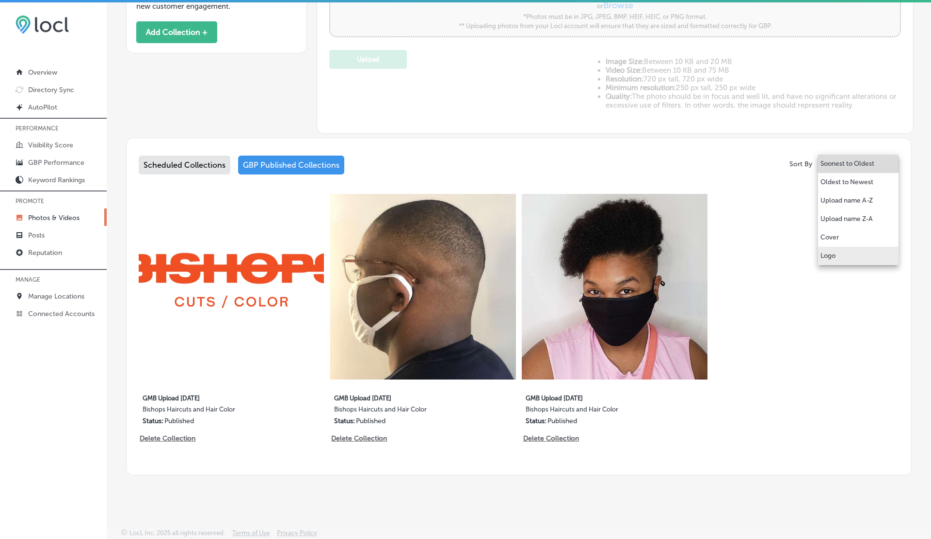
click at [834, 257] on p "Logo" at bounding box center [827, 256] width 15 height 10
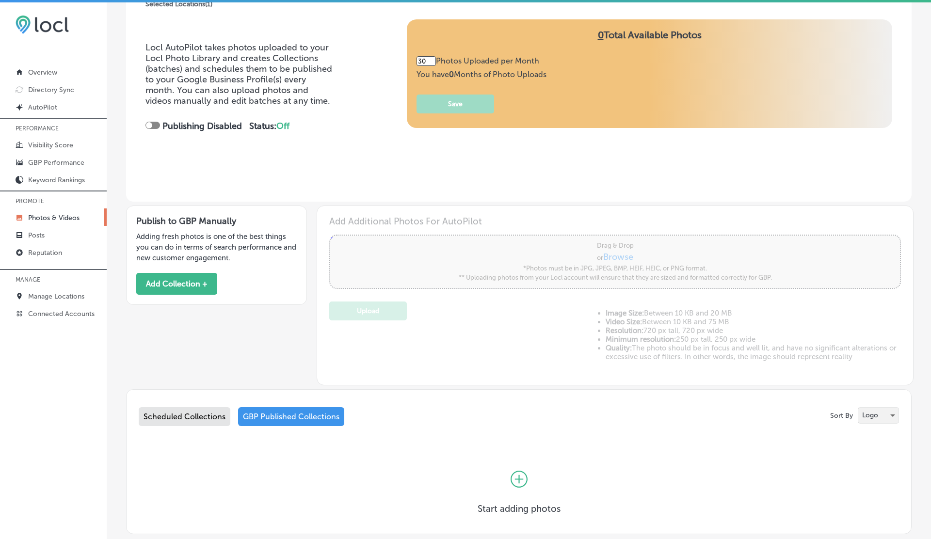
scroll to position [168, 0]
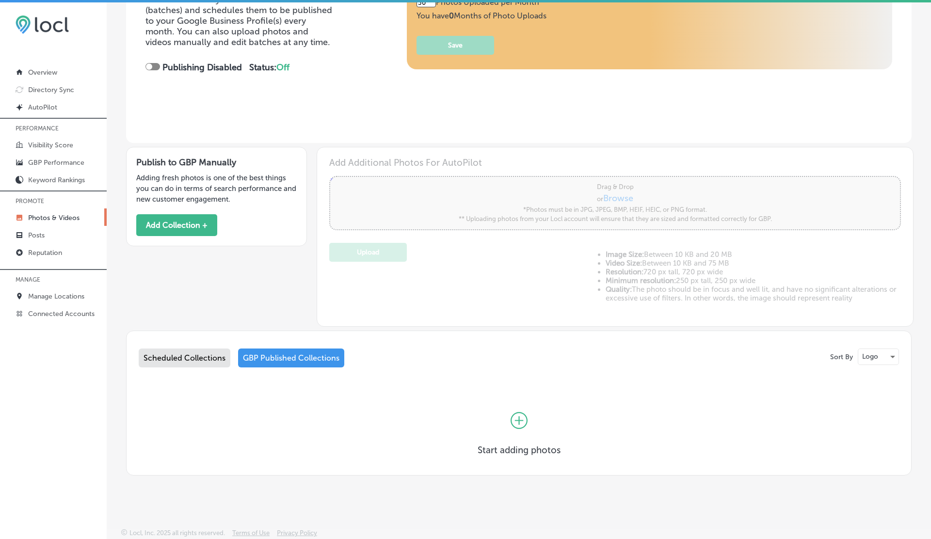
click at [876, 364] on div "Logo" at bounding box center [878, 357] width 41 height 16
click at [874, 355] on p "Logo" at bounding box center [870, 356] width 16 height 9
click at [869, 337] on p "Cover" at bounding box center [869, 339] width 18 height 10
